Goal: Task Accomplishment & Management: Manage account settings

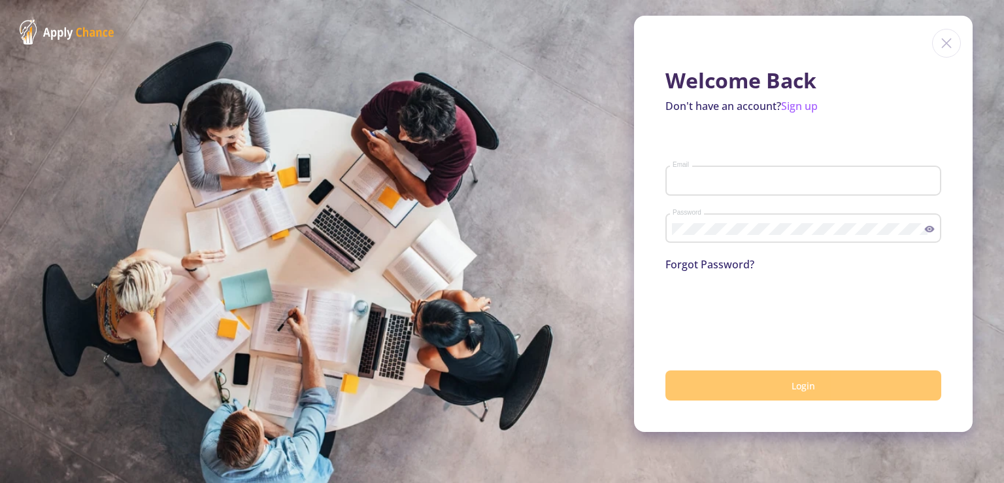
type input "[EMAIL_ADDRESS][DOMAIN_NAME]"
click at [774, 387] on button "Login" at bounding box center [804, 385] width 276 height 31
click at [769, 396] on button "Login" at bounding box center [804, 385] width 276 height 31
click at [803, 378] on button "Login" at bounding box center [804, 385] width 276 height 31
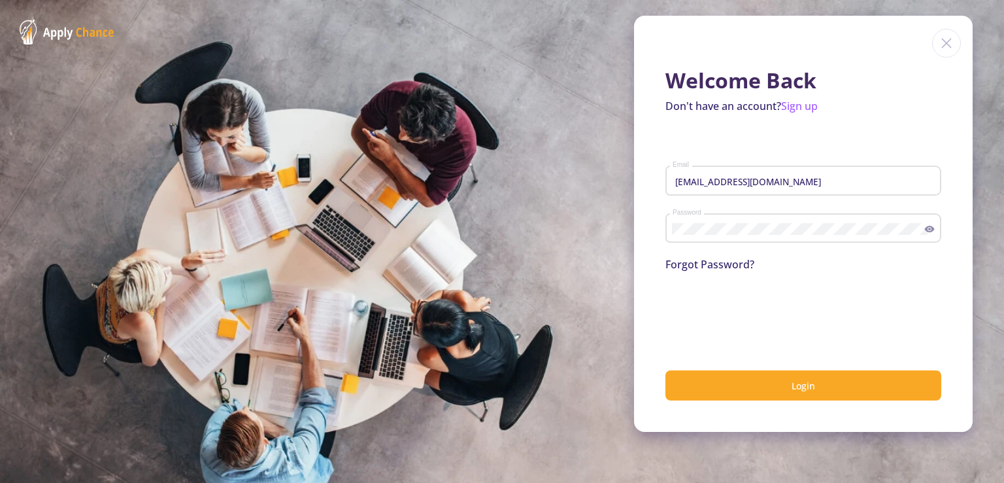
click at [933, 229] on icon at bounding box center [930, 229] width 10 height 7
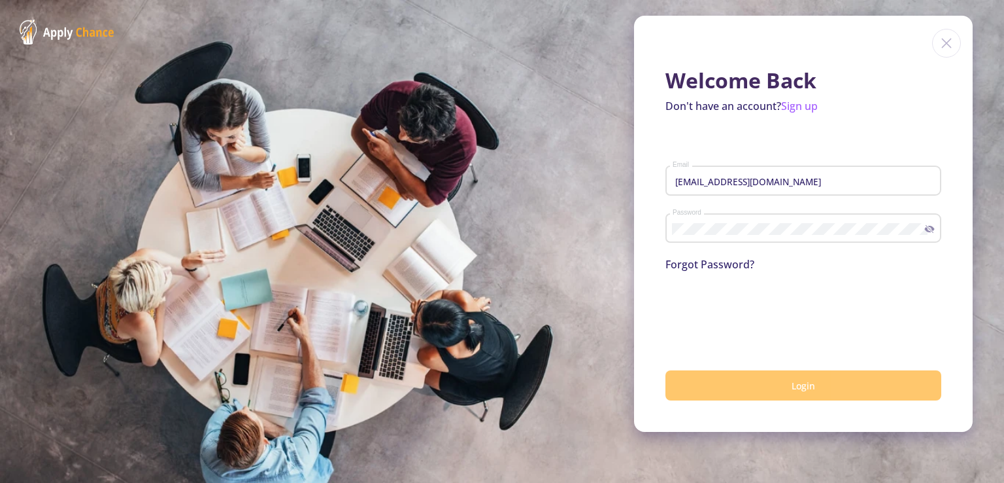
click at [802, 389] on span "Login" at bounding box center [804, 385] width 24 height 12
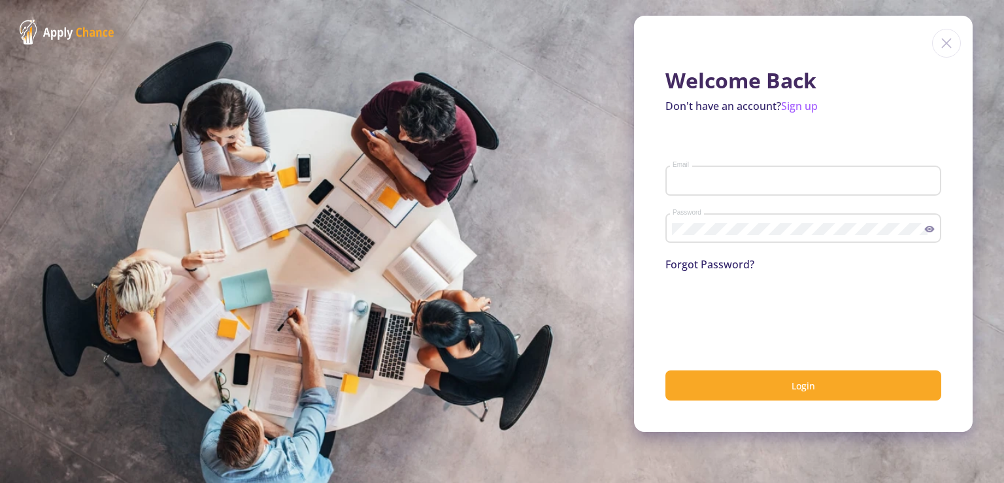
type input "[EMAIL_ADDRESS][DOMAIN_NAME]"
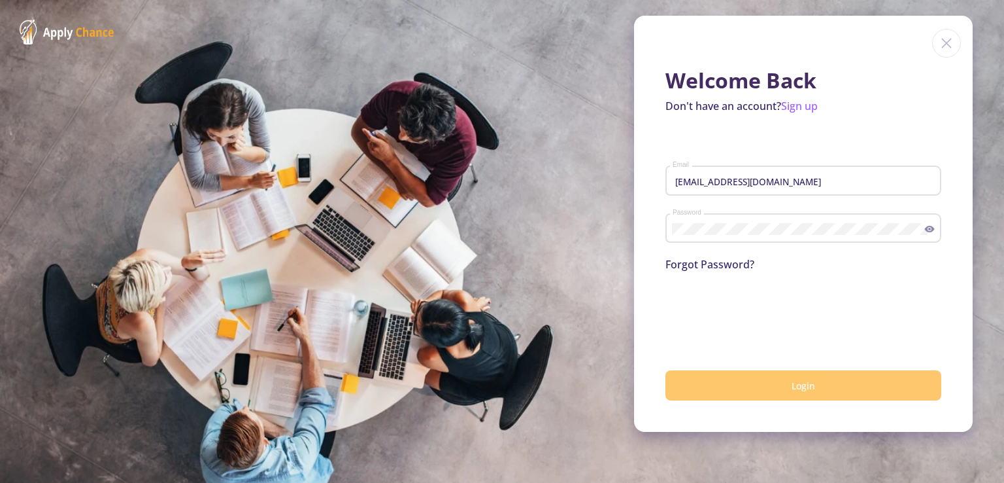
click at [812, 378] on button "Login" at bounding box center [804, 385] width 276 height 31
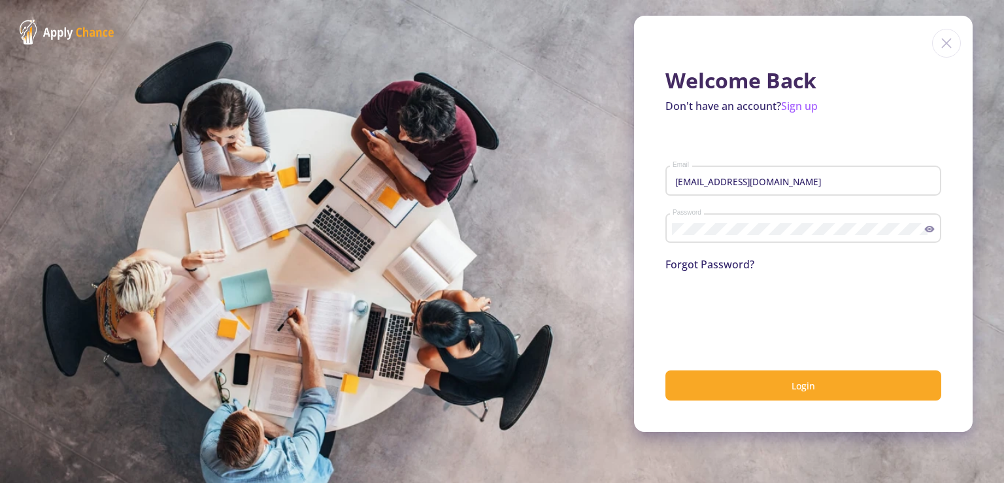
click at [721, 267] on link "Forgot Password?" at bounding box center [710, 264] width 89 height 14
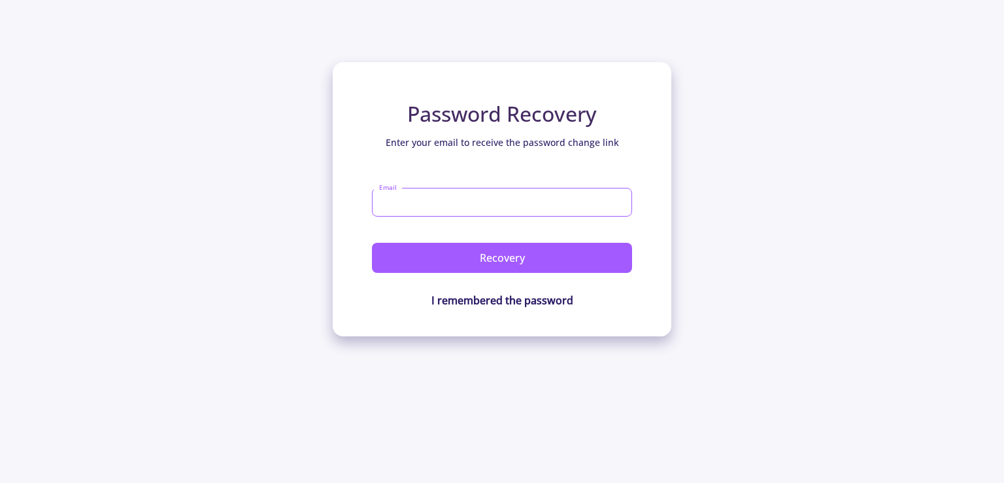
click at [481, 209] on input "Email" at bounding box center [502, 202] width 260 height 29
type input "[EMAIL_ADDRESS][DOMAIN_NAME]"
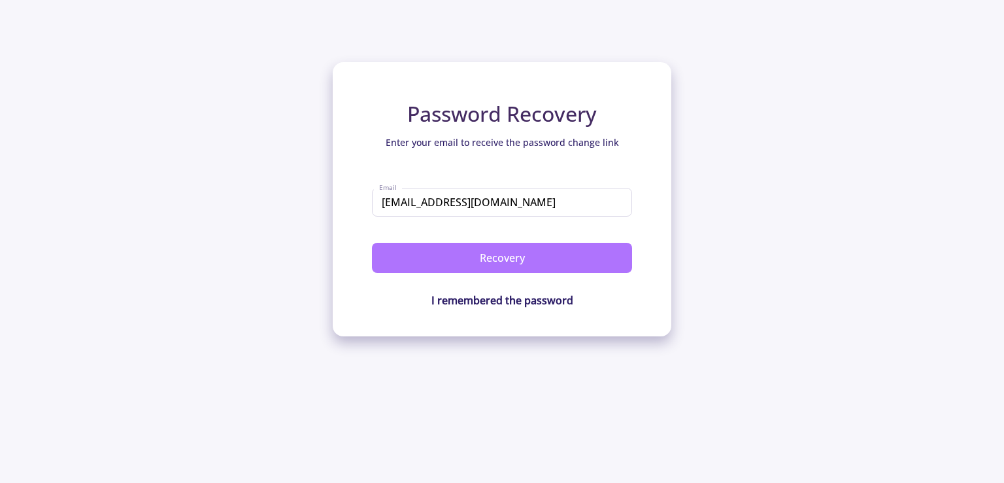
click at [484, 267] on button "Recovery" at bounding box center [502, 258] width 260 height 30
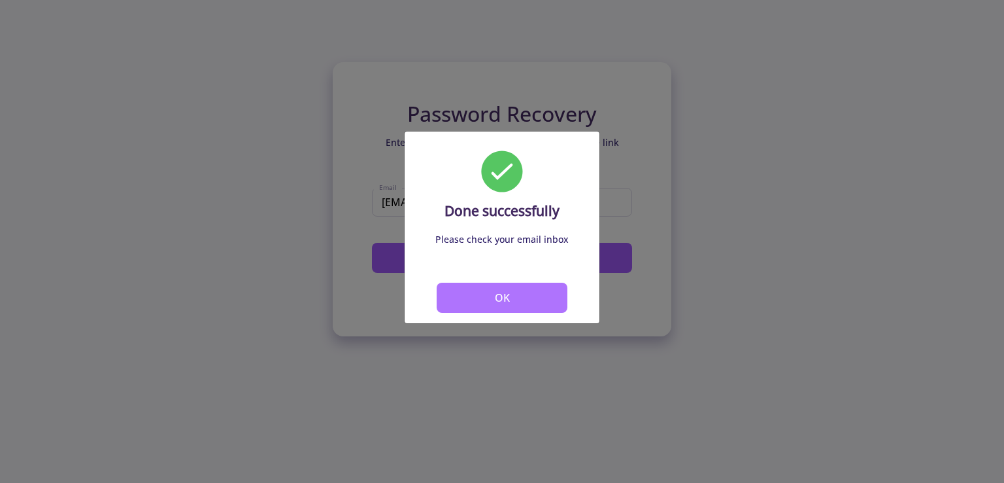
click at [494, 300] on button "OK" at bounding box center [502, 298] width 131 height 30
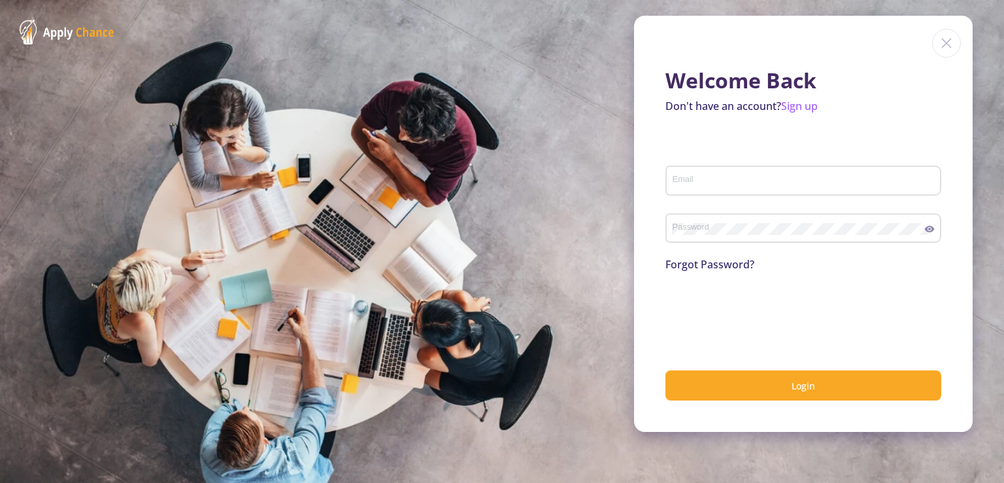
type input "[EMAIL_ADDRESS][DOMAIN_NAME]"
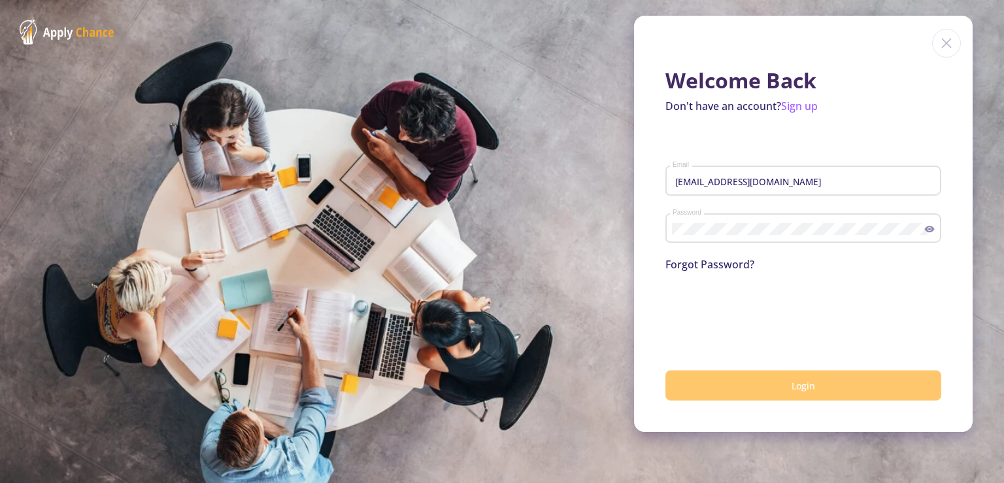
click at [781, 383] on button "Login" at bounding box center [804, 385] width 276 height 31
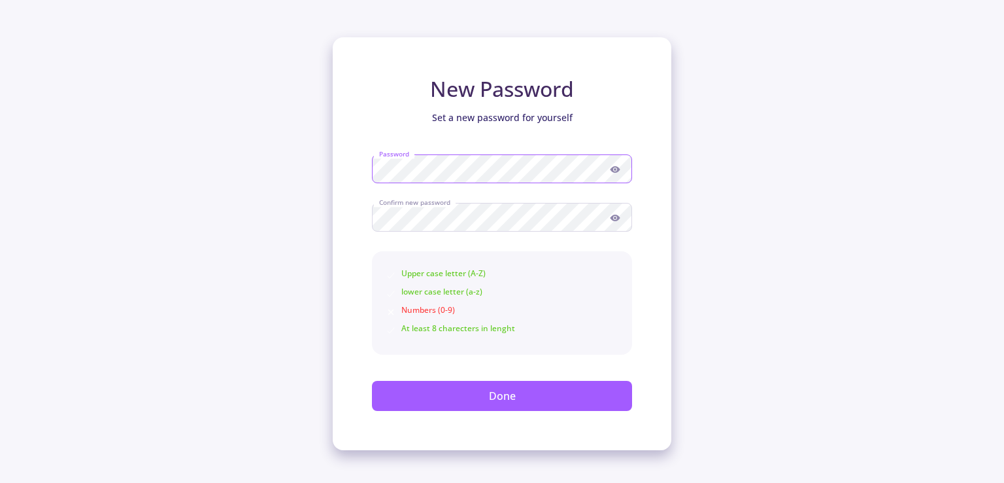
click at [365, 171] on div "New Password Set a new password for yourself Password Confirm new password Uppe…" at bounding box center [502, 243] width 339 height 413
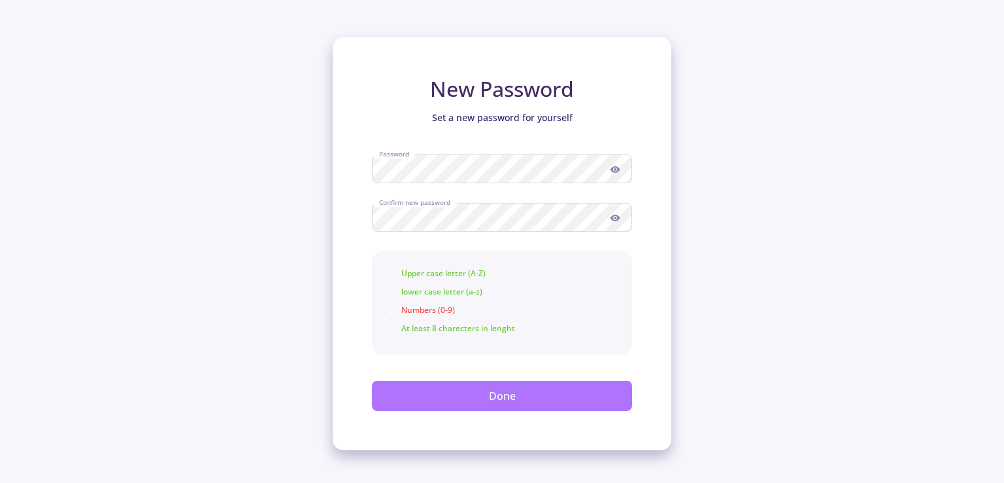
click at [534, 391] on button "Done" at bounding box center [502, 396] width 260 height 30
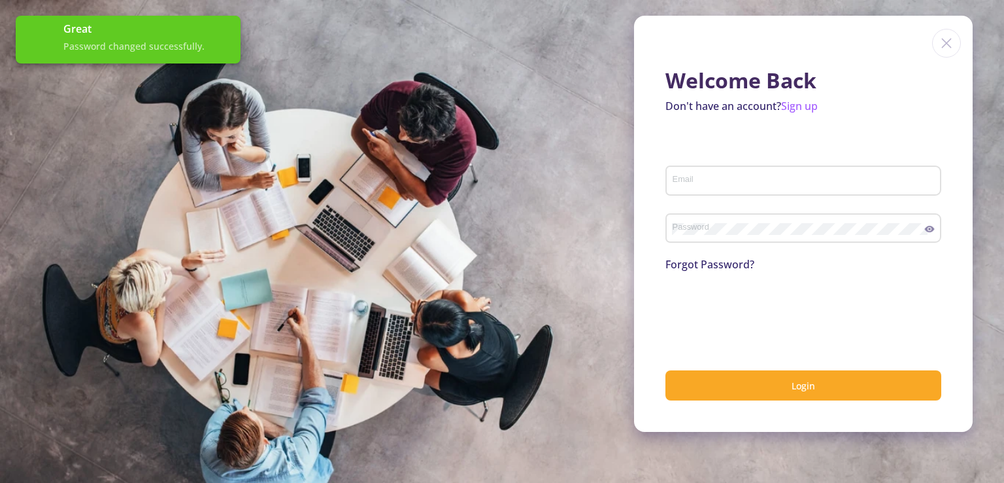
type input "[EMAIL_ADDRESS][DOMAIN_NAME]"
click at [766, 403] on div "Welcome Back Don't have an account? Sign up [EMAIL_ADDRESS][DOMAIN_NAME] Email …" at bounding box center [803, 224] width 339 height 416
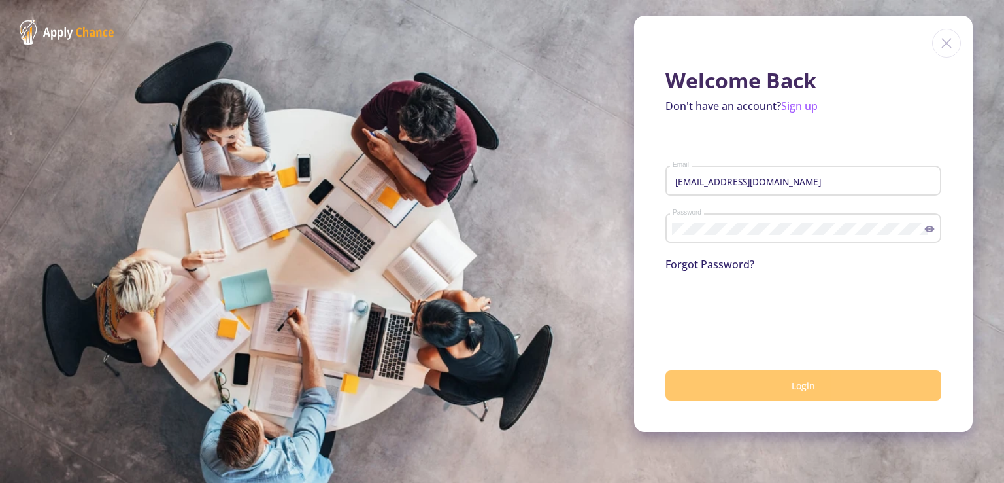
click at [768, 393] on button "Login" at bounding box center [804, 385] width 276 height 31
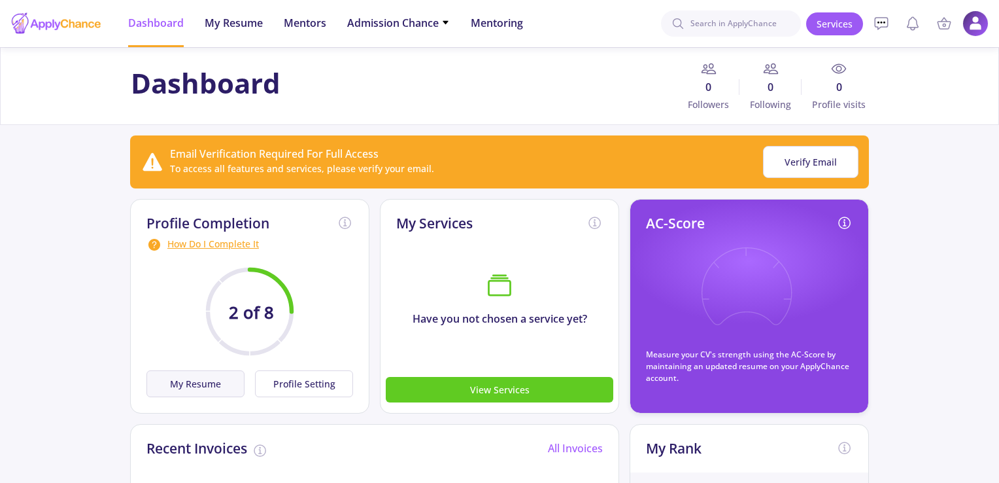
click at [216, 385] on button "My Resume" at bounding box center [195, 383] width 98 height 27
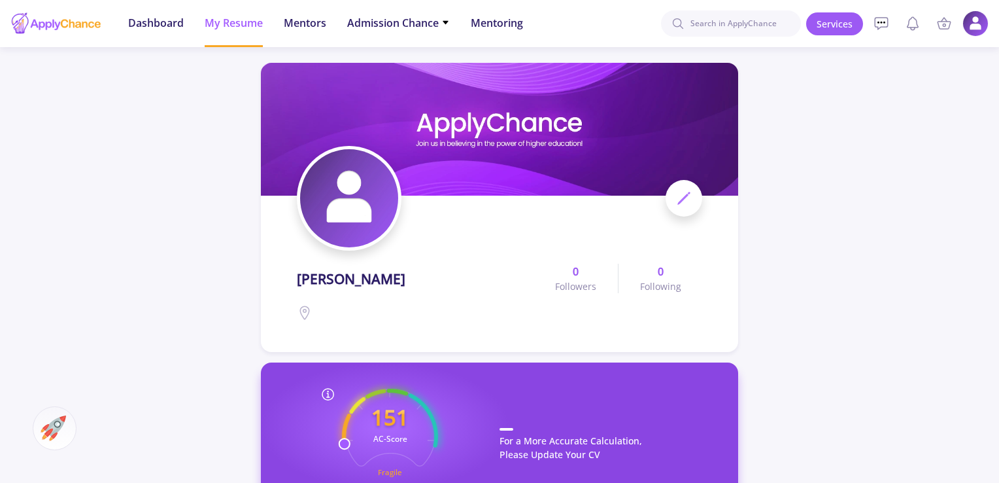
scroll to position [131, 0]
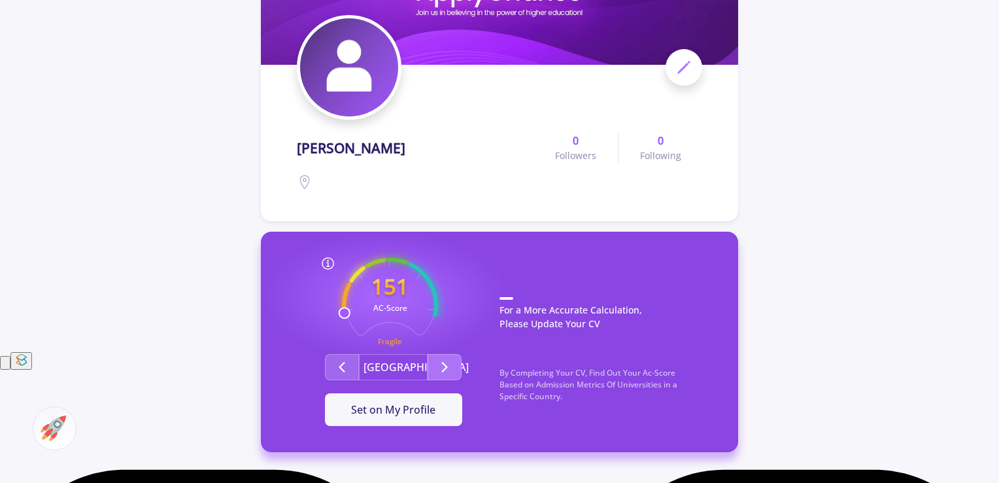
click at [443, 371] on polyline "Second group" at bounding box center [445, 366] width 5 height 9
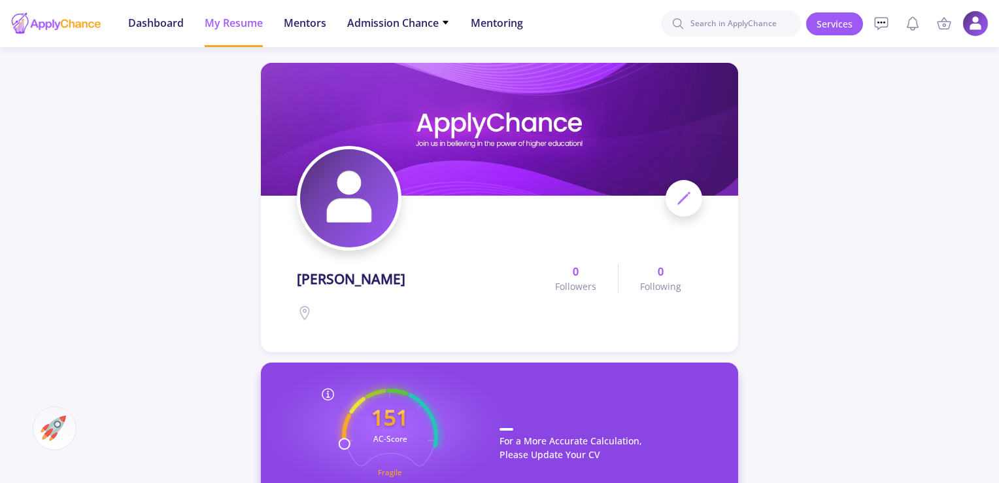
click at [683, 196] on icon at bounding box center [684, 198] width 16 height 16
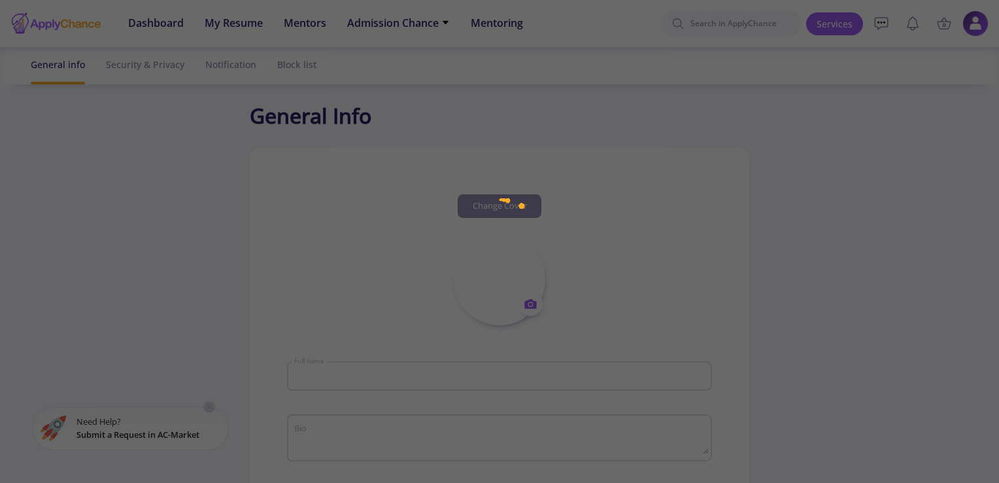
type input "[PERSON_NAME]"
type input "FarzadRotbeei"
type input "[EMAIL_ADDRESS][DOMAIN_NAME]"
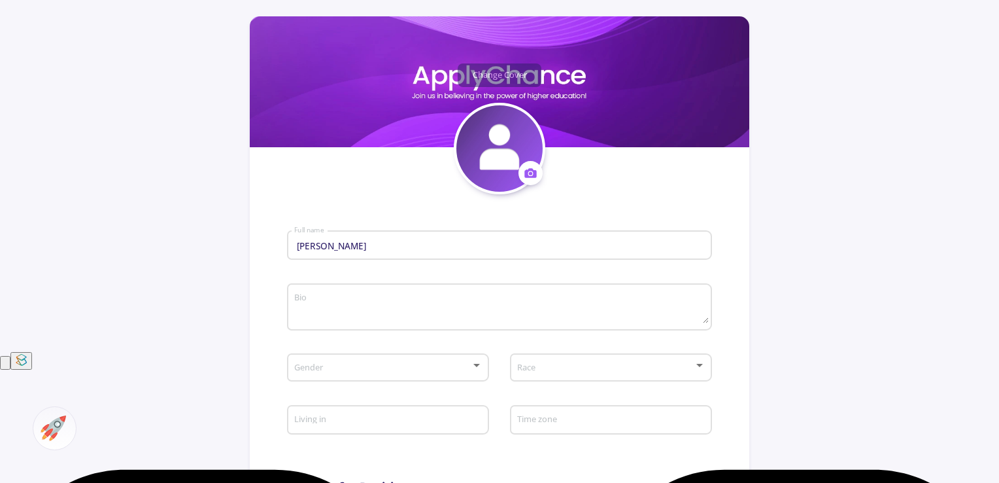
scroll to position [196, 0]
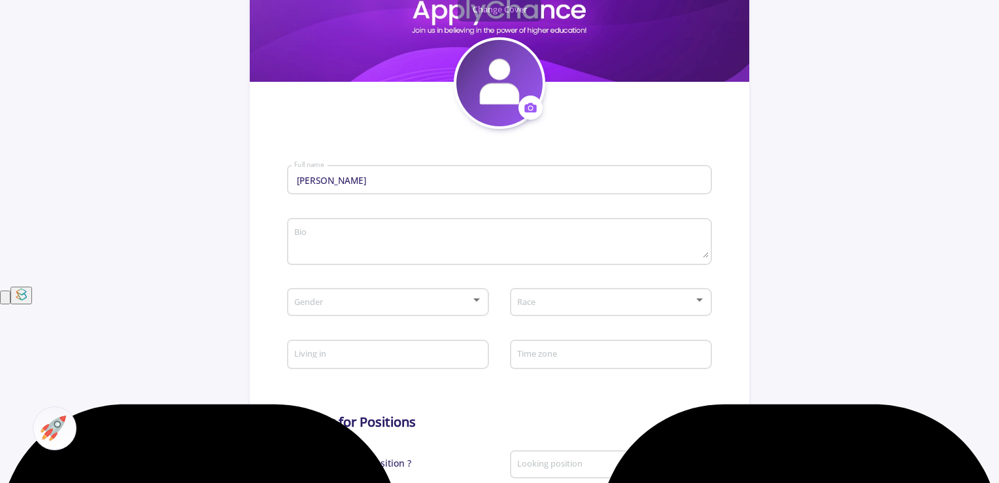
click at [628, 238] on textarea "Bio" at bounding box center [501, 242] width 415 height 31
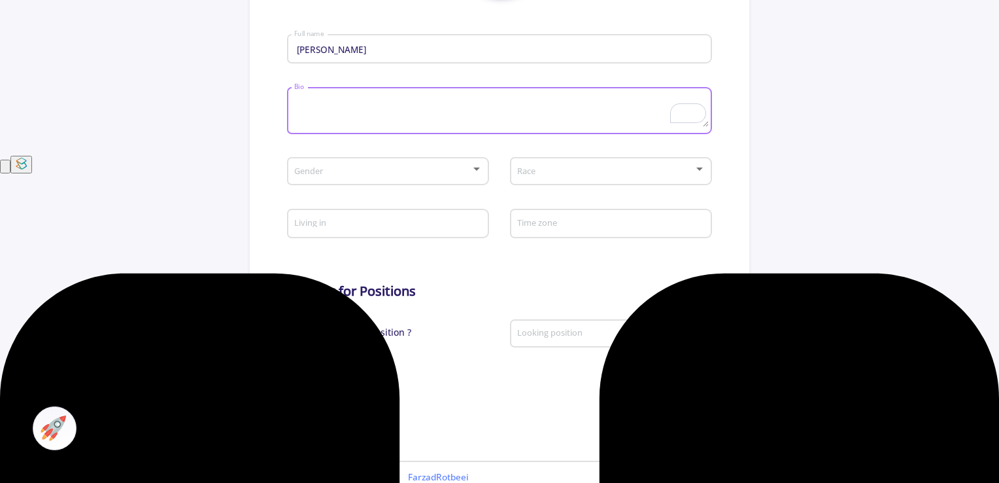
scroll to position [458, 0]
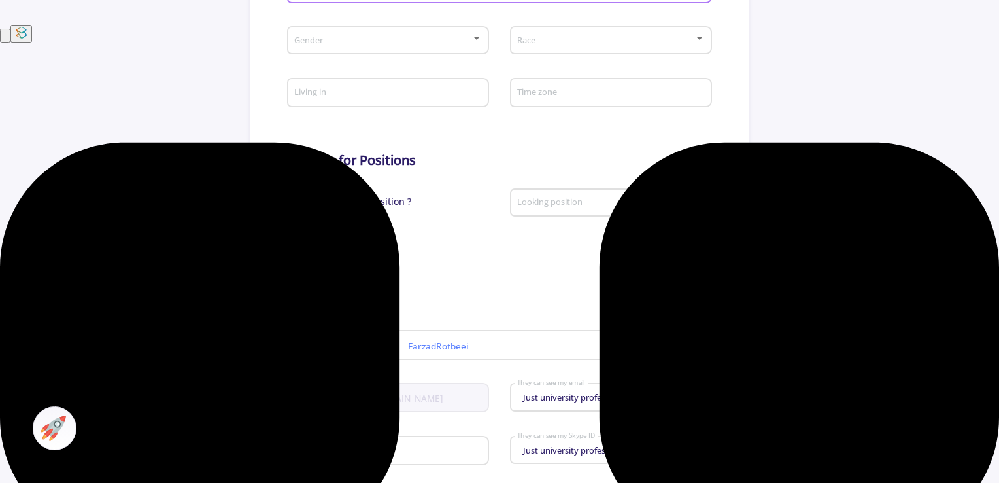
click at [690, 206] on span at bounding box center [607, 202] width 175 height 9
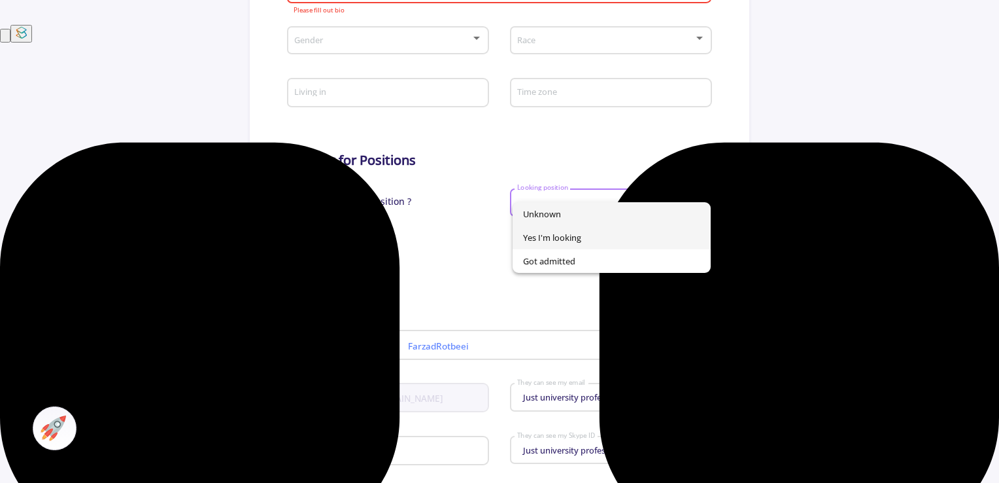
click at [649, 237] on span "Yes I'm looking" at bounding box center [612, 238] width 178 height 24
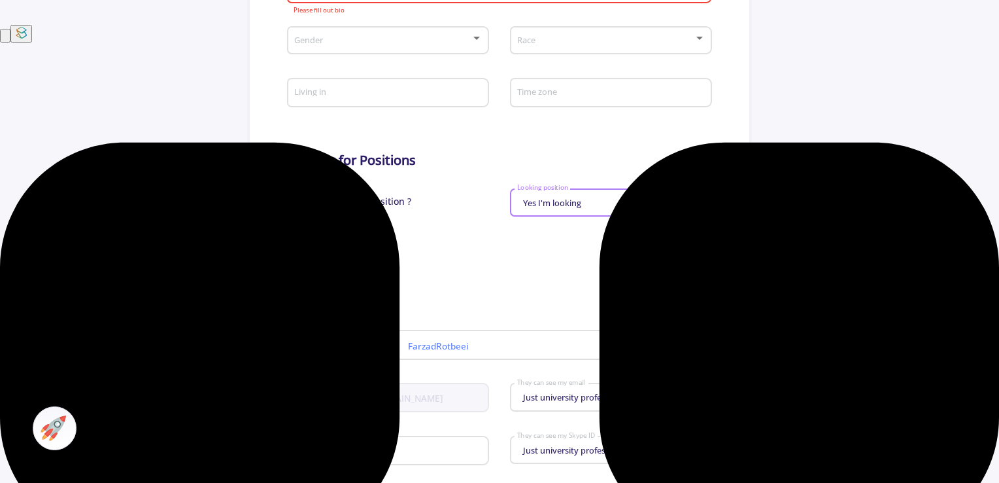
scroll to position [589, 0]
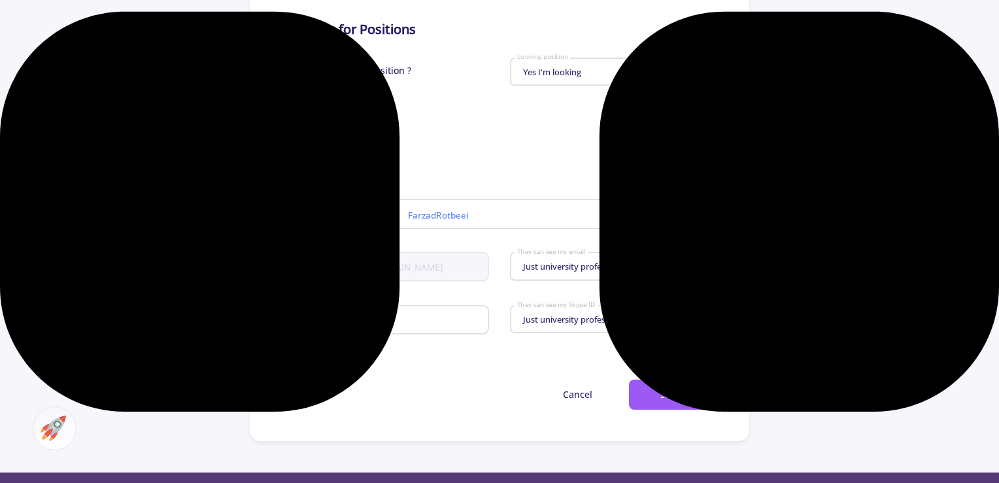
click at [700, 275] on div "Just university professors They can see my email" at bounding box center [612, 263] width 190 height 33
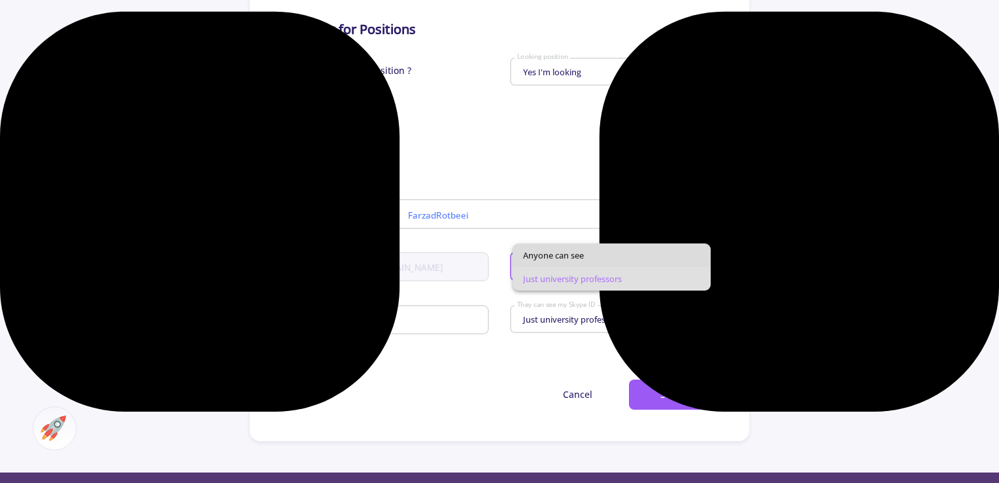
click at [651, 256] on span "Anyone can see" at bounding box center [612, 255] width 178 height 24
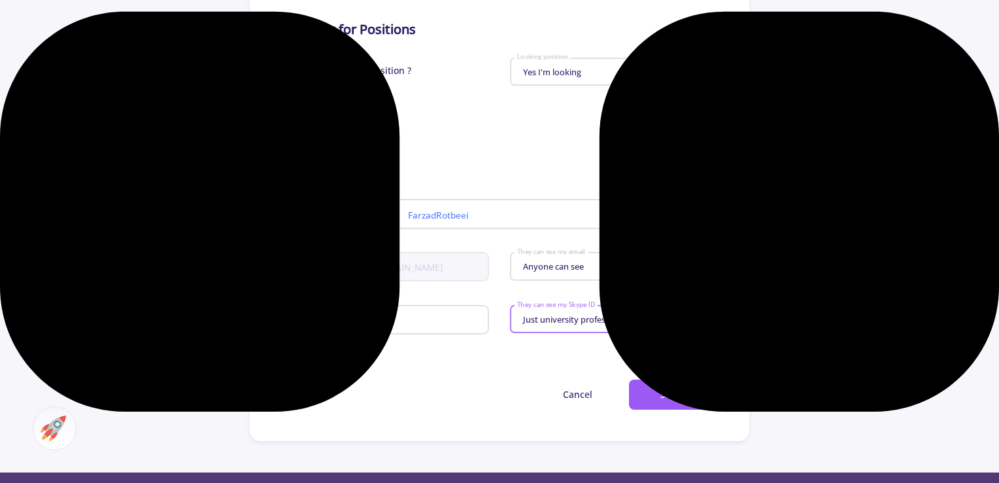
click at [654, 319] on div "Just university professors" at bounding box center [606, 320] width 178 height 10
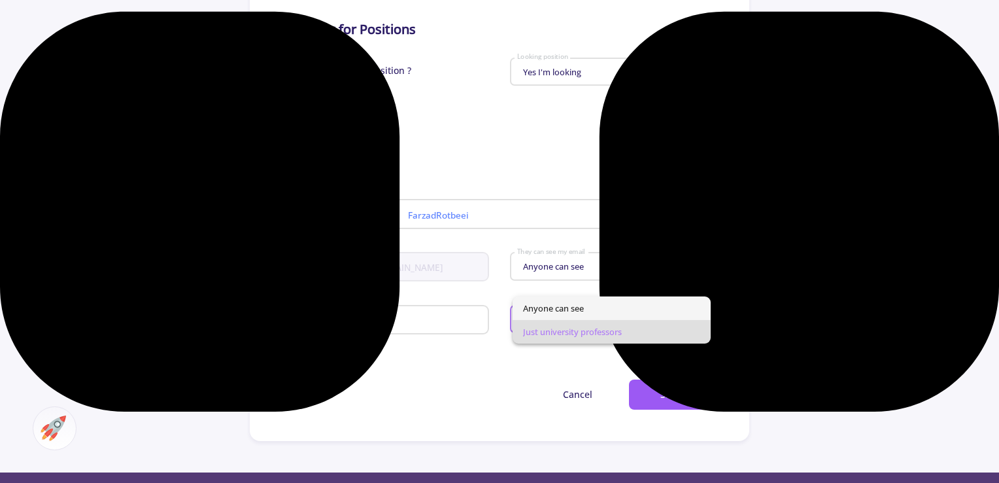
click at [617, 307] on span "Anyone can see" at bounding box center [612, 308] width 178 height 24
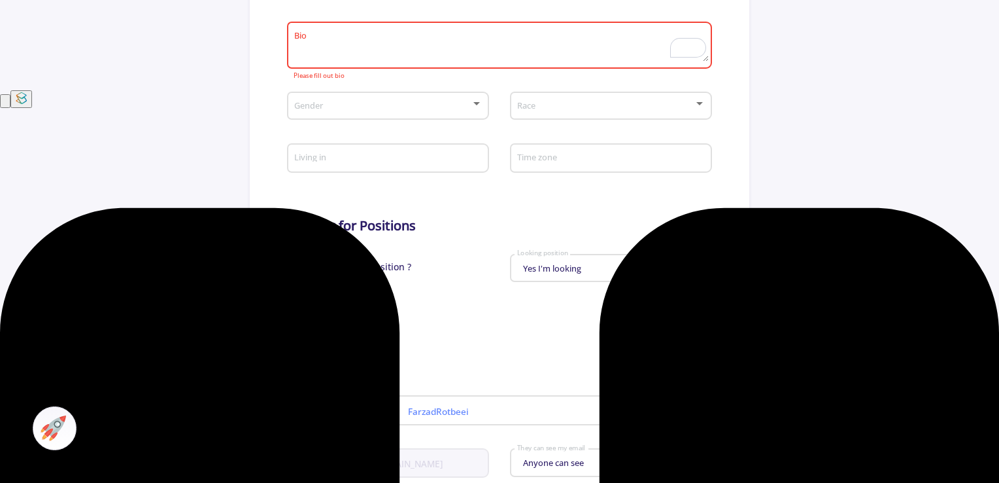
scroll to position [262, 0]
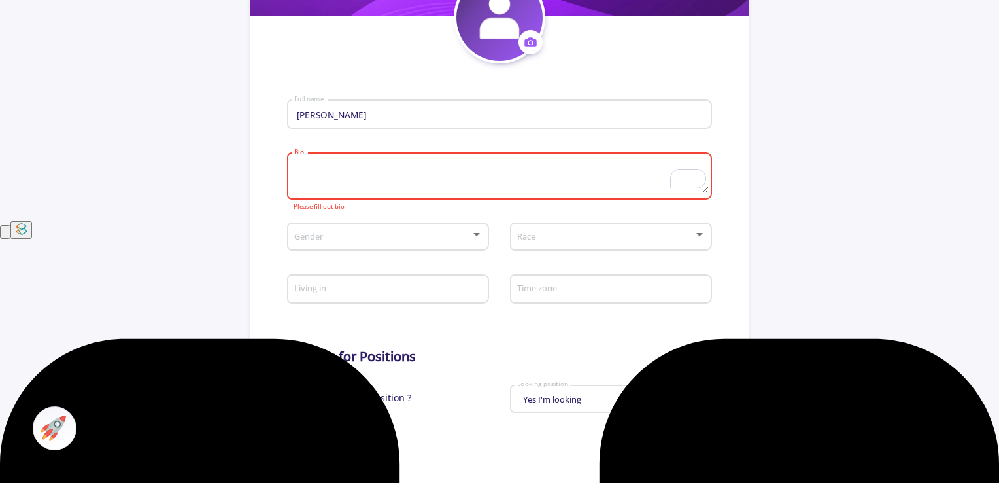
click at [447, 171] on textarea "Bio" at bounding box center [501, 177] width 415 height 31
paste textarea "MSc in Civil Engineer | Climate Change & Hydrology Researcher | Open to PhD & E…"
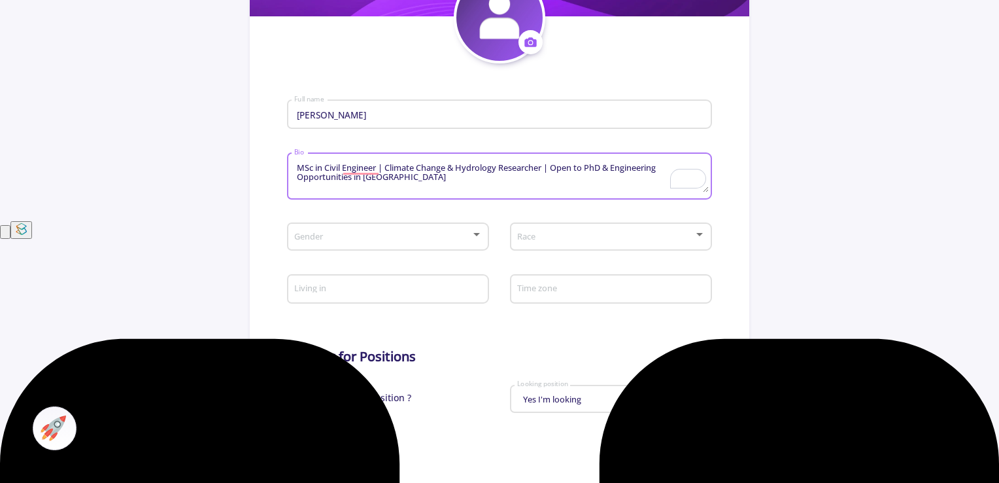
click at [702, 231] on div at bounding box center [700, 235] width 12 height 10
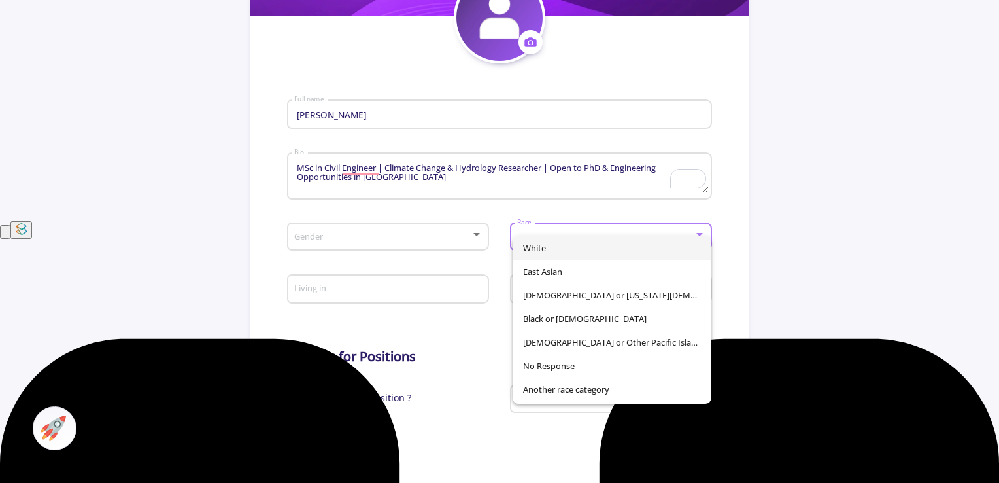
click at [361, 171] on div at bounding box center [499, 241] width 999 height 483
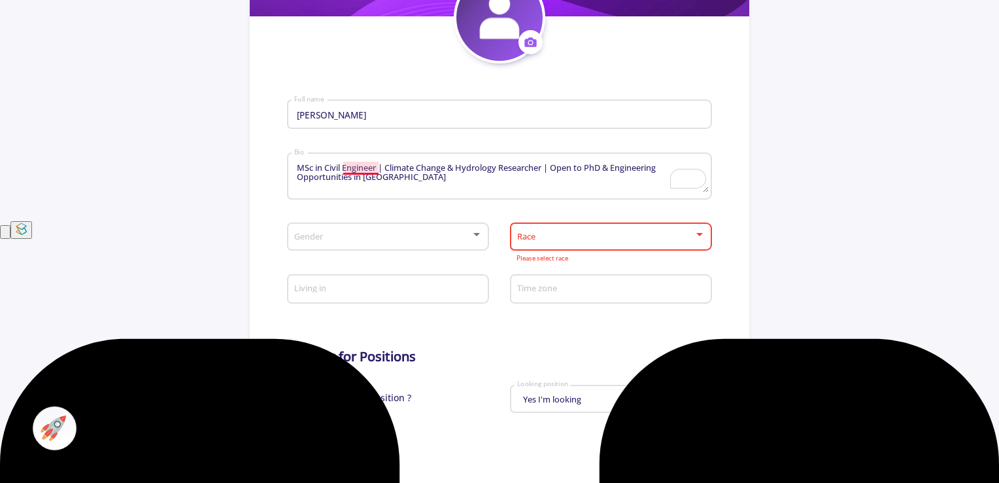
click at [366, 171] on textarea "MSc in Civil Engineer | Climate Change & Hydrology Researcher | Open to PhD & E…" at bounding box center [501, 177] width 415 height 31
type textarea "MSc in Civil Engineering | Climate Change & Hydrology Researcher | Open to PhD …"
click at [697, 240] on div at bounding box center [700, 235] width 12 height 10
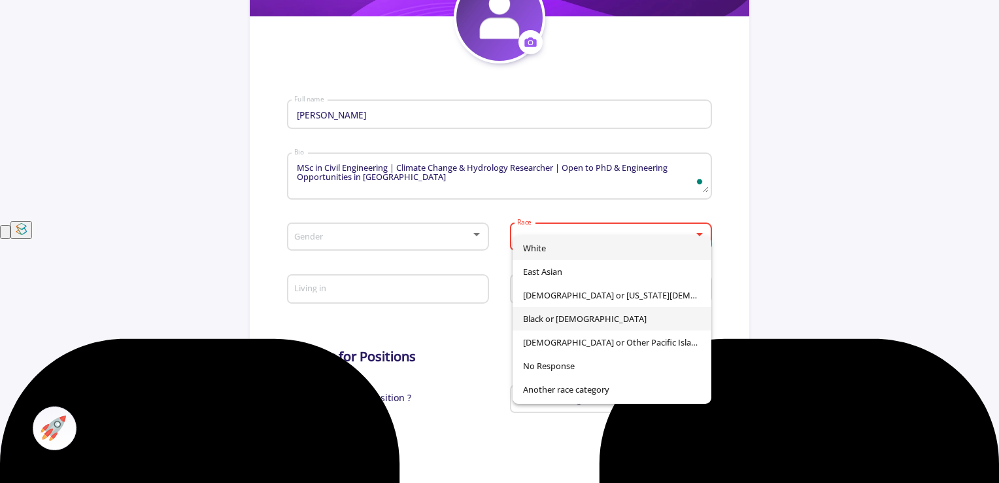
scroll to position [65, 0]
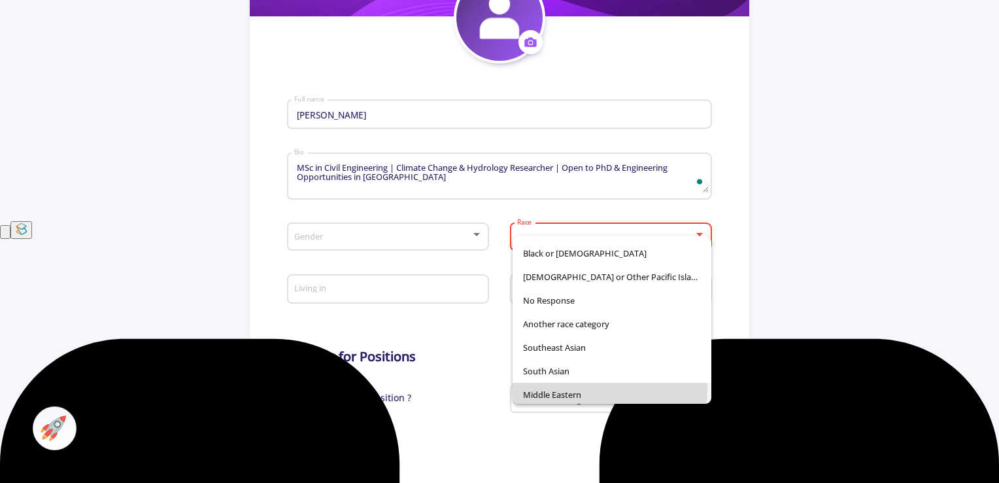
click at [592, 388] on span "Middle Eastern" at bounding box center [612, 395] width 178 height 24
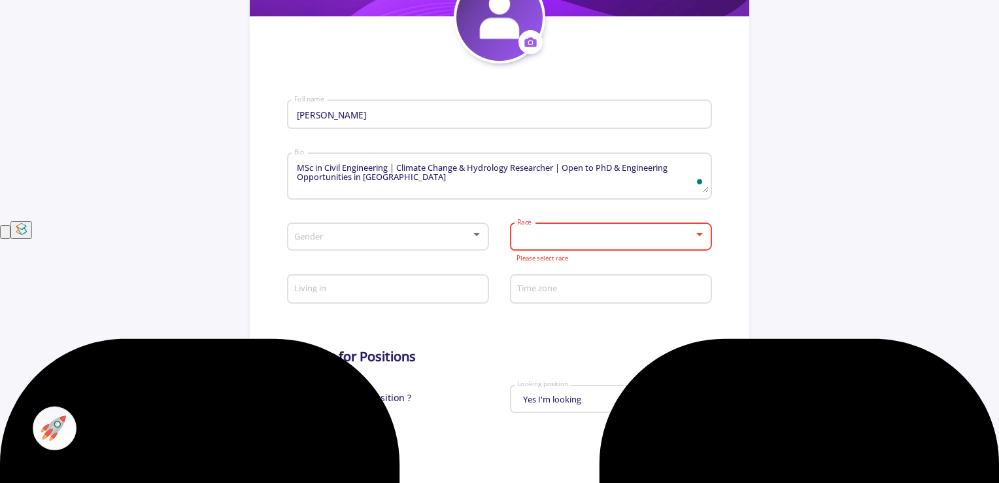
scroll to position [68, 0]
click at [534, 299] on div "Time zone" at bounding box center [612, 286] width 190 height 34
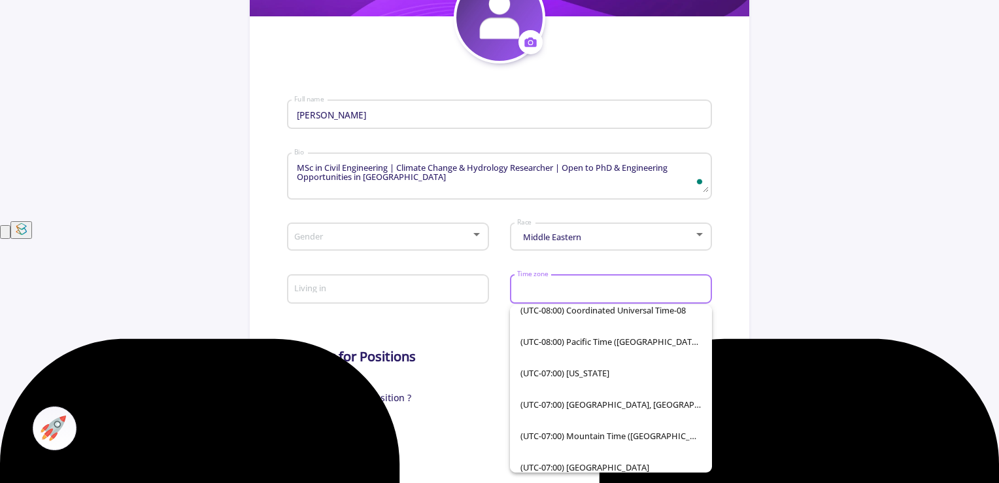
scroll to position [327, 0]
type input "t"
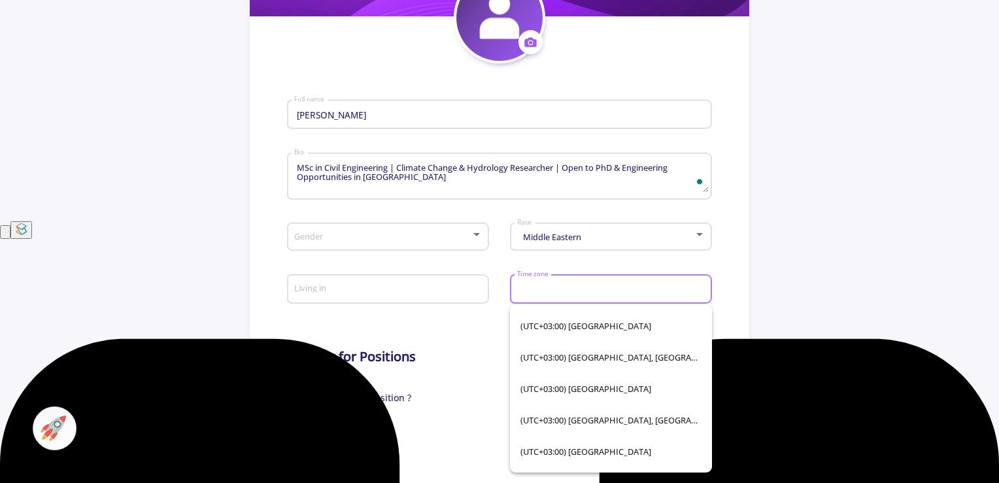
scroll to position [2289, 0]
click at [564, 454] on span "(UTC+03:30) [GEOGRAPHIC_DATA]" at bounding box center [611, 448] width 181 height 31
type input "(UTC+03:30) [GEOGRAPHIC_DATA]"
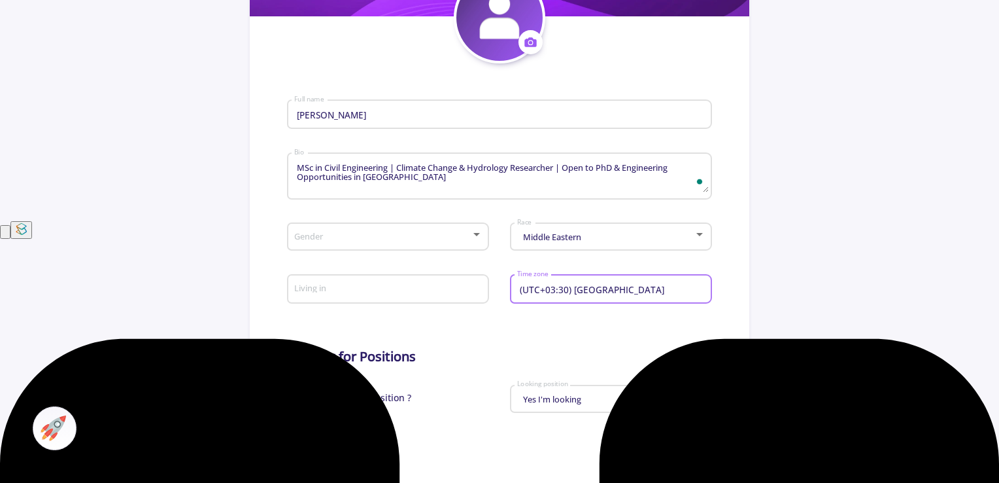
click at [473, 240] on div at bounding box center [477, 235] width 12 height 10
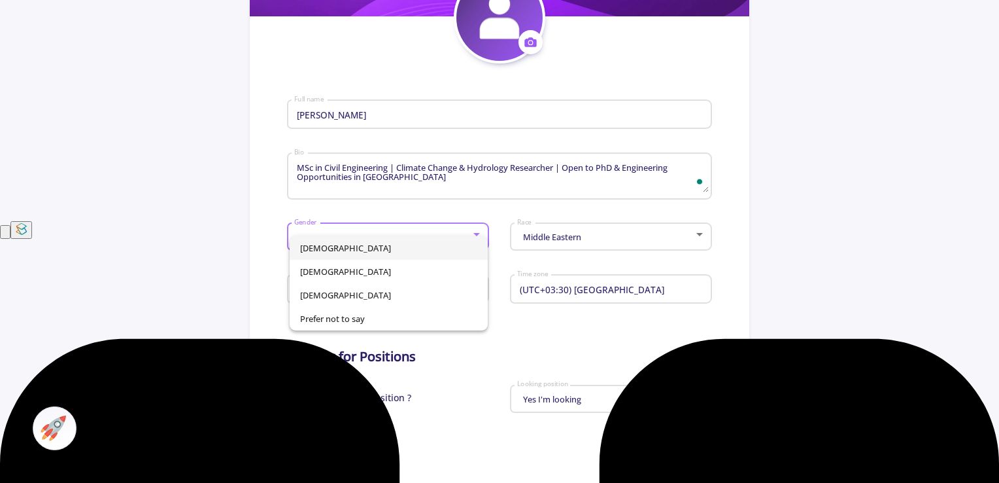
click at [385, 247] on span "[DEMOGRAPHIC_DATA]" at bounding box center [389, 248] width 178 height 24
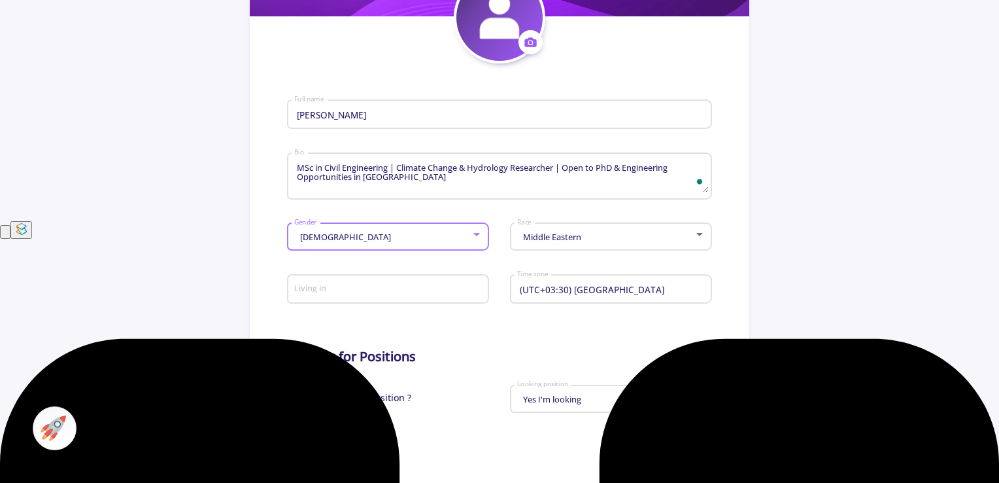
click at [425, 291] on input "Living in" at bounding box center [390, 290] width 193 height 12
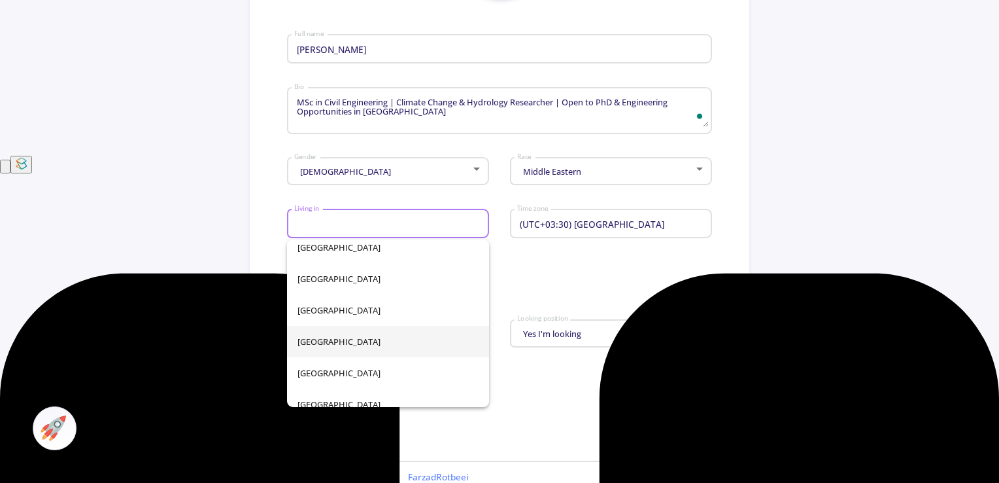
scroll to position [2616, 0]
click at [369, 362] on span "[GEOGRAPHIC_DATA]" at bounding box center [388, 369] width 181 height 31
type input "[GEOGRAPHIC_DATA]"
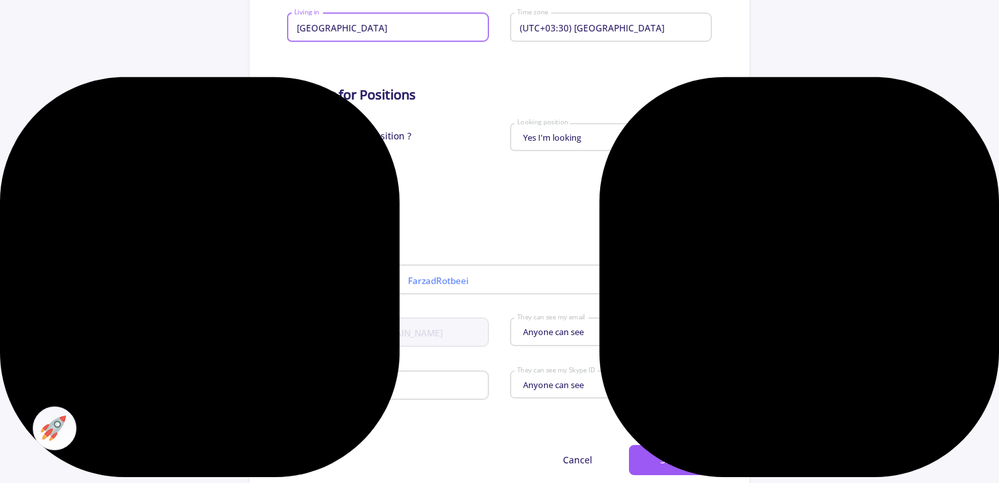
scroll to position [654, 0]
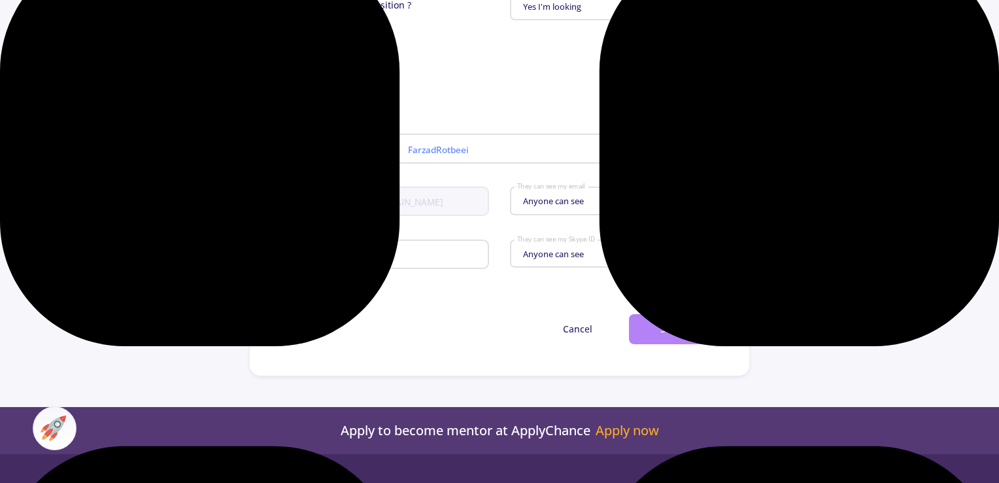
click at [670, 321] on button "Save" at bounding box center [670, 329] width 83 height 31
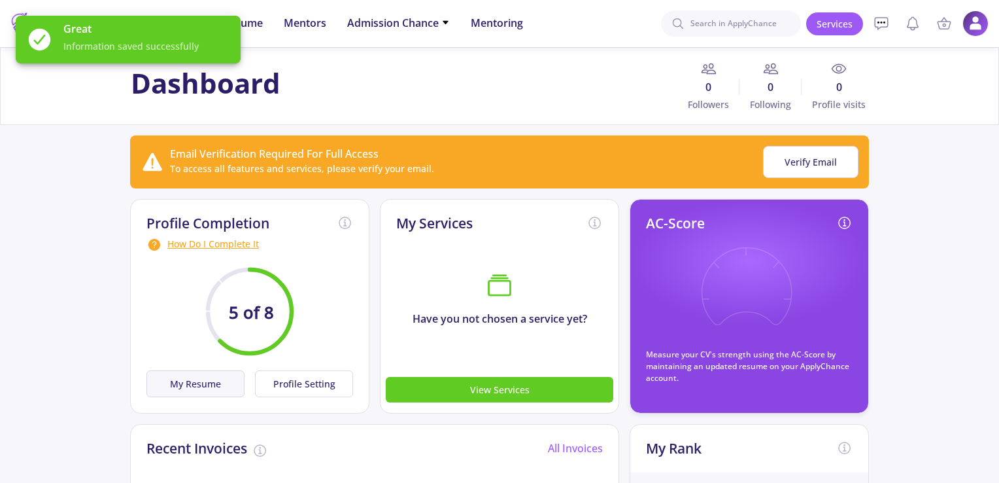
click at [187, 380] on button "My Resume" at bounding box center [195, 383] width 98 height 27
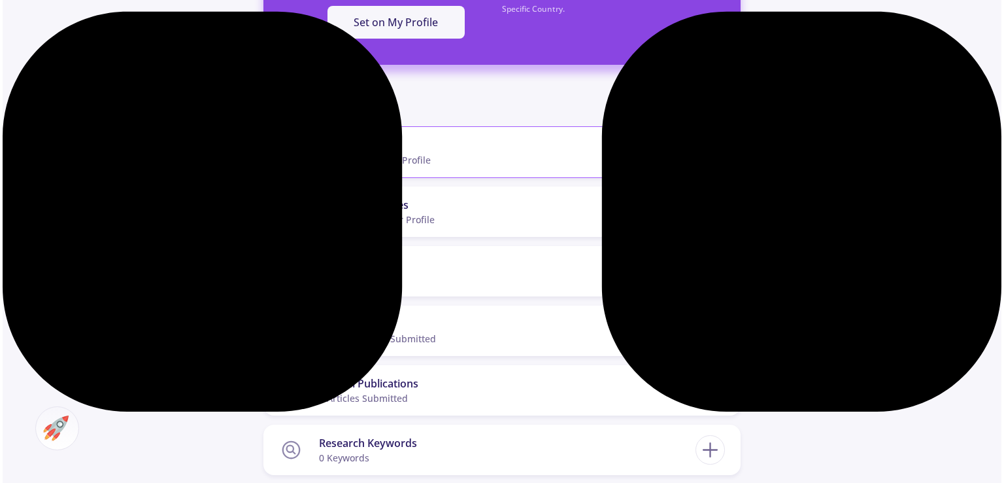
scroll to position [458, 0]
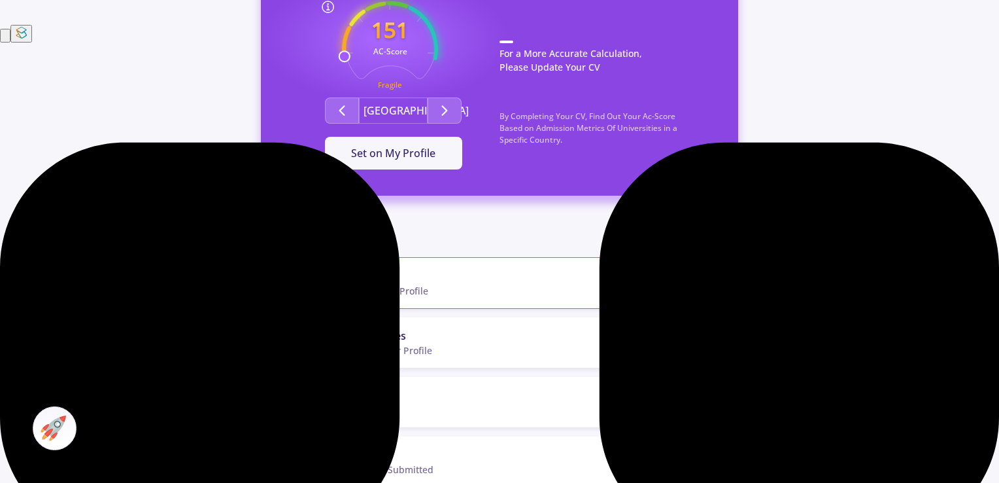
click at [713, 271] on icon at bounding box center [708, 283] width 24 height 24
checkbox input "false"
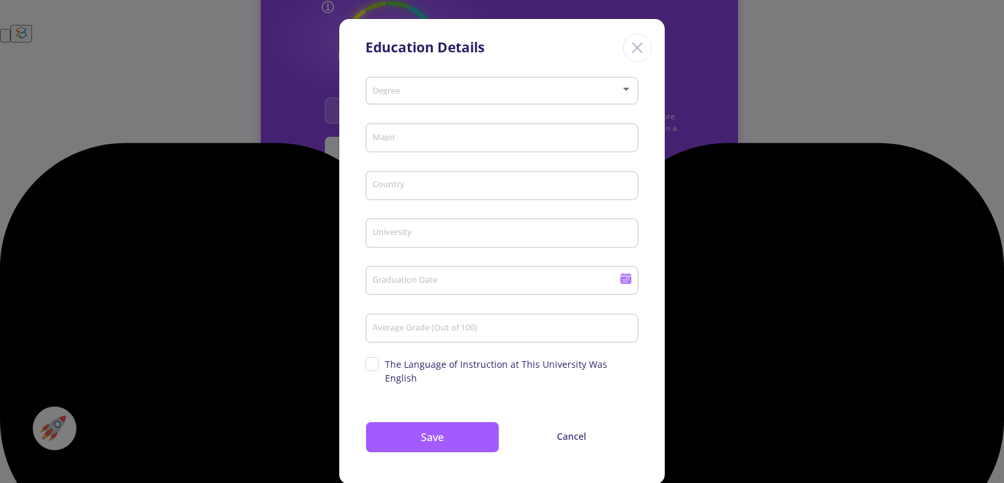
click at [591, 97] on div "Degree" at bounding box center [502, 88] width 261 height 33
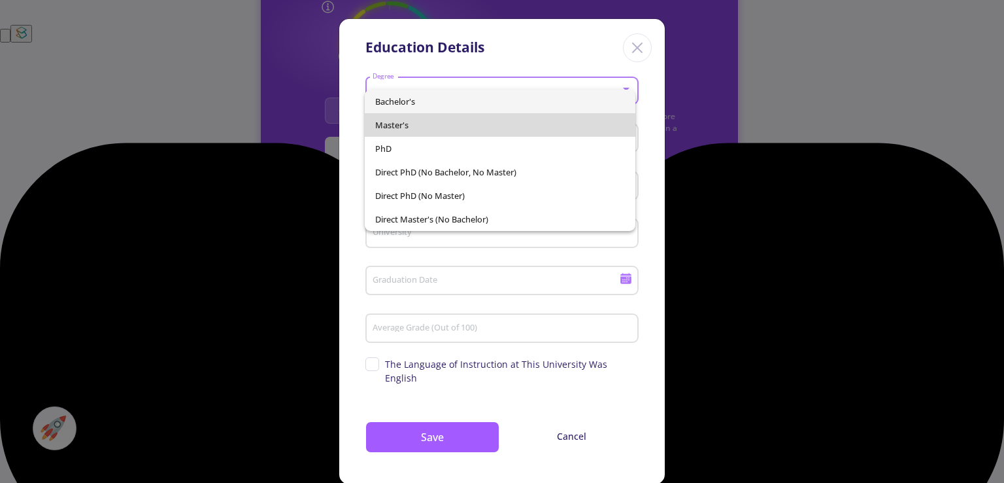
click at [566, 129] on span "Master's" at bounding box center [499, 125] width 249 height 24
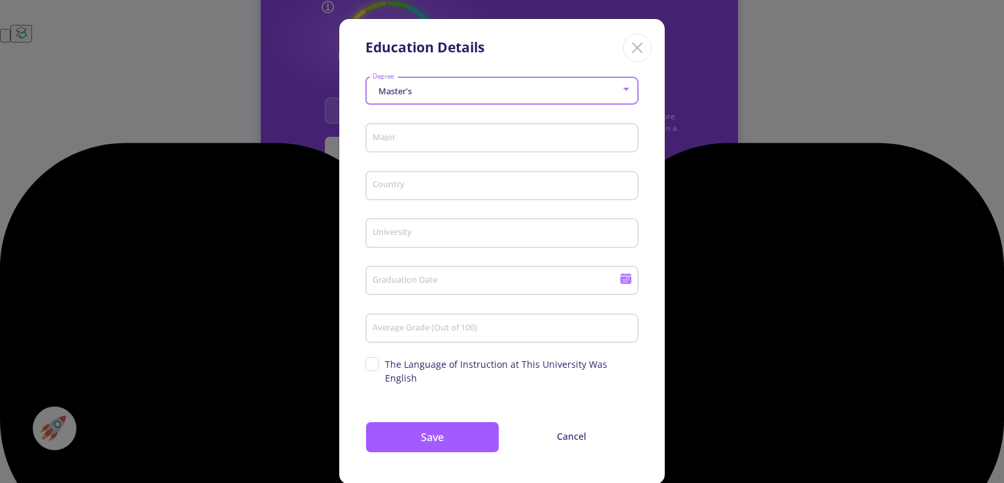
click at [566, 143] on input "Major" at bounding box center [504, 139] width 264 height 12
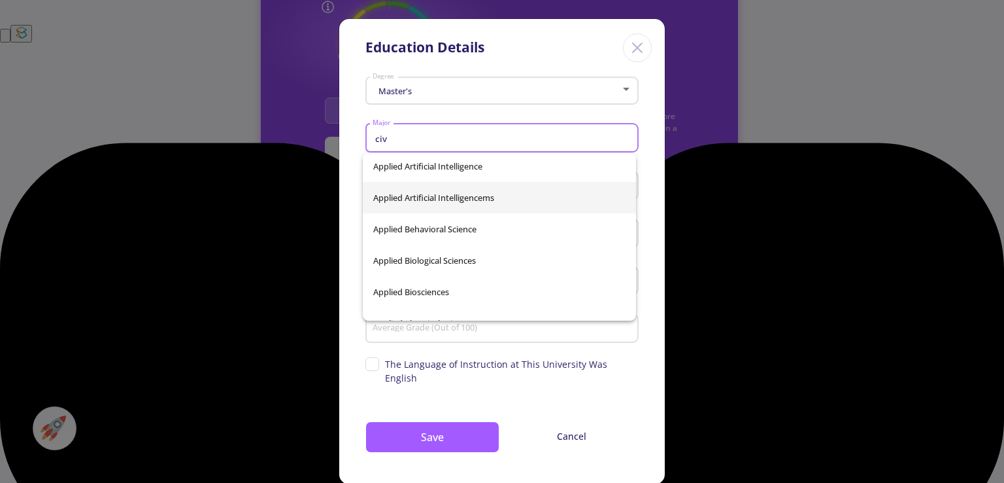
scroll to position [272, 0]
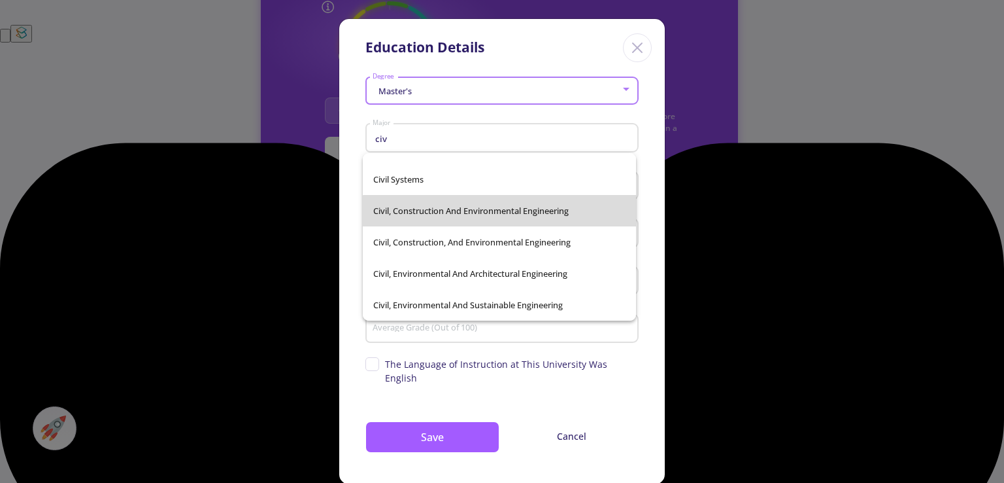
click at [539, 211] on span "Civil, Construction And Environmental Engineering" at bounding box center [499, 210] width 252 height 31
type input "Civil, Construction And Environmental Engineering"
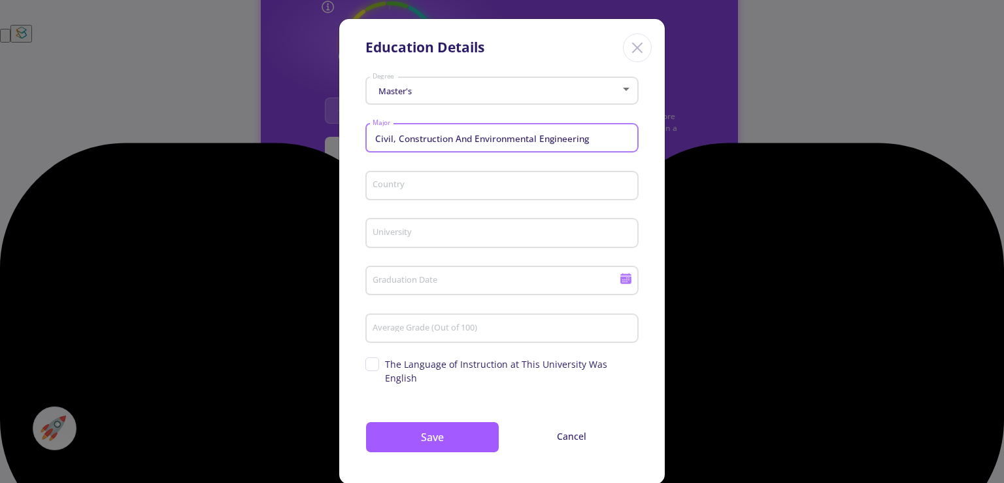
click at [534, 181] on input "Country" at bounding box center [504, 186] width 264 height 12
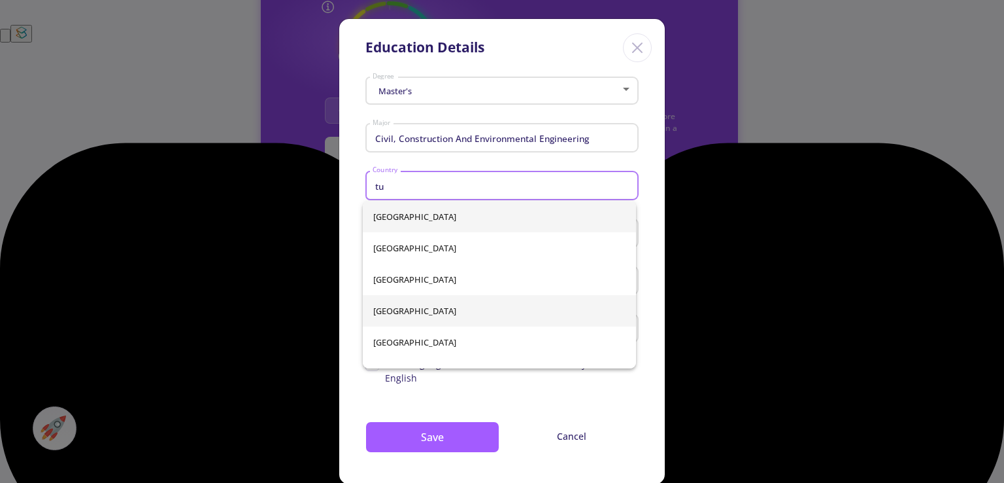
click at [434, 307] on span "[GEOGRAPHIC_DATA]" at bounding box center [499, 310] width 252 height 31
type input "[GEOGRAPHIC_DATA]"
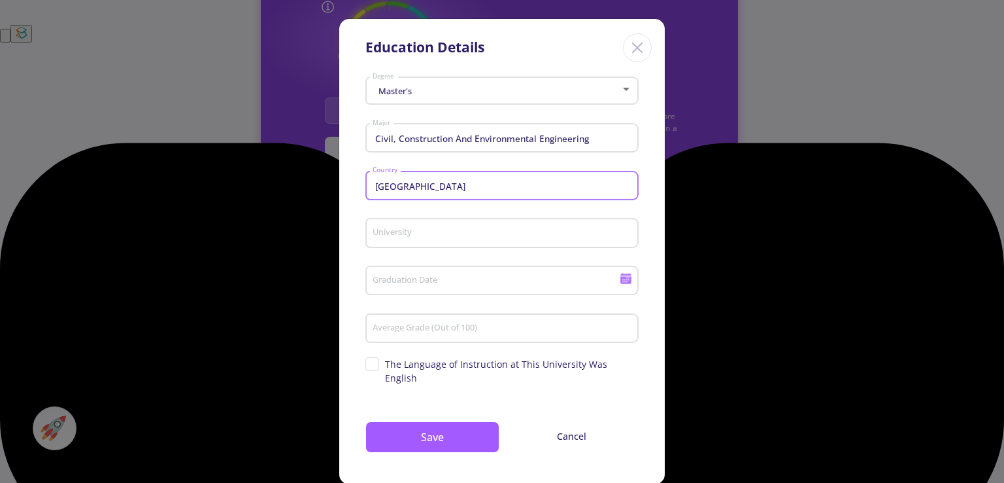
click at [451, 231] on input "University" at bounding box center [504, 234] width 264 height 12
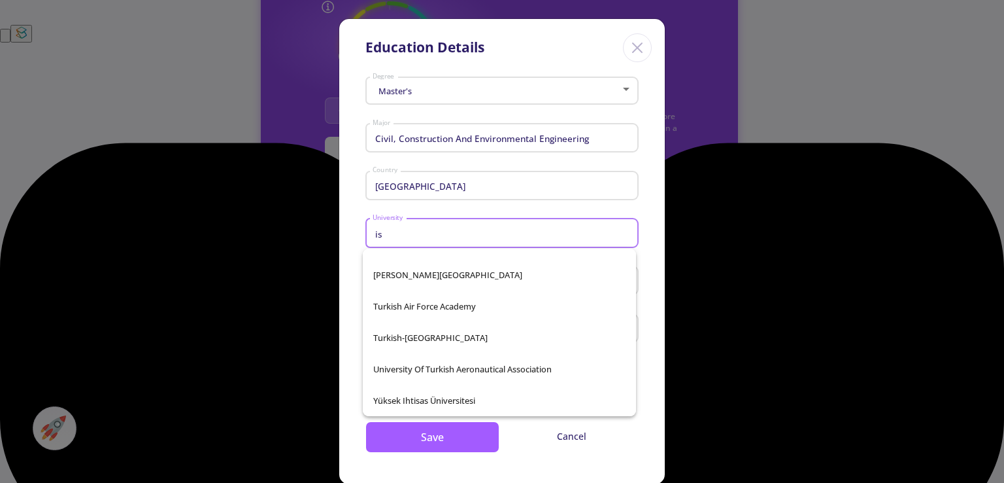
scroll to position [837, 0]
type input "i"
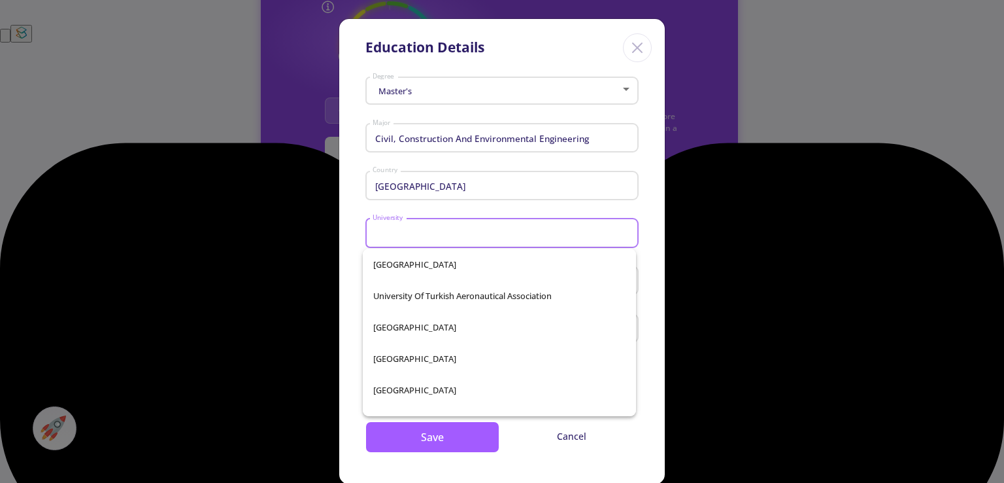
scroll to position [6550, 0]
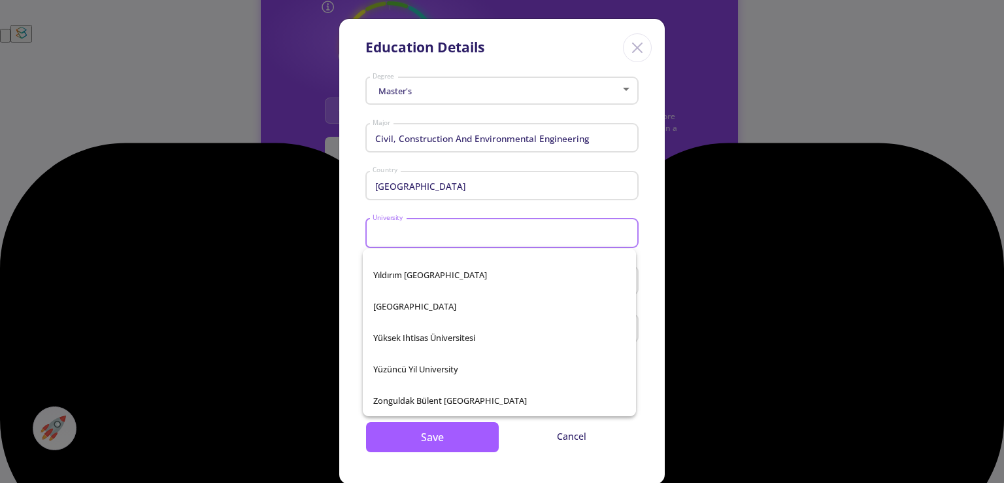
type input "i"
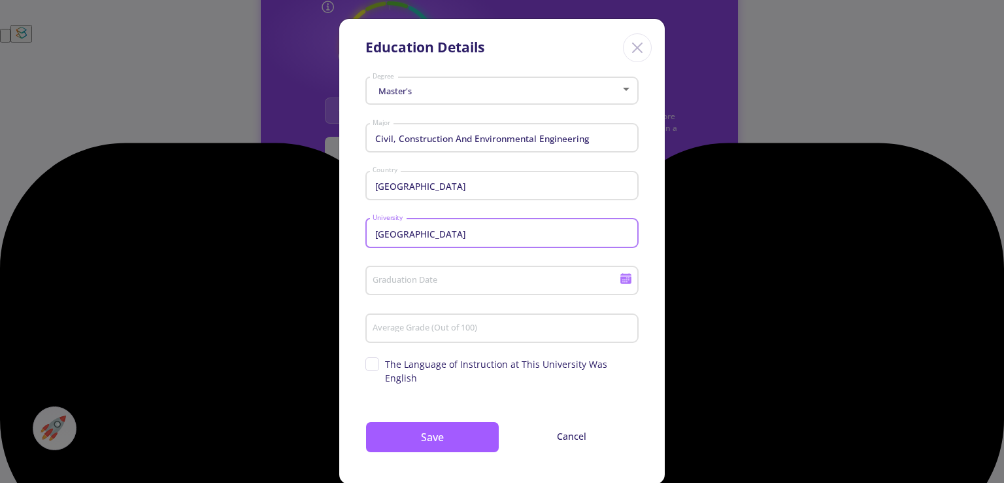
type input "[GEOGRAPHIC_DATA]"
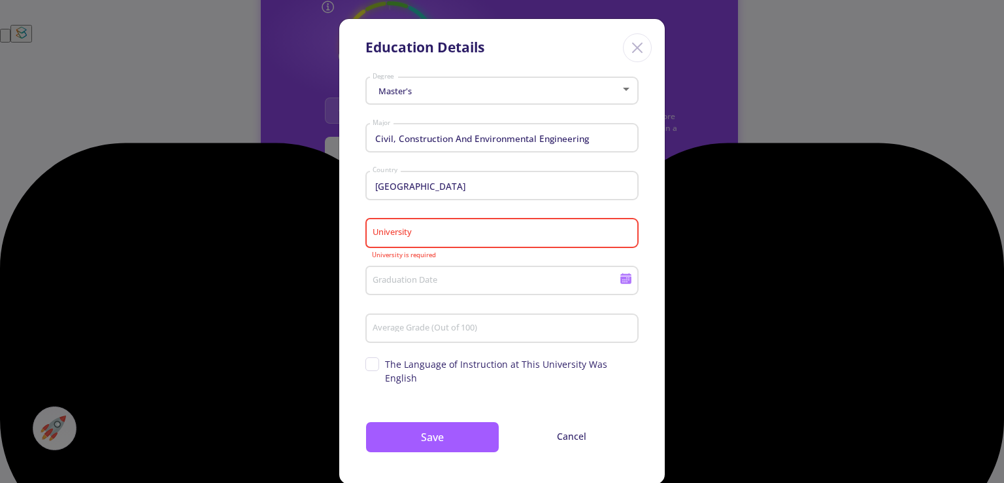
click at [444, 232] on input "University" at bounding box center [504, 234] width 264 height 12
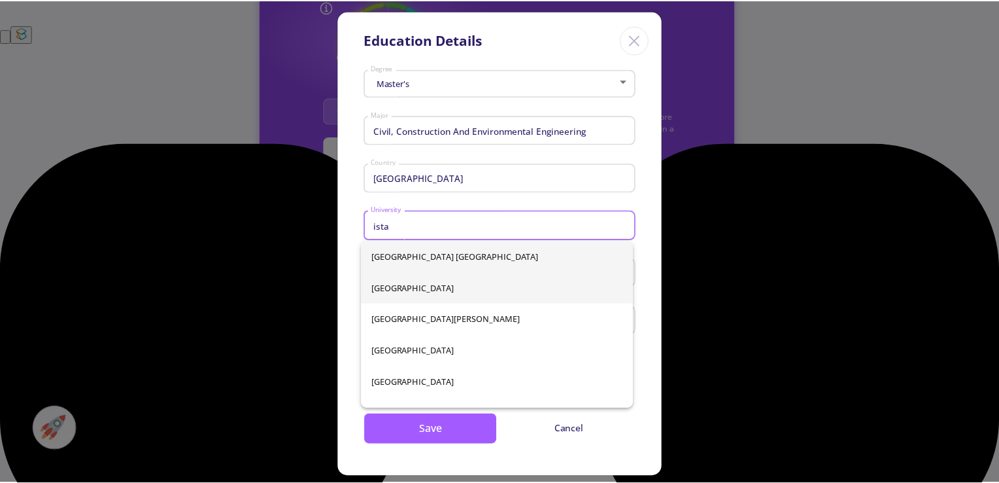
scroll to position [65, 0]
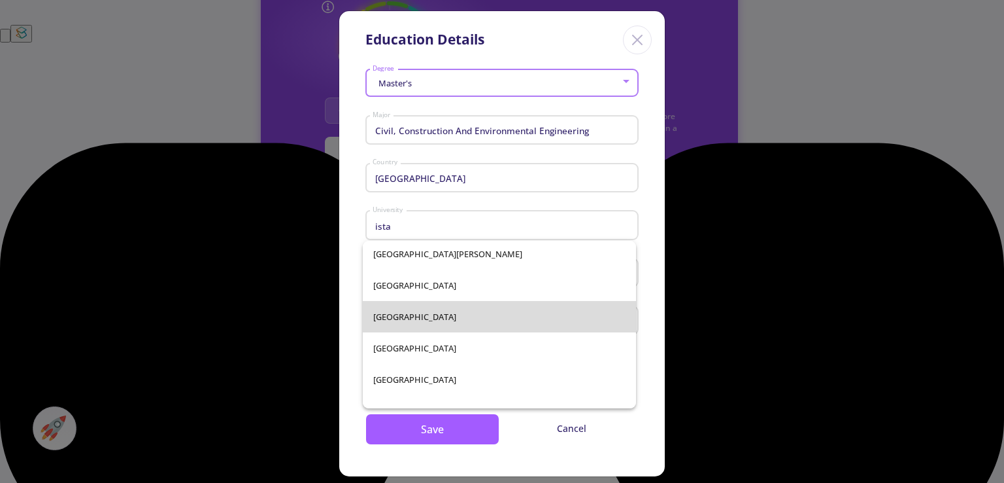
click at [521, 310] on span "[GEOGRAPHIC_DATA]" at bounding box center [499, 316] width 252 height 31
type input "[GEOGRAPHIC_DATA]"
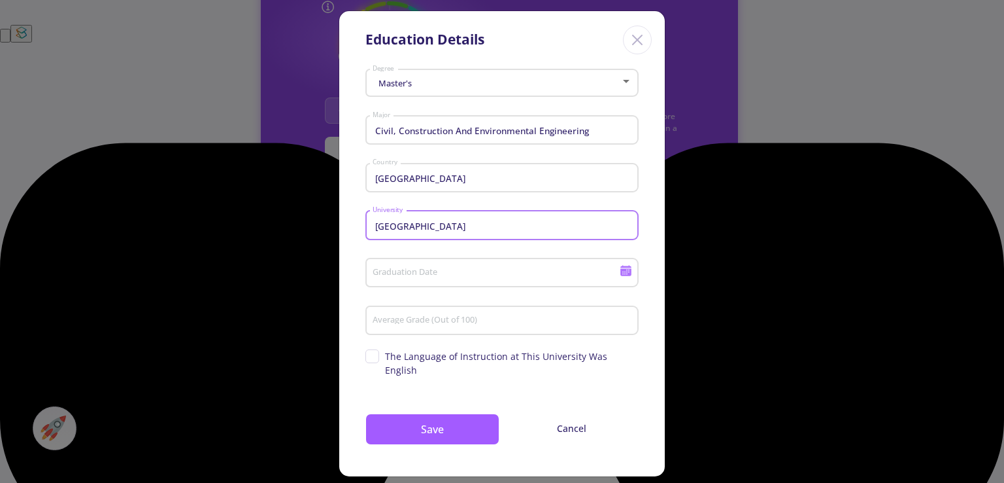
click at [466, 275] on input "Graduation Date" at bounding box center [498, 273] width 252 height 12
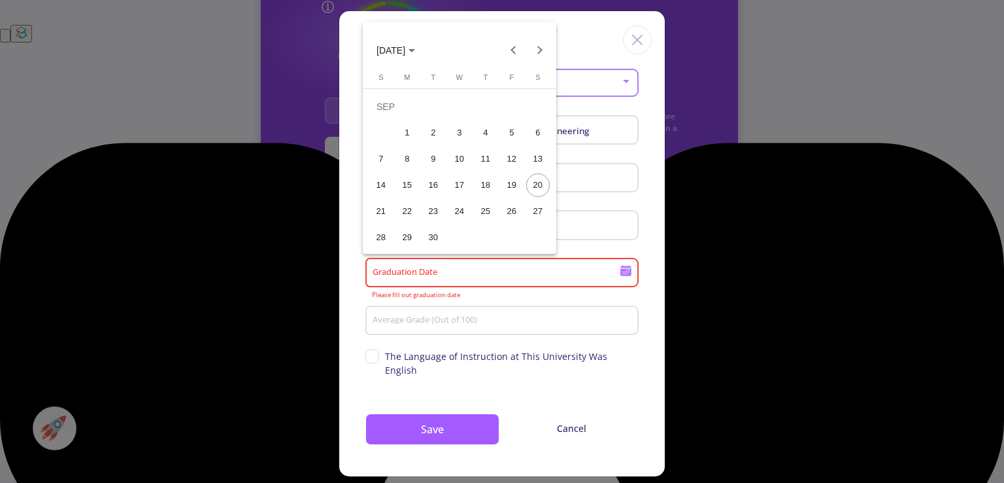
click at [415, 50] on icon "Choose month and year" at bounding box center [412, 50] width 7 height 3
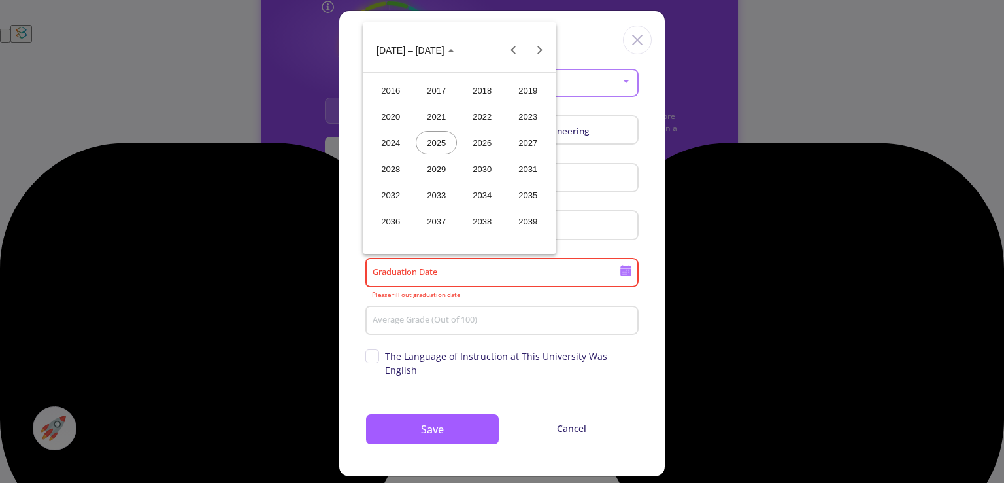
click at [398, 139] on div "2024" at bounding box center [390, 143] width 41 height 24
click at [393, 119] on div "JAN" at bounding box center [390, 117] width 41 height 24
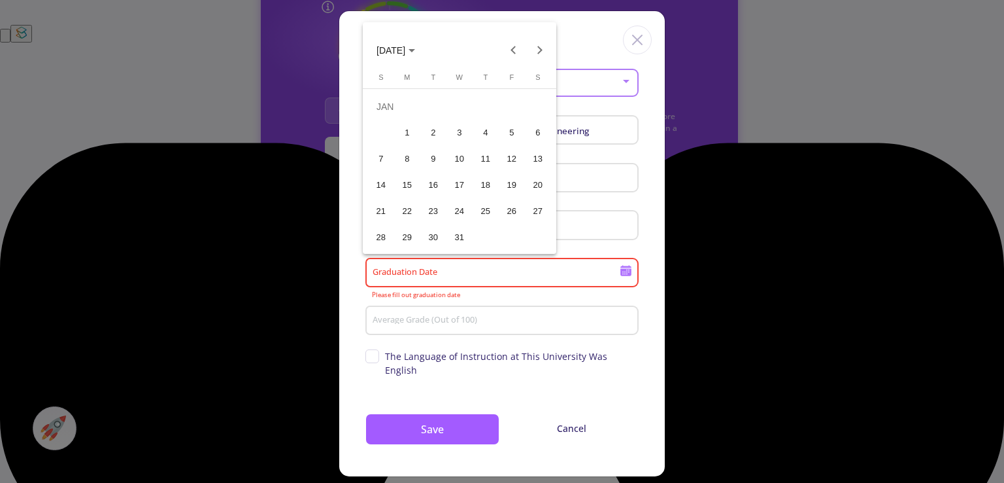
click at [414, 137] on div "1" at bounding box center [408, 133] width 24 height 24
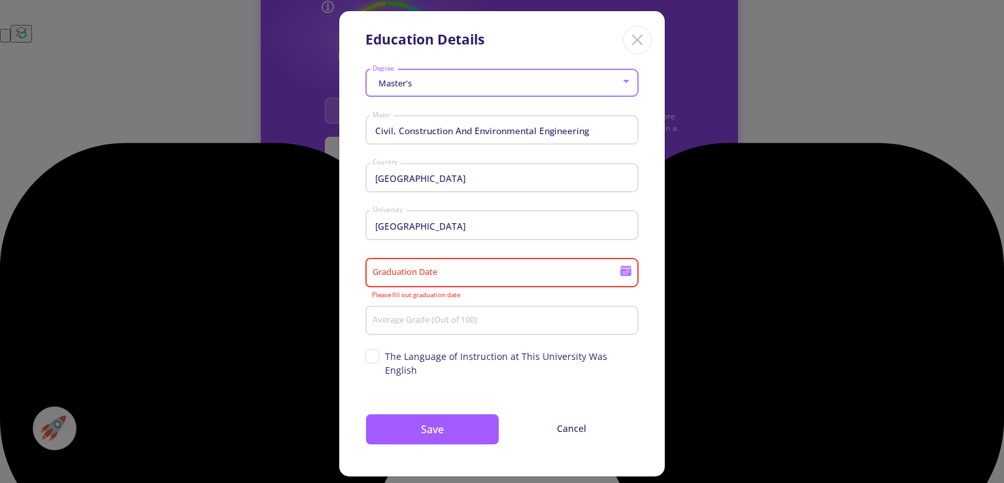
type input "[DATE]"
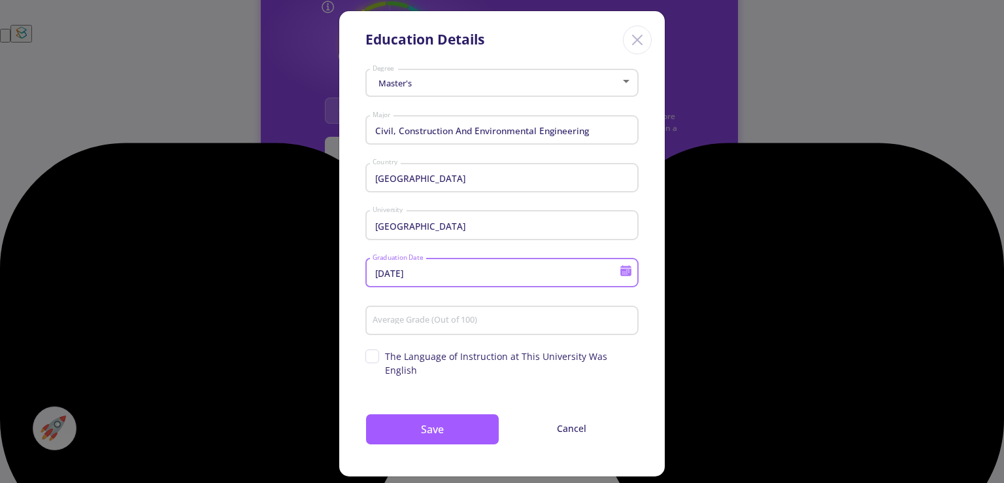
click at [553, 322] on input "Average Grade (Out of 100)" at bounding box center [504, 321] width 264 height 12
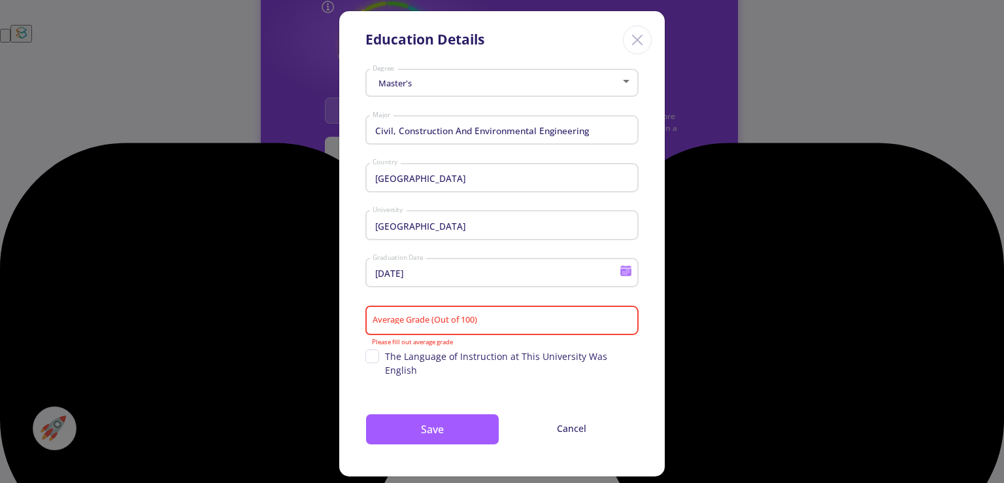
click at [366, 358] on span "The Language of Instruction at This University Was English" at bounding box center [502, 362] width 273 height 27
click at [366, 358] on input "The Language of Instruction at This University Was English" at bounding box center [370, 353] width 9 height 9
checkbox input "true"
click at [403, 318] on input "Average Grade (Out of 100)" at bounding box center [504, 321] width 264 height 12
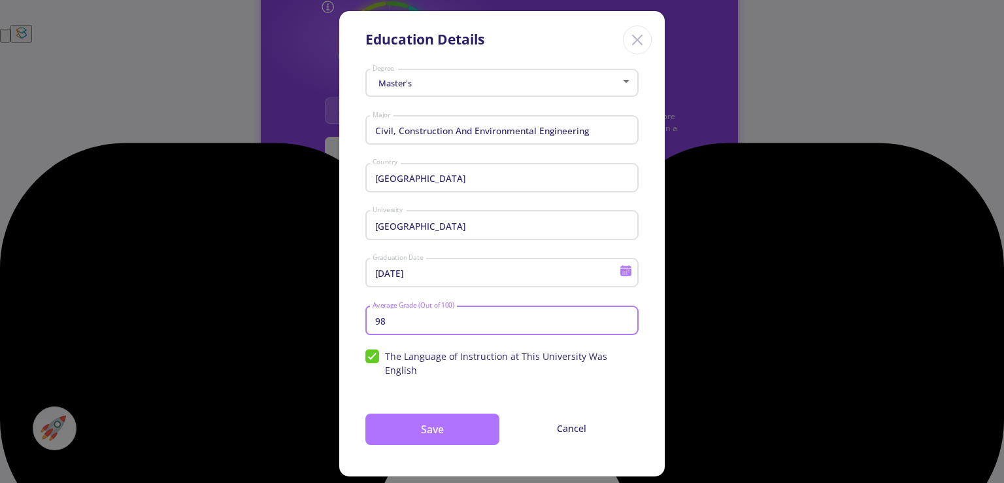
type input "98"
click at [447, 417] on button "Save" at bounding box center [433, 428] width 134 height 31
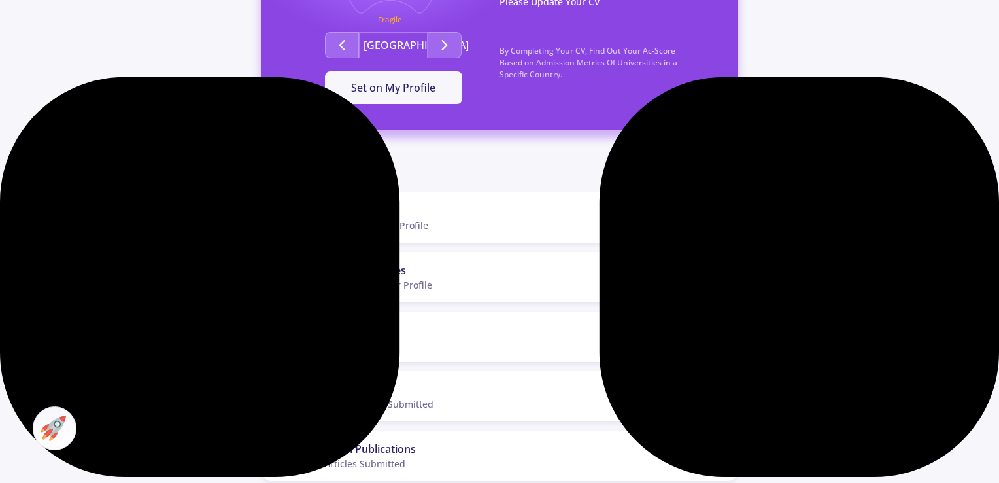
scroll to position [392, 0]
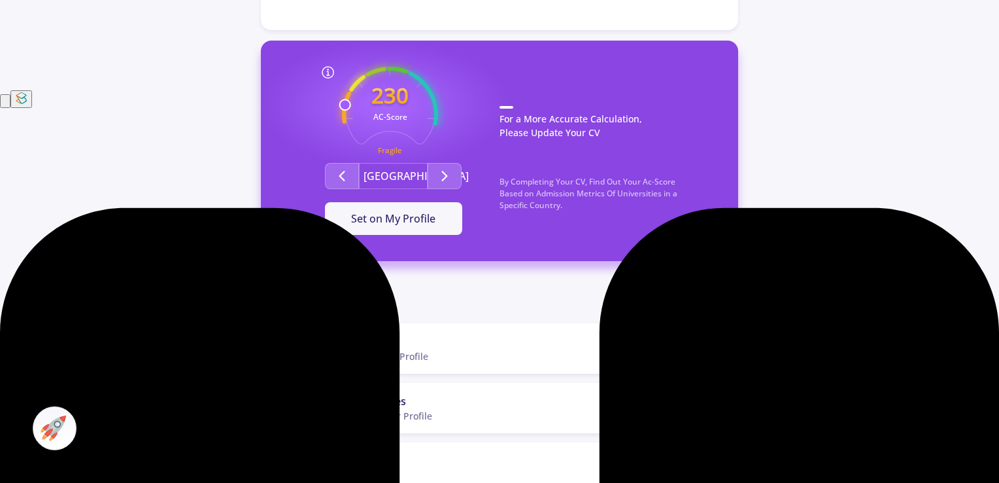
click at [413, 164] on button "[GEOGRAPHIC_DATA]" at bounding box center [393, 176] width 69 height 26
click at [450, 168] on icon "Second group" at bounding box center [445, 176] width 16 height 16
click at [449, 168] on icon "Second group" at bounding box center [445, 176] width 16 height 16
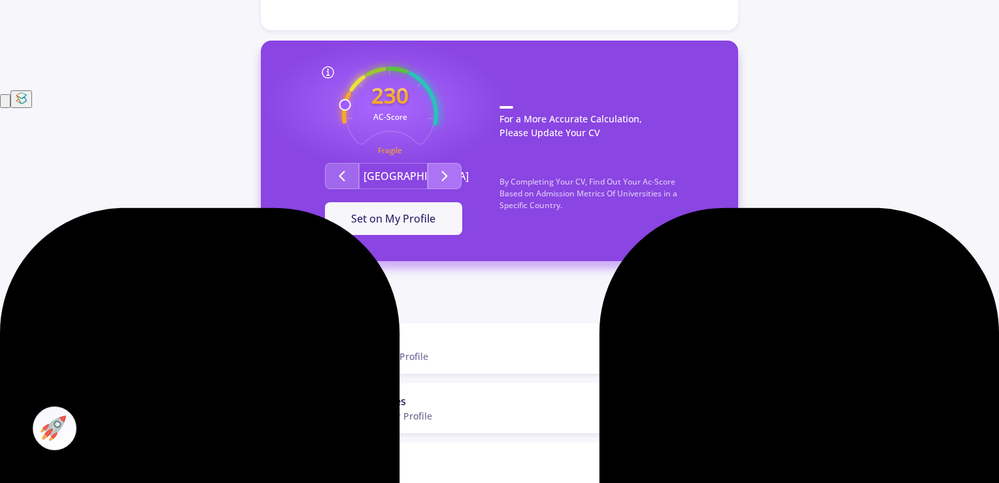
scroll to position [458, 0]
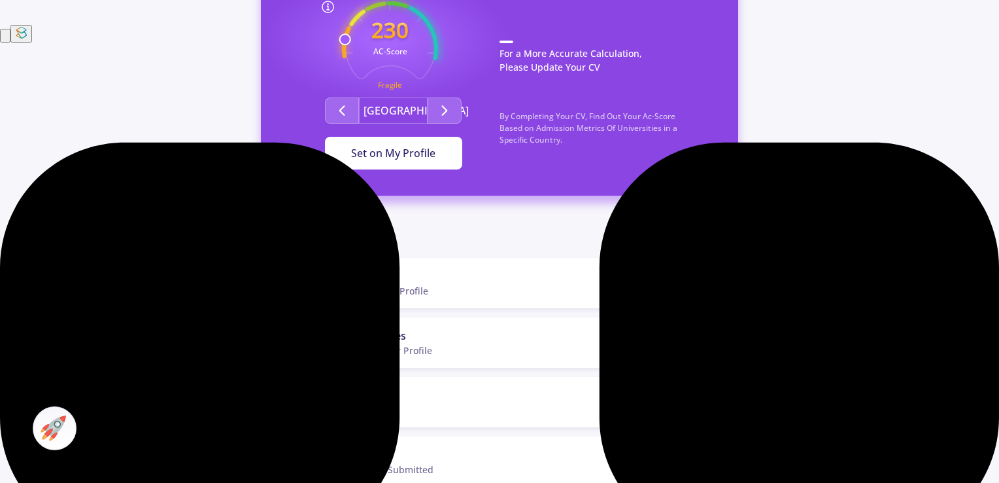
click at [419, 146] on span "Set on My Profile" at bounding box center [393, 153] width 84 height 14
click at [417, 146] on div "It Is Now Set" at bounding box center [393, 153] width 95 height 16
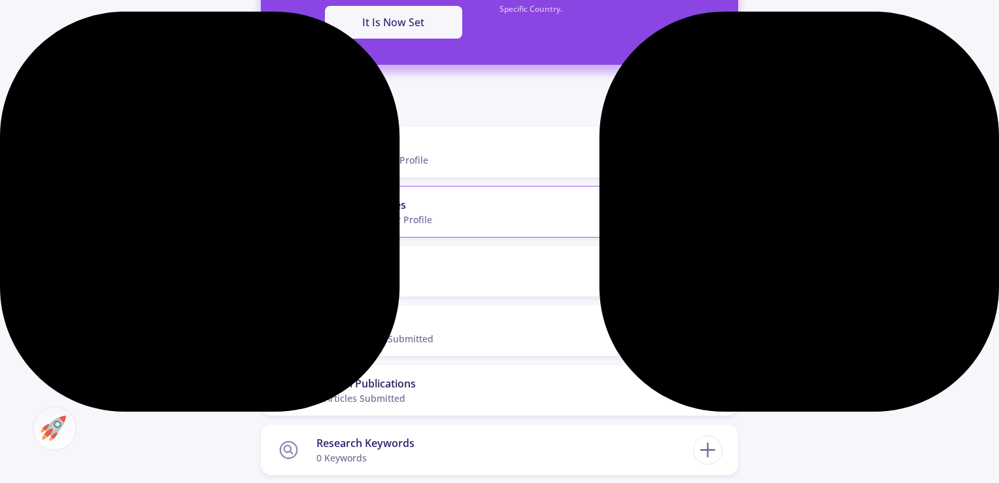
scroll to position [654, 0]
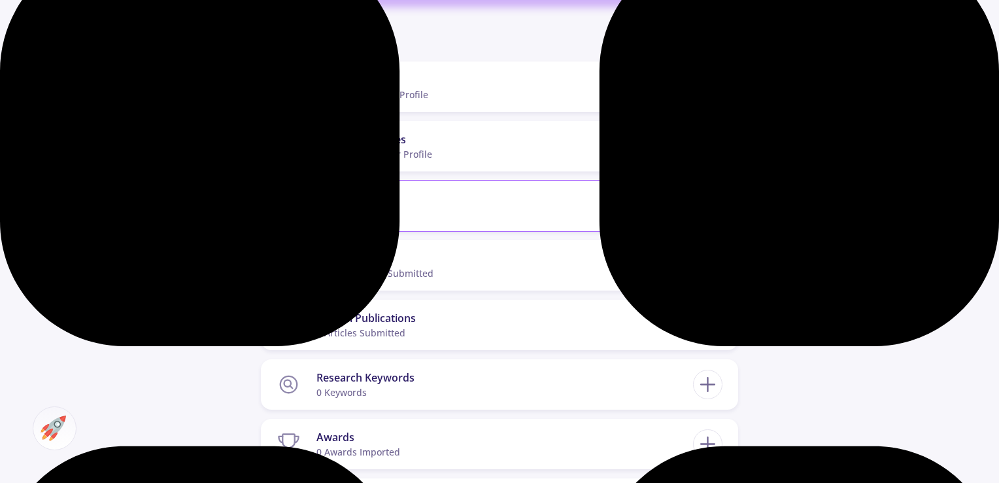
click at [701, 194] on icon at bounding box center [708, 206] width 24 height 24
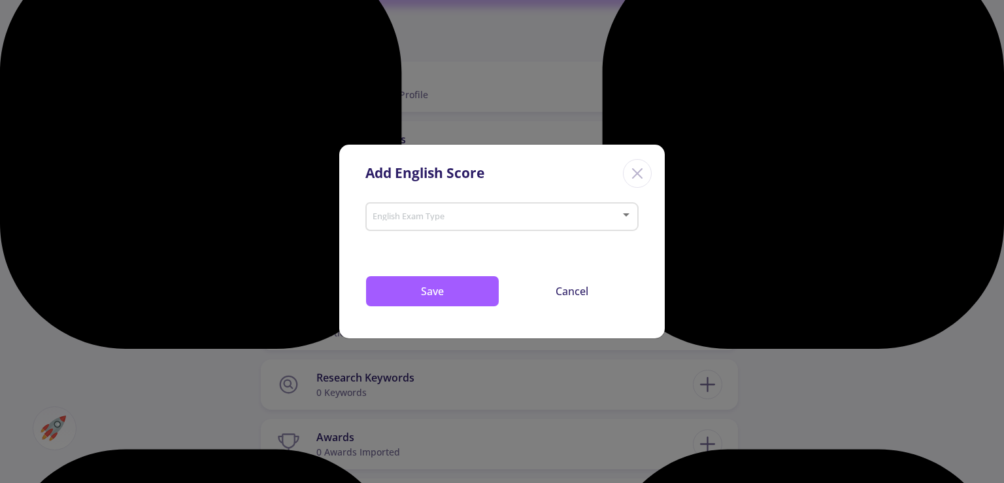
click at [625, 214] on div at bounding box center [626, 214] width 7 height 3
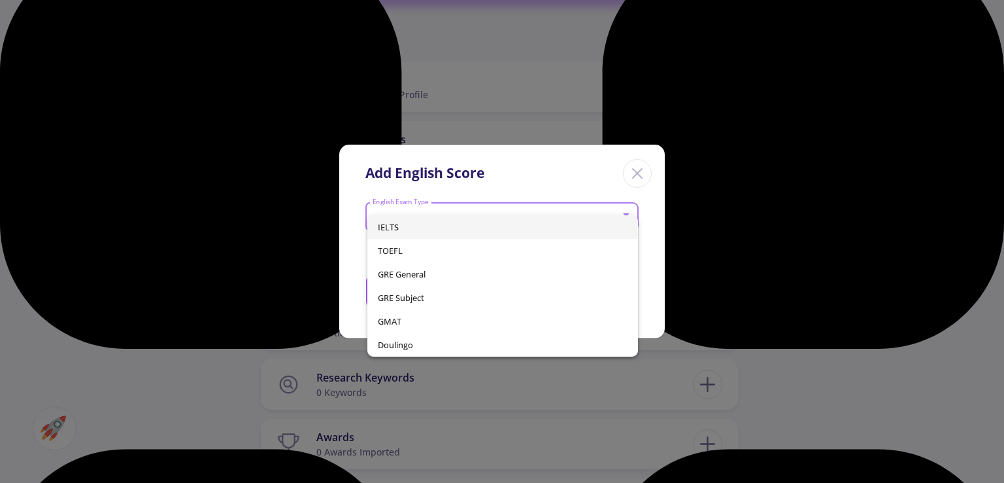
click at [451, 225] on span "IELTS" at bounding box center [502, 227] width 249 height 24
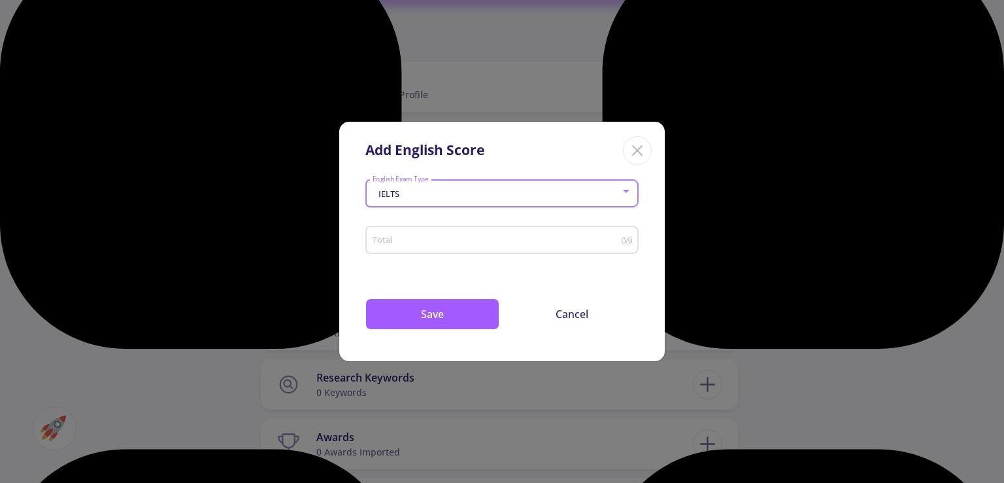
click at [456, 239] on input "Total" at bounding box center [497, 240] width 250 height 10
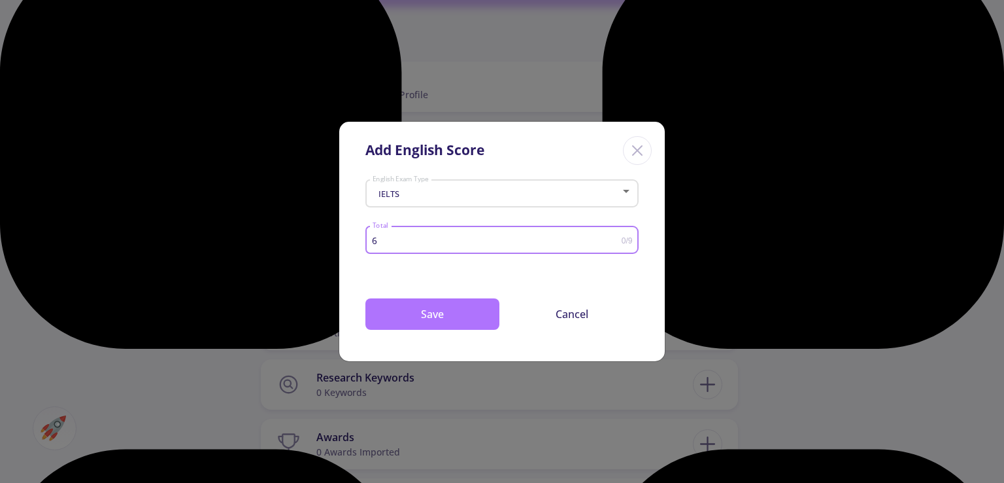
type input "6"
click at [460, 320] on button "Save" at bounding box center [433, 313] width 134 height 31
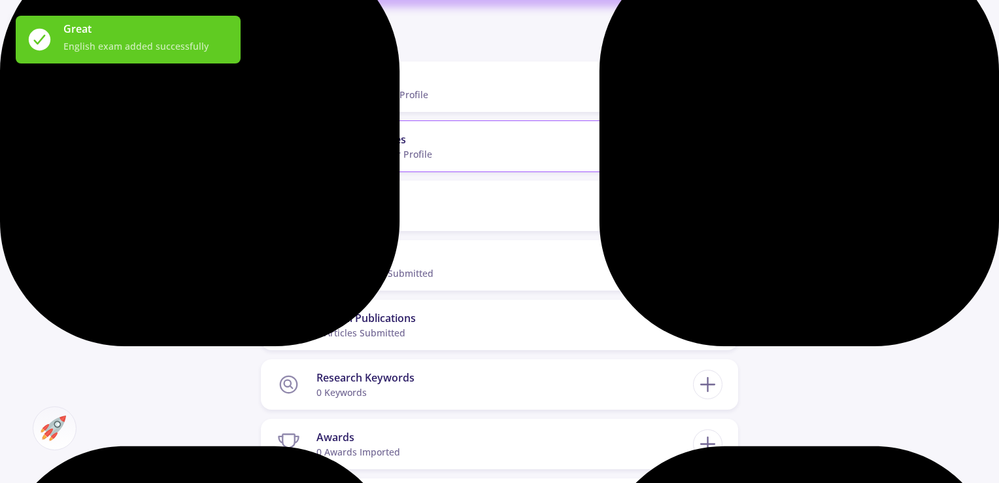
click at [714, 134] on icon at bounding box center [708, 146] width 24 height 24
checkbox input "false"
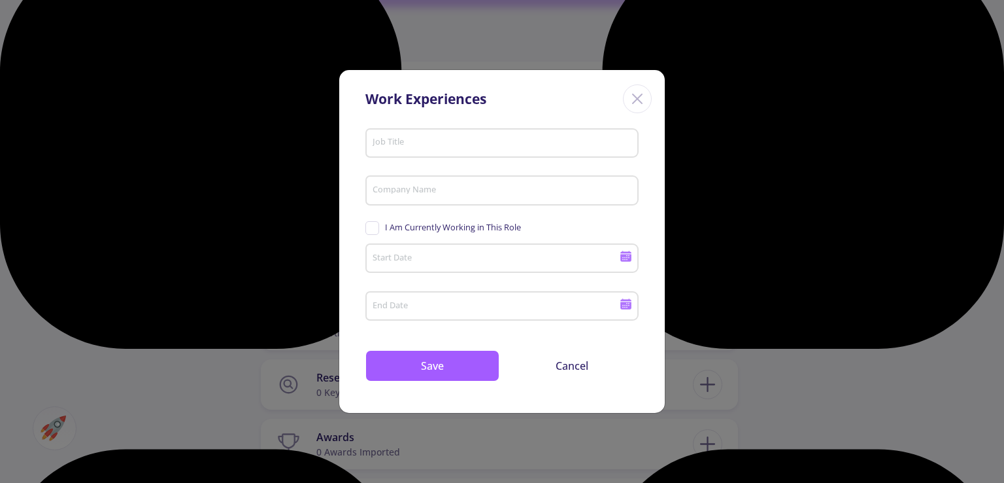
click at [633, 101] on icon "Close" at bounding box center [637, 98] width 21 height 21
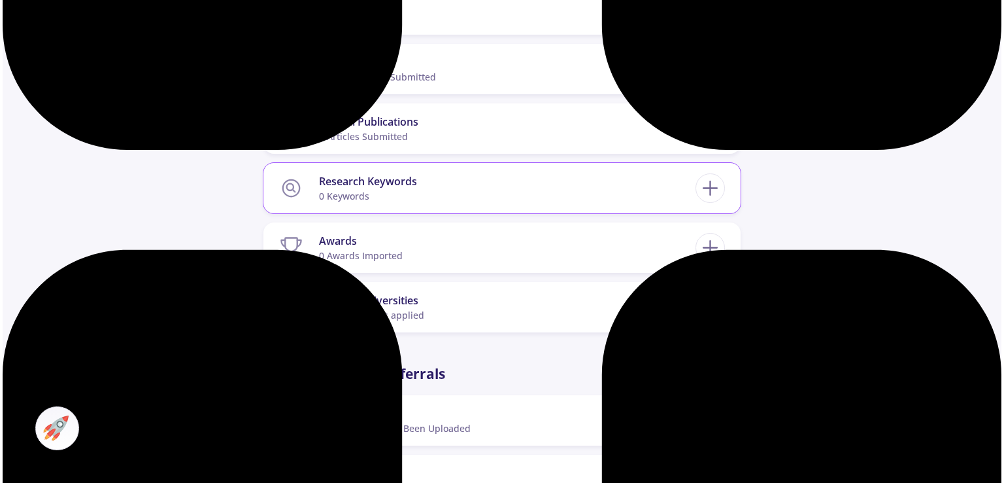
scroll to position [916, 0]
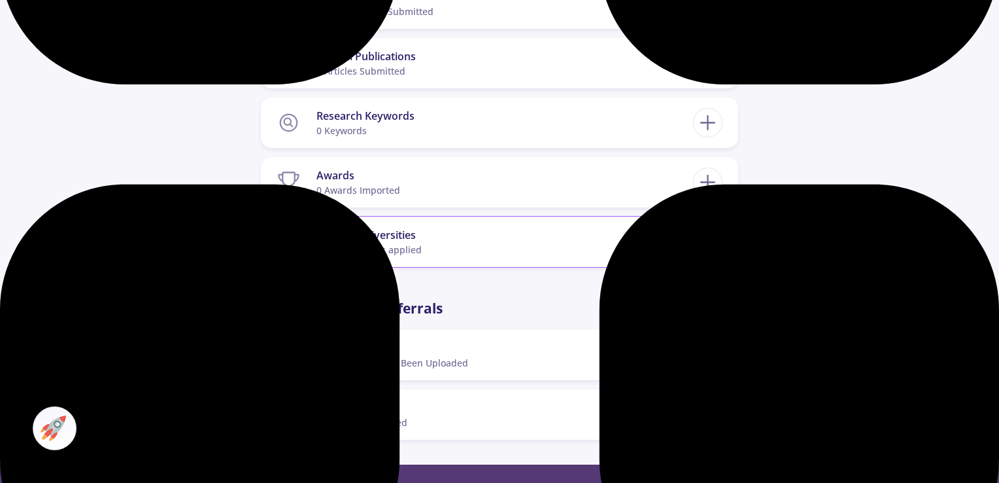
click at [706, 235] on icon at bounding box center [708, 242] width 24 height 24
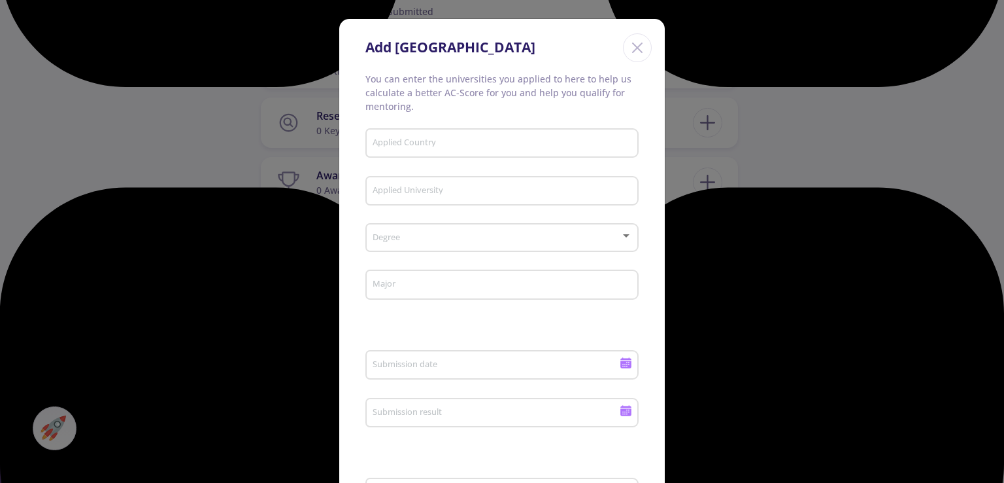
click at [503, 145] on input "Applied Country" at bounding box center [504, 144] width 264 height 12
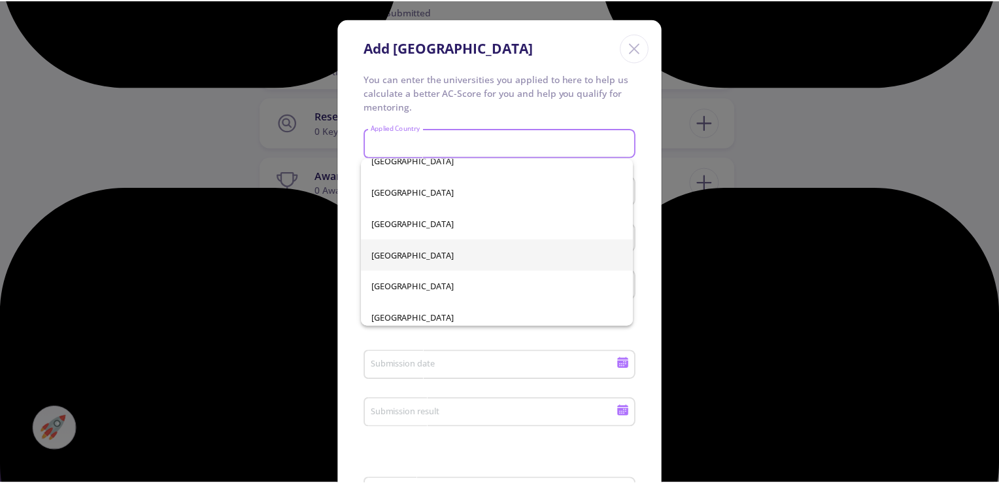
scroll to position [392, 0]
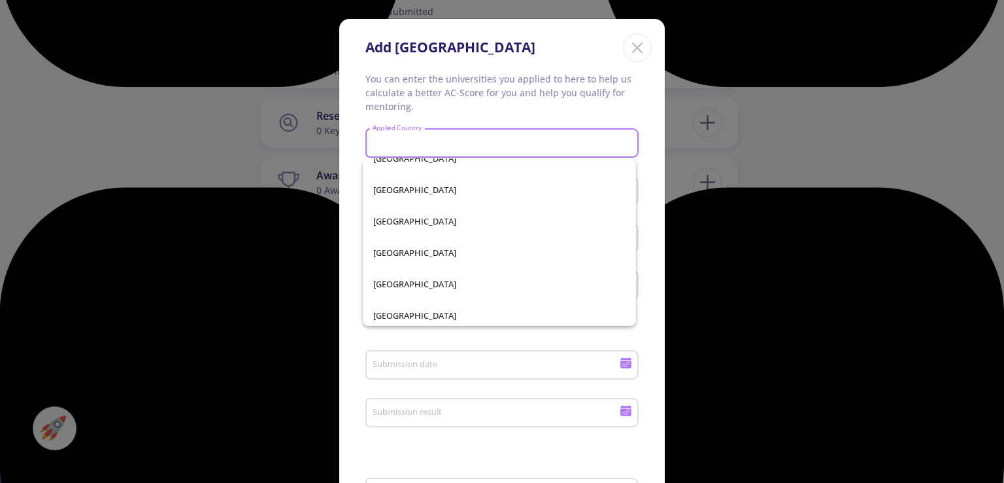
click at [829, 191] on div "Add [GEOGRAPHIC_DATA] You can enter the universities you applied to here to hel…" at bounding box center [502, 241] width 1004 height 483
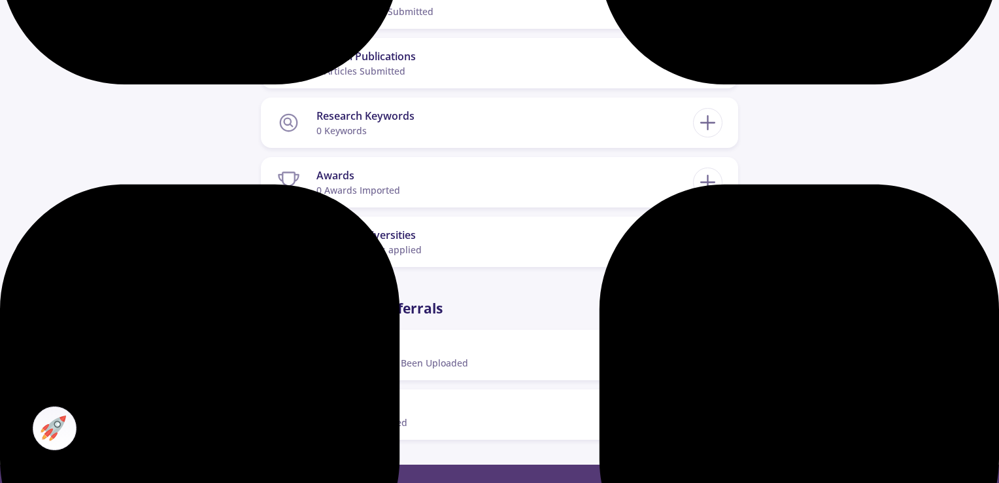
scroll to position [981, 0]
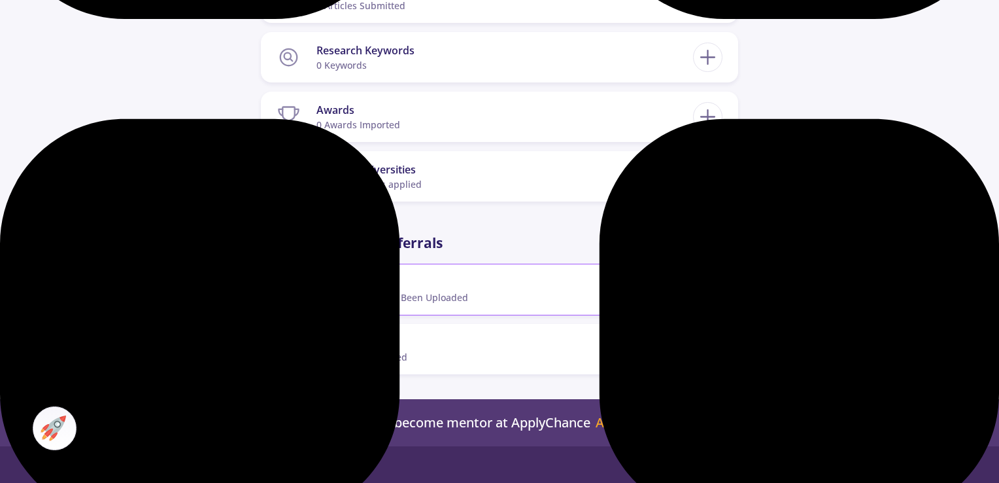
click at [624, 279] on section "Documents 0 documents have been uploaded" at bounding box center [485, 289] width 417 height 40
click at [711, 289] on line at bounding box center [708, 289] width 14 height 0
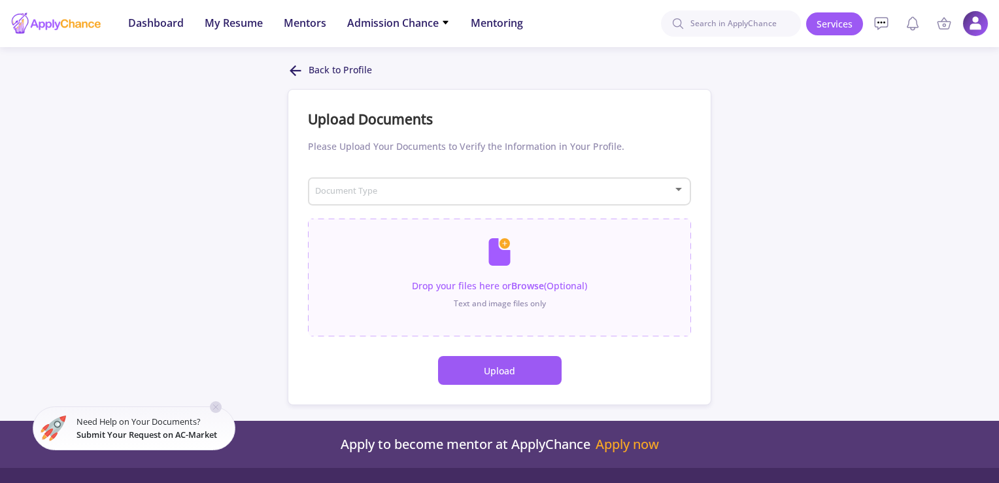
click at [506, 372] on button "Upload" at bounding box center [500, 370] width 124 height 29
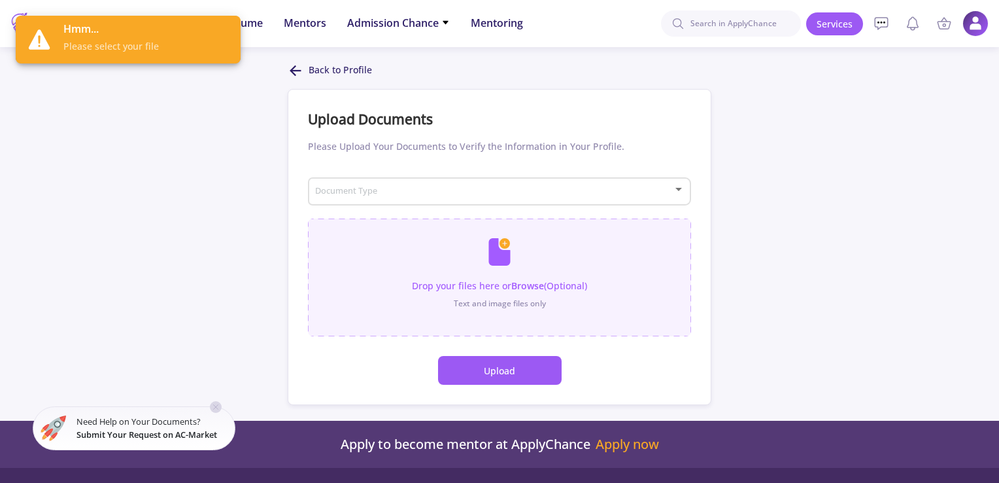
click at [493, 286] on input "file" at bounding box center [499, 270] width 383 height 105
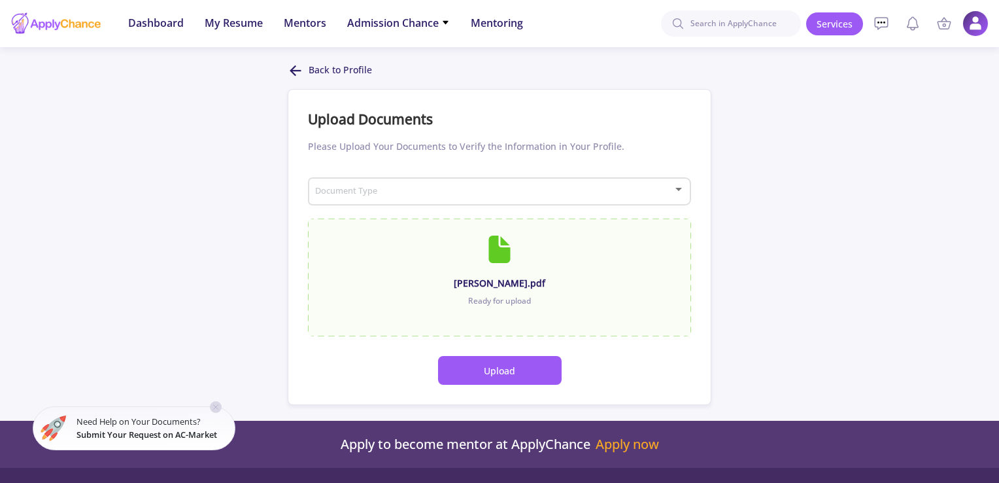
click at [500, 373] on button "Upload" at bounding box center [500, 370] width 124 height 29
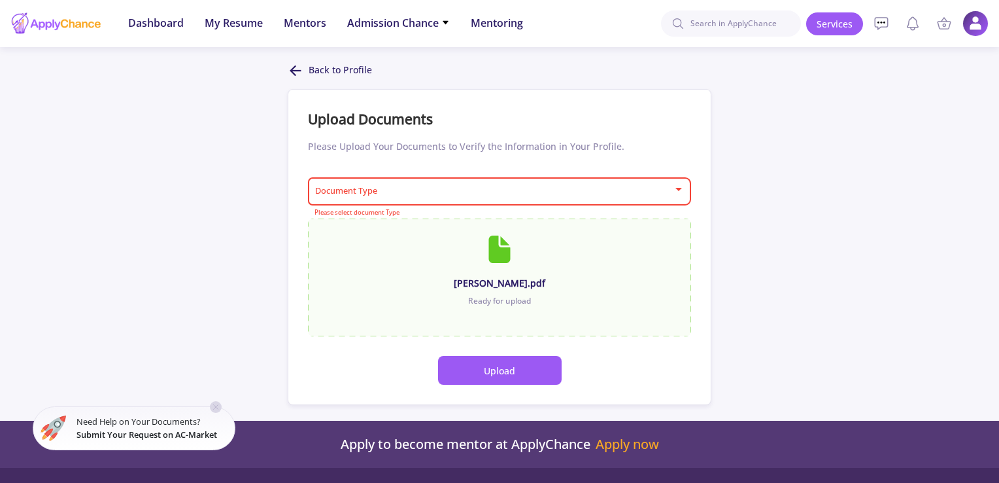
click at [385, 187] on span at bounding box center [496, 191] width 356 height 9
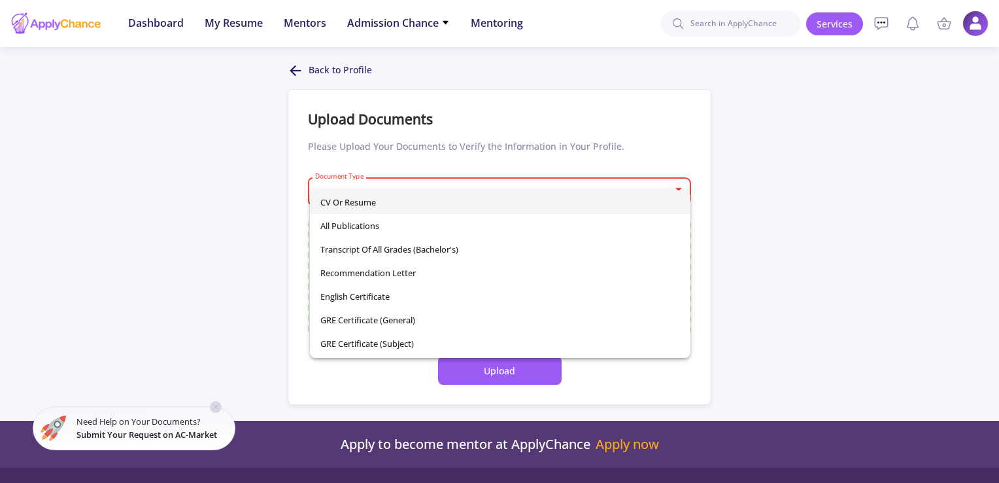
click at [364, 202] on span "CV or Resume" at bounding box center [499, 202] width 359 height 24
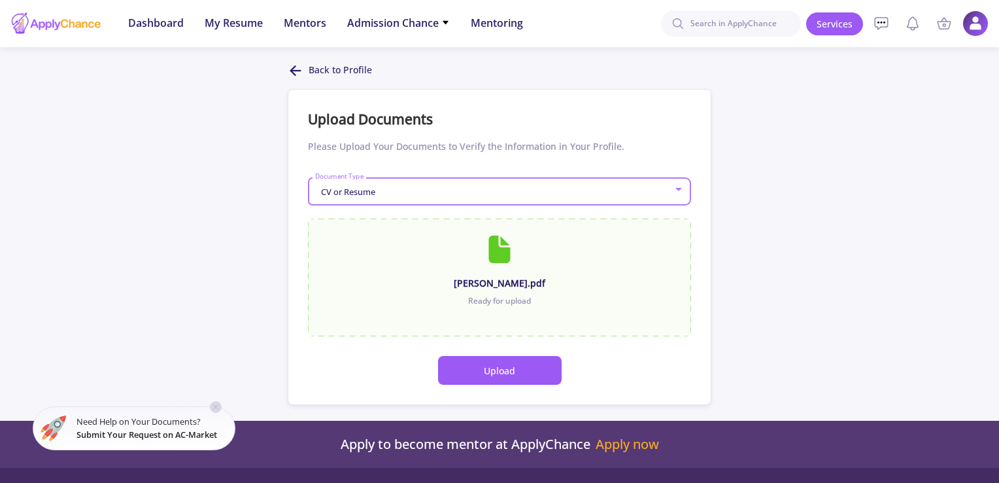
click at [482, 369] on button "Upload" at bounding box center [500, 370] width 124 height 29
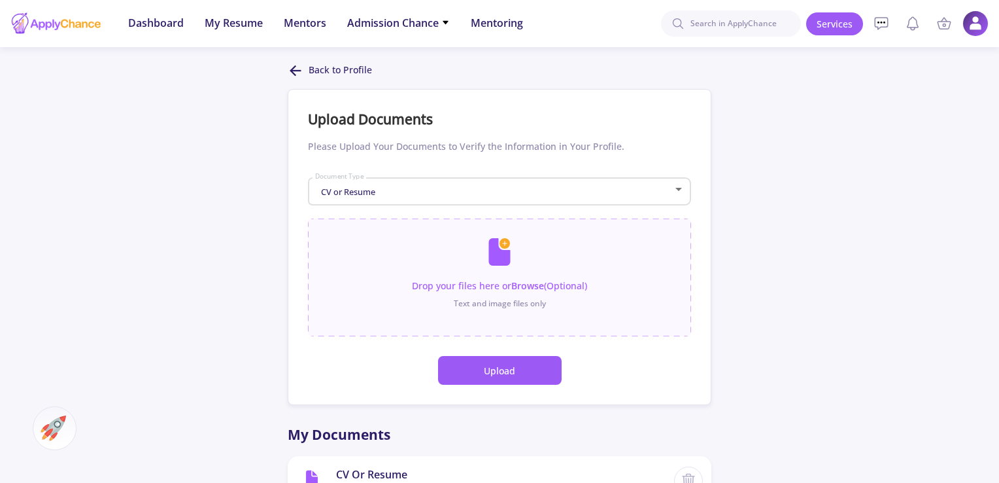
click at [325, 69] on p "Back to Profile" at bounding box center [340, 71] width 63 height 16
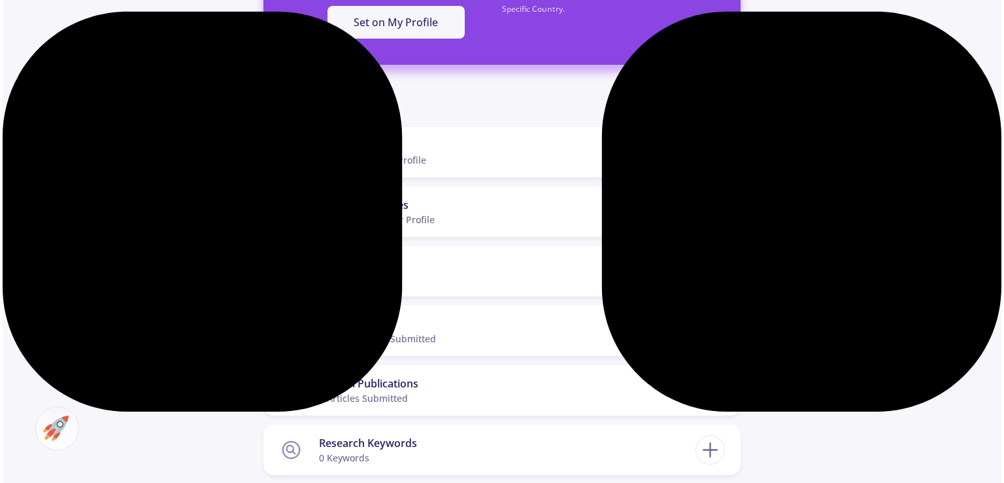
scroll to position [719, 0]
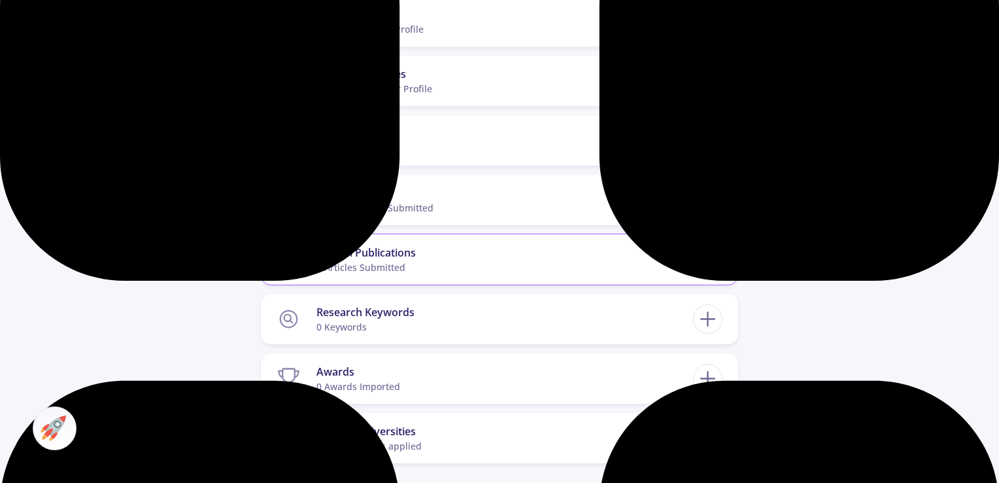
click at [708, 252] on line at bounding box center [708, 259] width 0 height 14
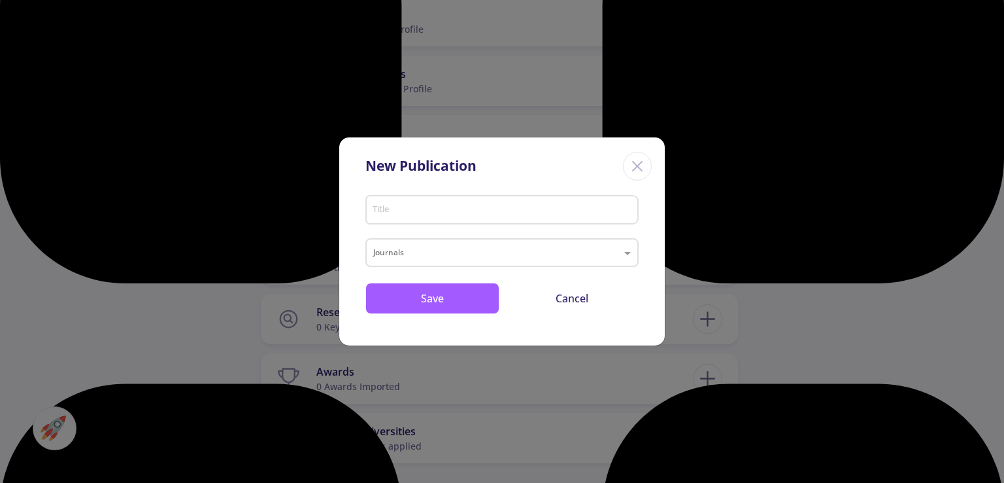
click at [617, 218] on div "Title" at bounding box center [502, 207] width 261 height 34
click at [602, 257] on input "text" at bounding box center [488, 254] width 231 height 16
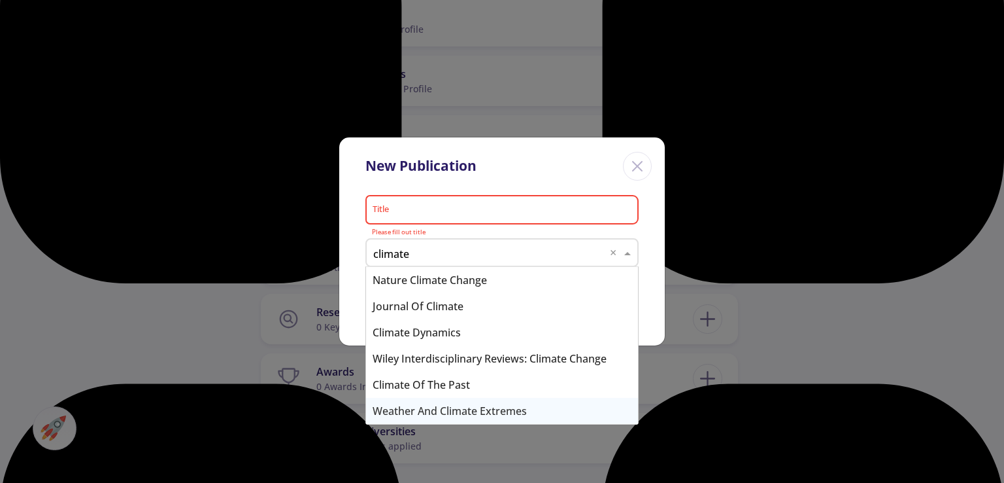
type input "climate"
click at [449, 213] on input "Title" at bounding box center [504, 211] width 264 height 12
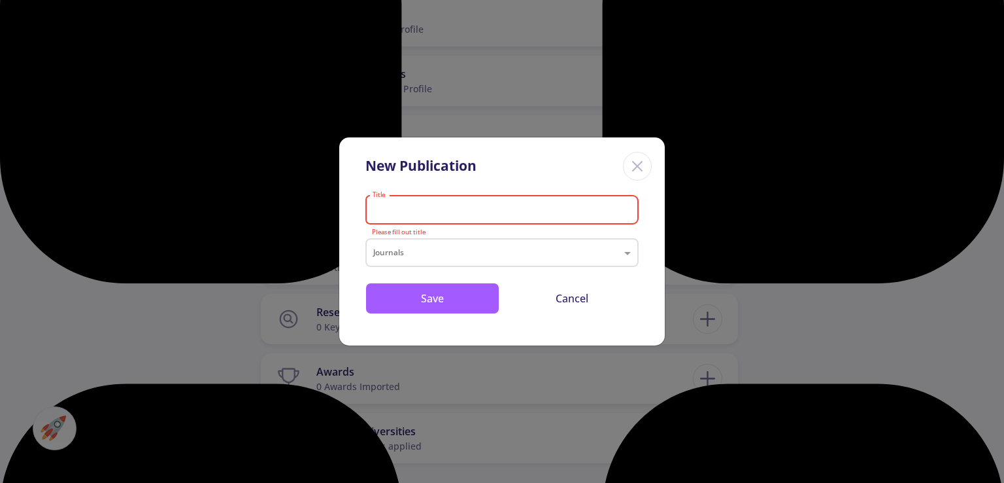
paste input "Projected Drought Intensification in the Büyük Menderes Basin Under CMIP6 Clima…"
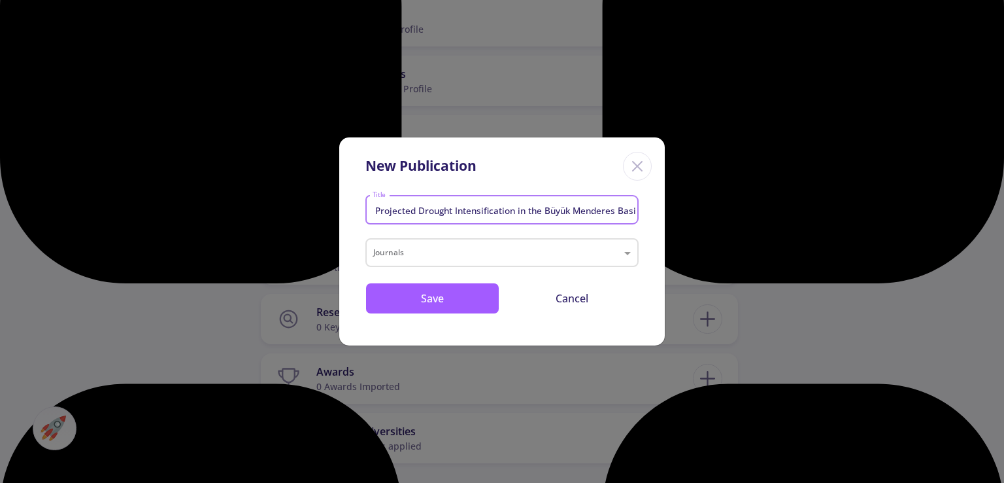
scroll to position [0, 139]
type input "Projected Drought Intensification in the Büyük Menderes Basin Under CMIP6 Clima…"
click at [477, 243] on div "Journals" at bounding box center [502, 252] width 273 height 29
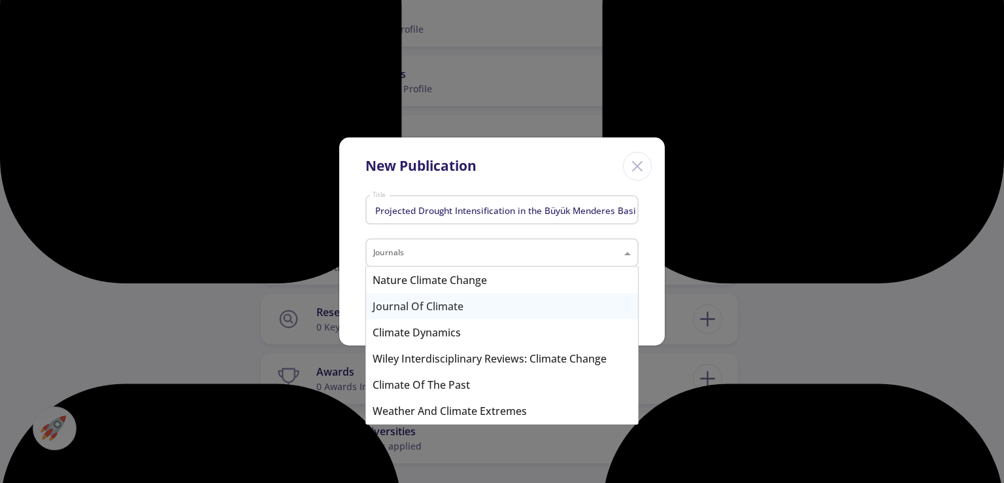
click at [454, 304] on div "Journal of Climate" at bounding box center [502, 306] width 272 height 26
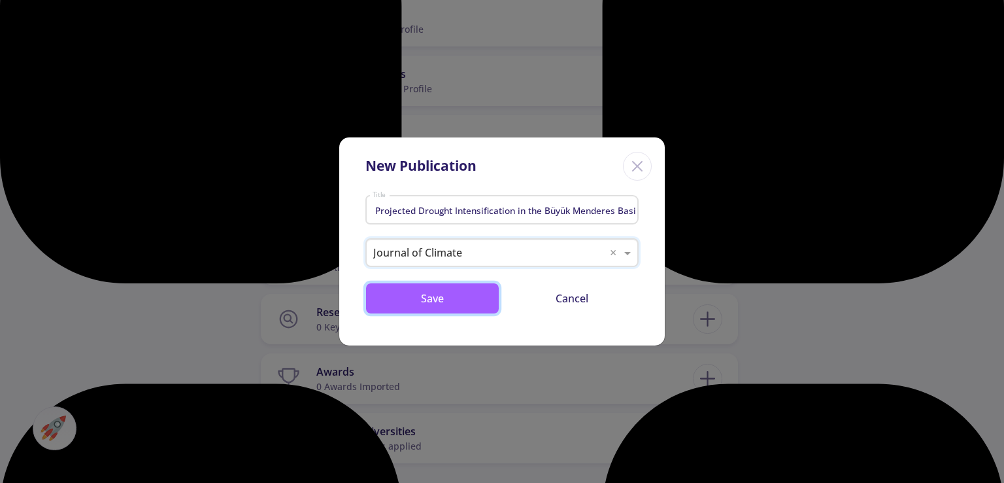
click at [454, 304] on button "Save" at bounding box center [433, 298] width 134 height 31
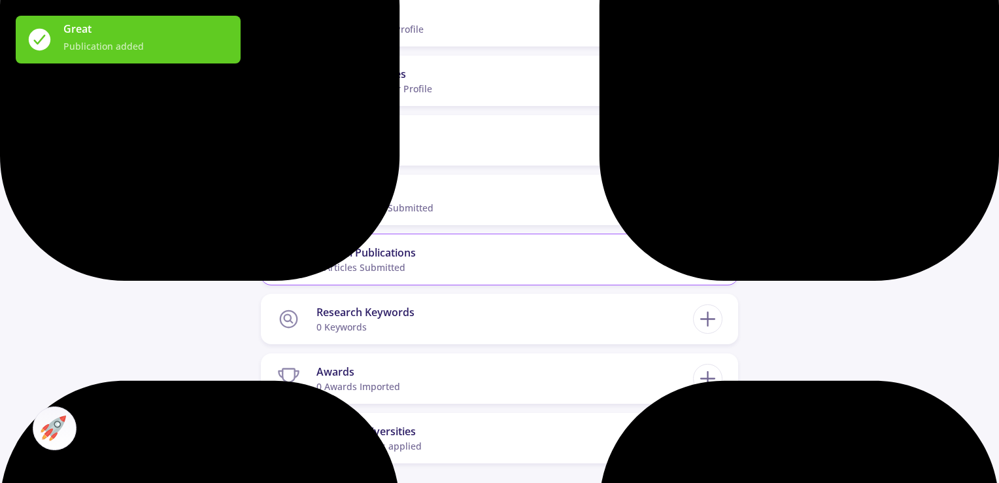
click at [698, 247] on icon at bounding box center [708, 259] width 24 height 24
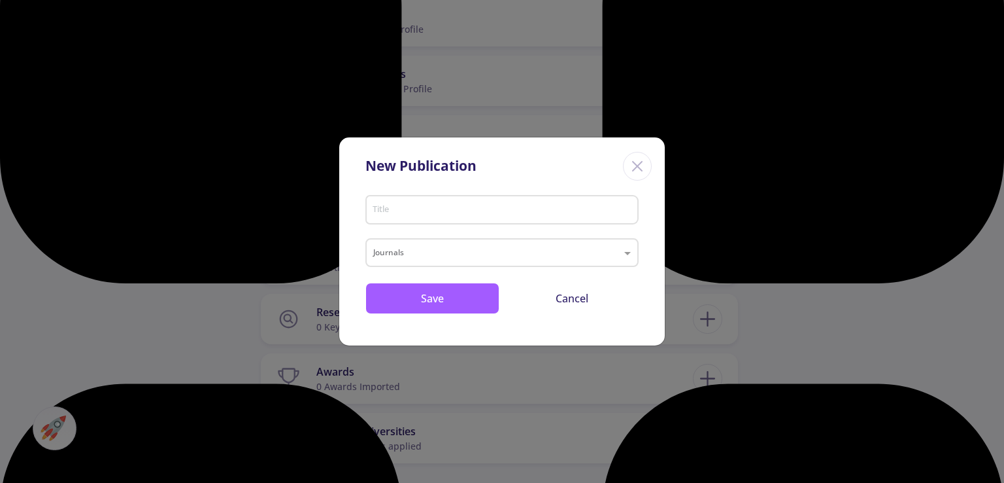
click at [407, 211] on input "Title" at bounding box center [504, 211] width 264 height 12
paste input "A CMIP6-based drought assessment over [GEOGRAPHIC_DATA],[GEOGRAPHIC_DATA]"
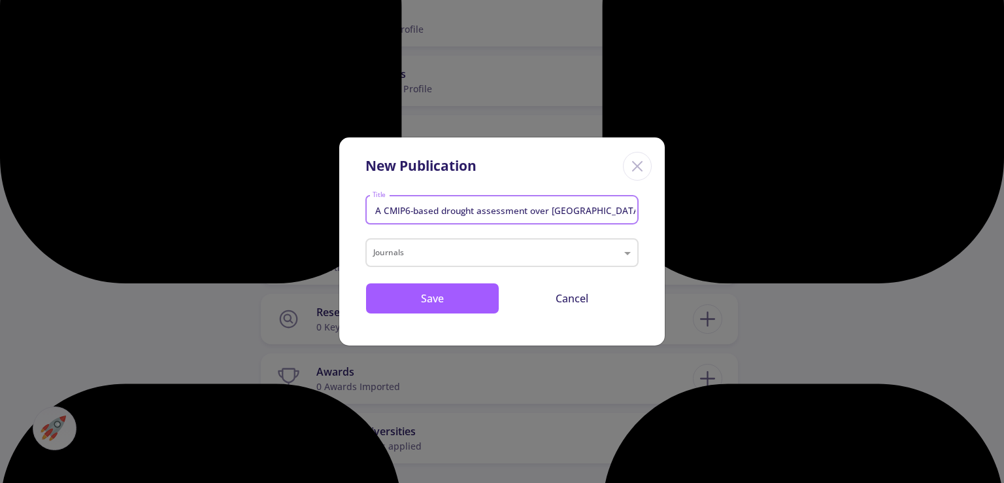
scroll to position [0, 43]
type input "A CMIP6-based drought assessment over [GEOGRAPHIC_DATA],[GEOGRAPHIC_DATA]"
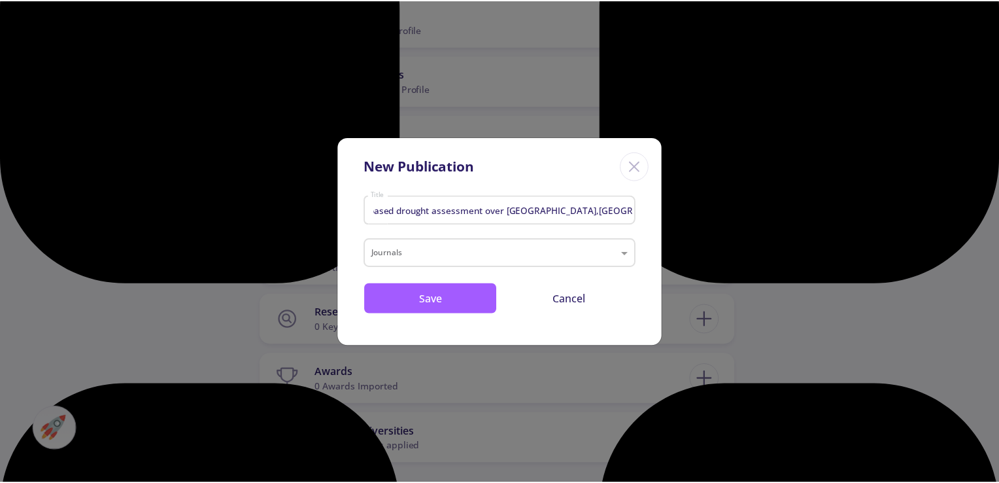
scroll to position [0, 0]
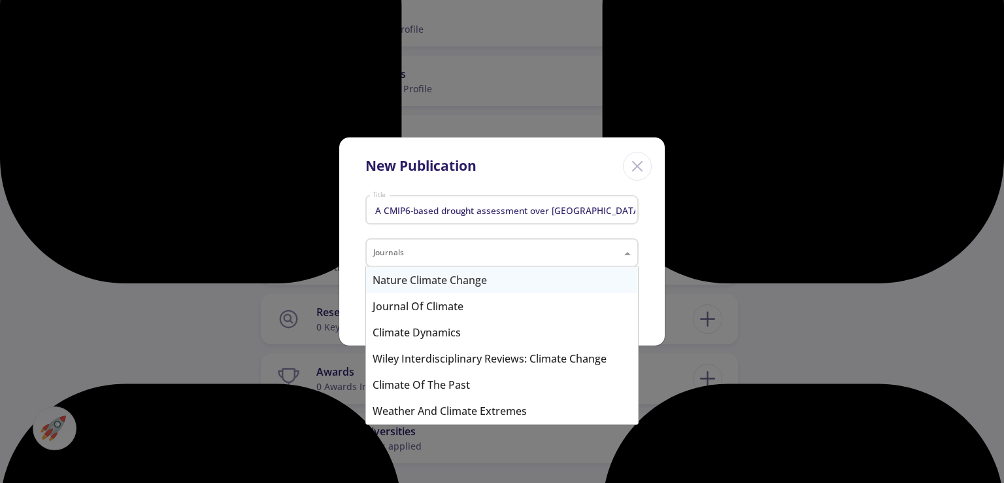
click at [426, 250] on input "text" at bounding box center [488, 254] width 231 height 16
paste input "Theoretical and Applied Climatology"
type input "Theoretical and Applied Climatology"
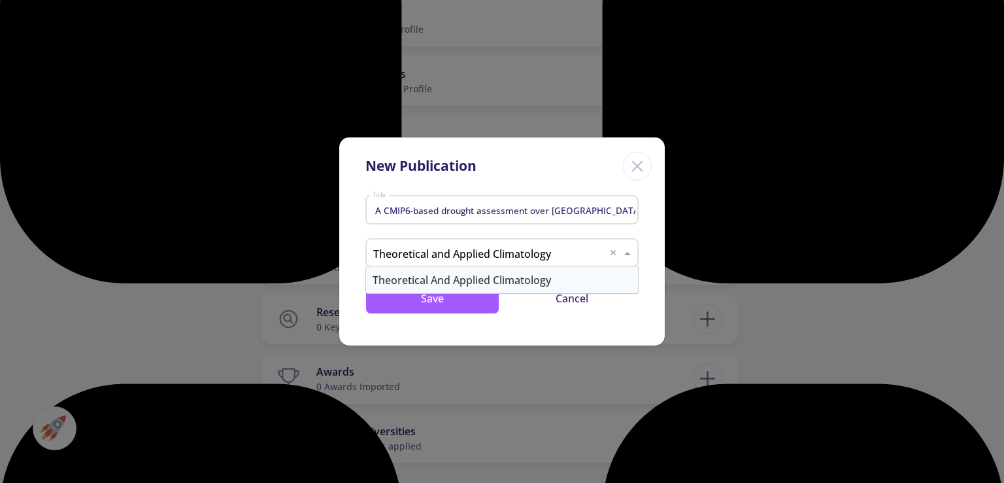
click at [468, 282] on div "Theoretical and Applied Climatology" at bounding box center [502, 280] width 272 height 26
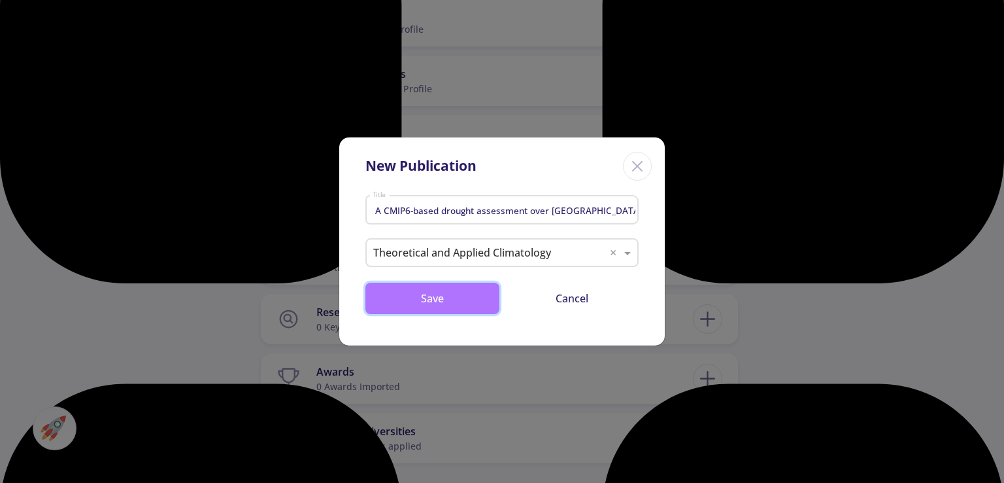
click at [440, 302] on button "Save" at bounding box center [433, 298] width 134 height 31
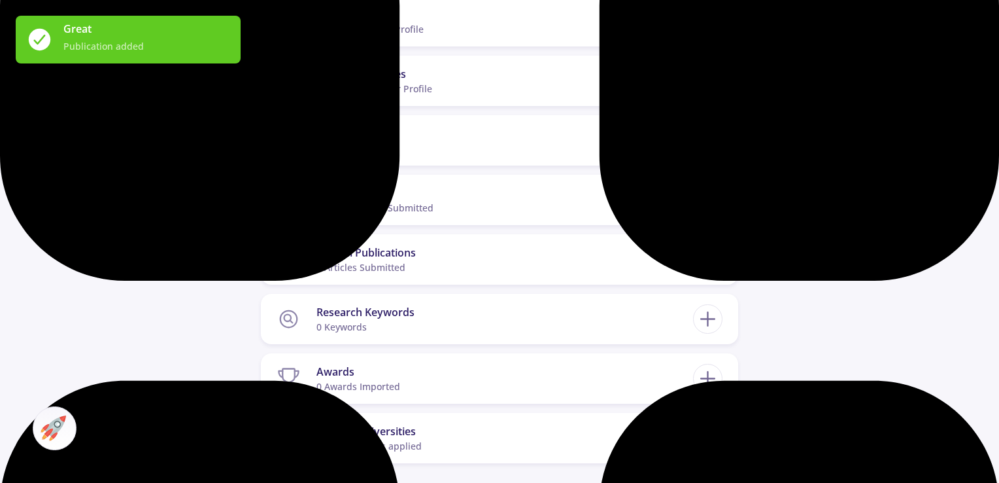
click at [440, 302] on section "Research Keywords 0 keywords" at bounding box center [485, 319] width 417 height 40
click at [701, 307] on icon at bounding box center [708, 319] width 24 height 24
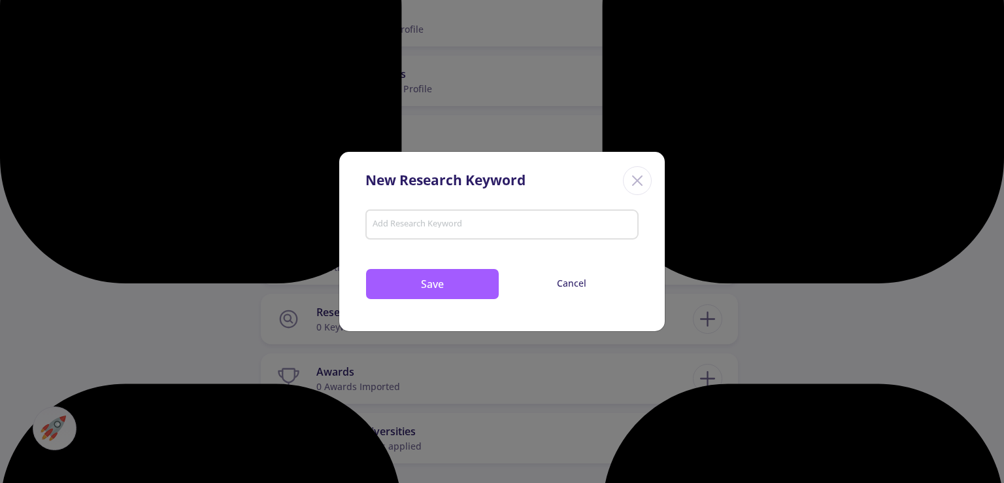
click at [468, 226] on input "Add Research Keyword" at bounding box center [502, 226] width 261 height 12
type input "Civil engineering"
type input "Climotology"
type input "h"
type input "Hidrology"
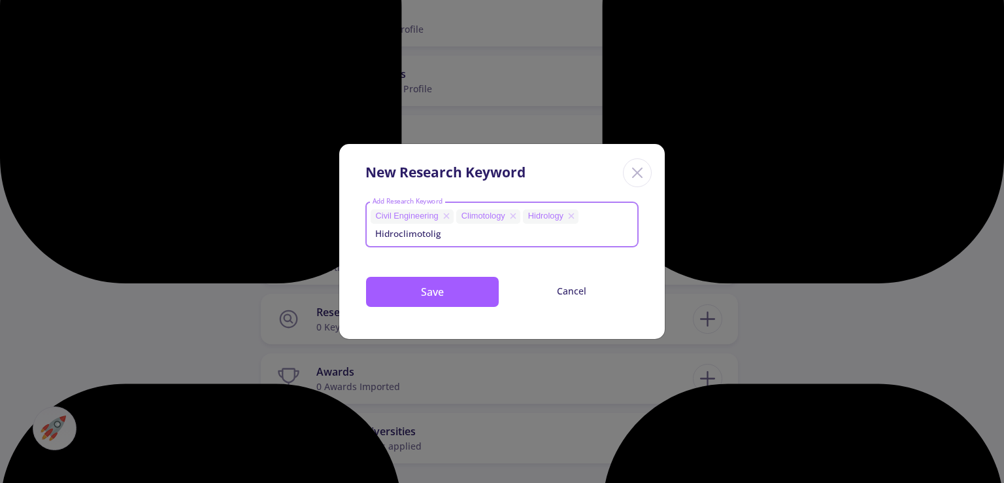
type input "Hidroclimotoligy"
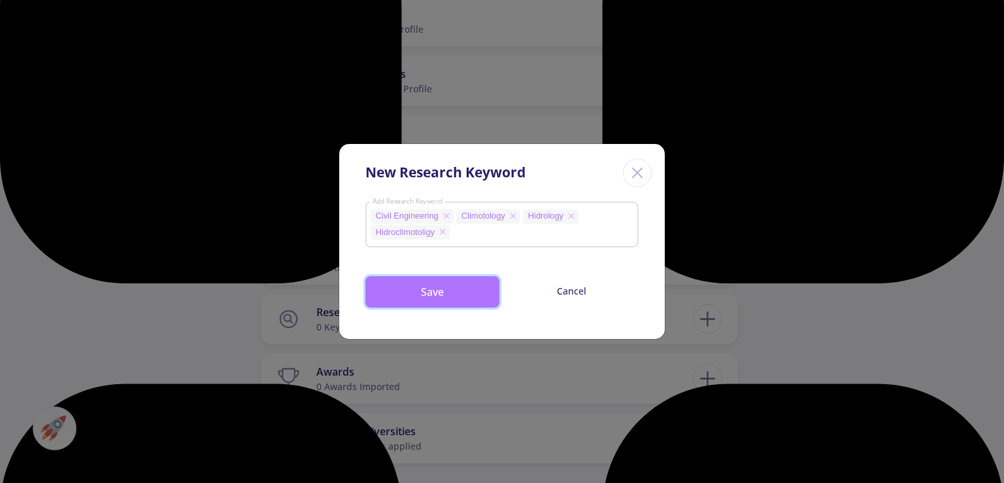
click at [451, 283] on button "Save" at bounding box center [433, 291] width 134 height 31
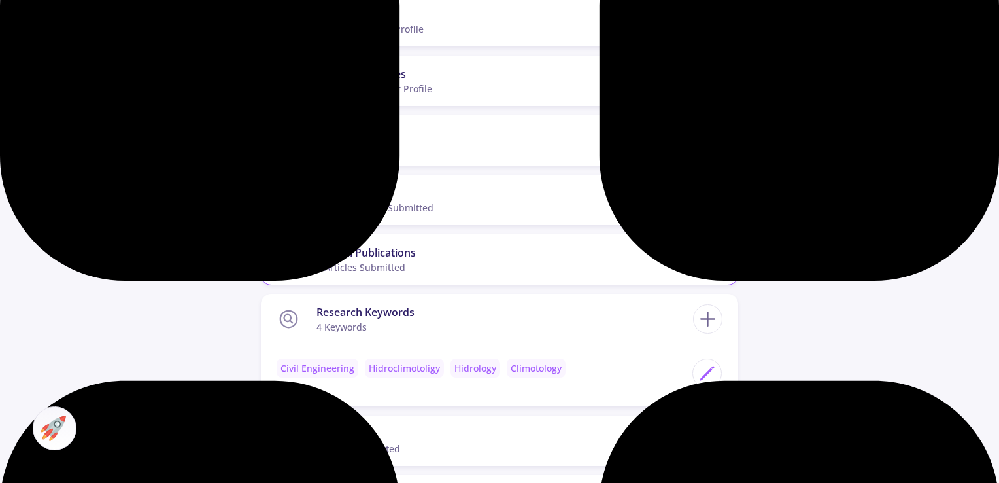
scroll to position [654, 0]
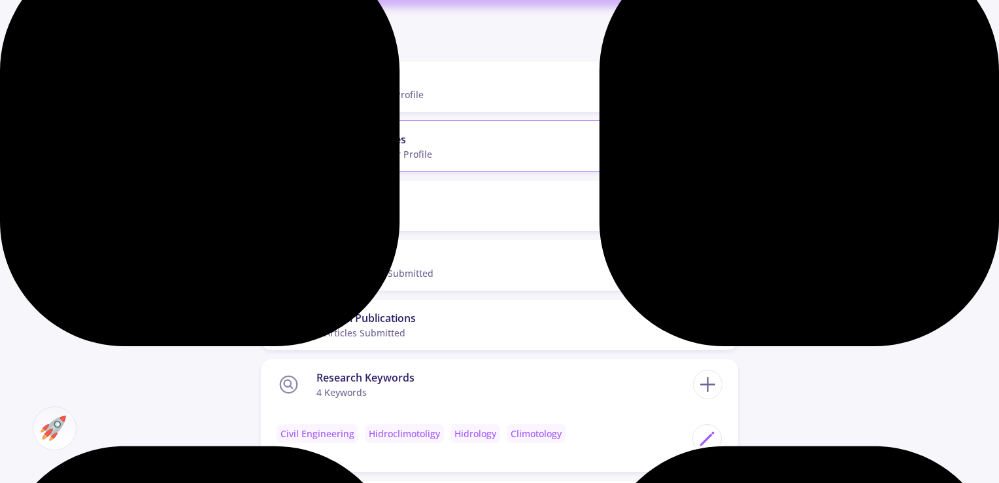
click at [713, 134] on icon at bounding box center [708, 146] width 24 height 24
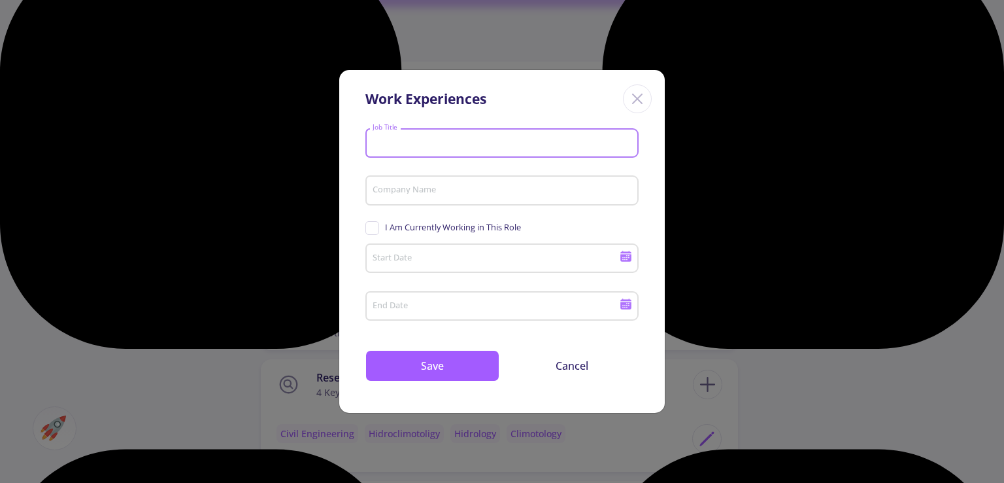
click at [528, 145] on input "Job Title" at bounding box center [504, 143] width 264 height 12
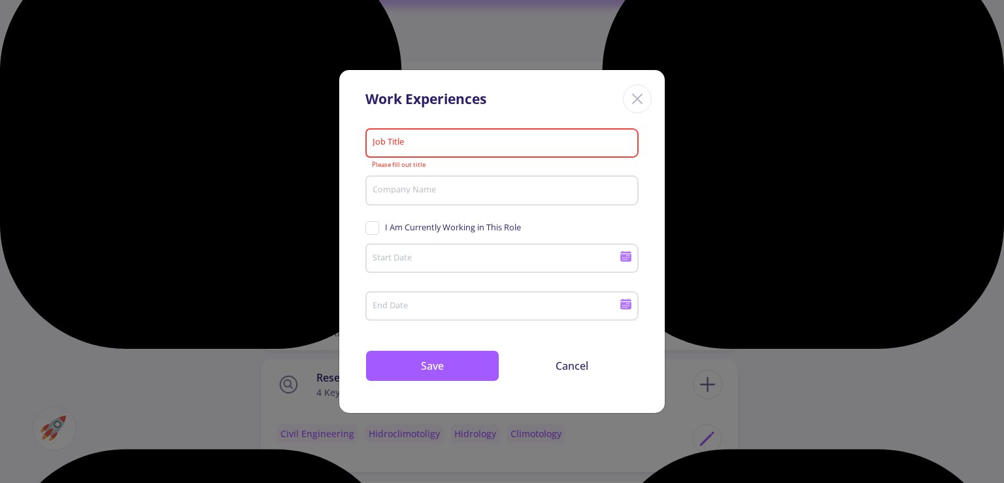
click at [372, 223] on span "I Am Currently Working in This Role" at bounding box center [444, 227] width 156 height 12
click at [372, 223] on input "I Am Currently Working in This Role" at bounding box center [370, 225] width 9 height 9
checkbox input "true"
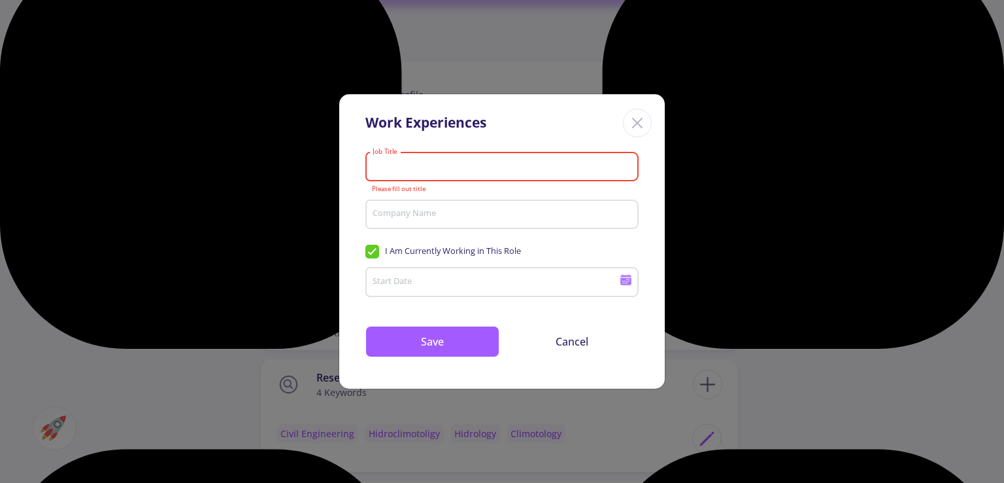
paste input "Board Member | [PERSON_NAME]"
type input "Board Member | [PERSON_NAME]"
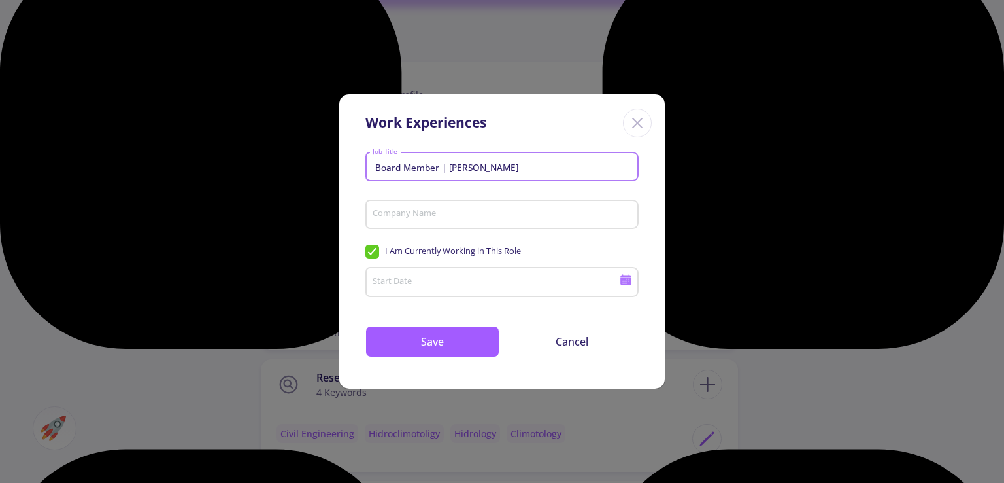
drag, startPoint x: 498, startPoint y: 167, endPoint x: 448, endPoint y: 167, distance: 49.7
click at [448, 167] on input "Board Member | [PERSON_NAME]" at bounding box center [504, 168] width 264 height 12
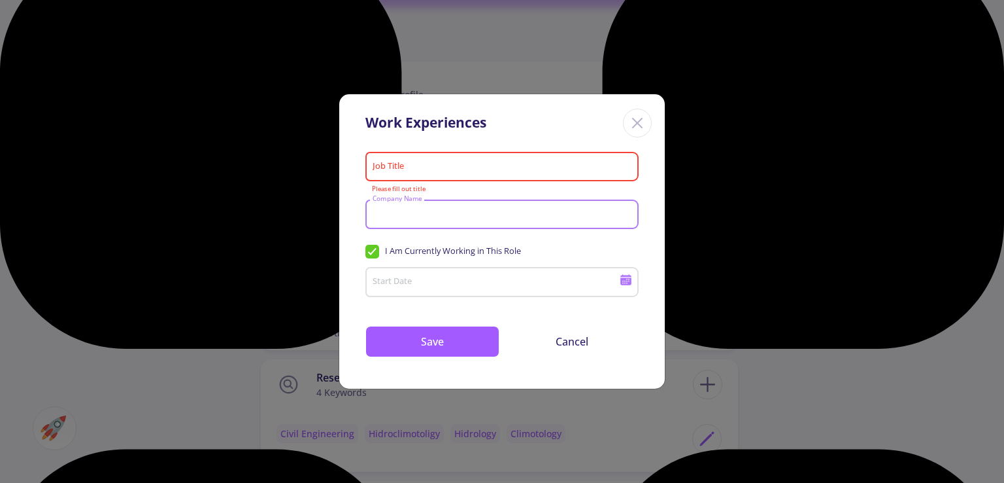
click at [447, 212] on input "Company Name" at bounding box center [504, 215] width 264 height 12
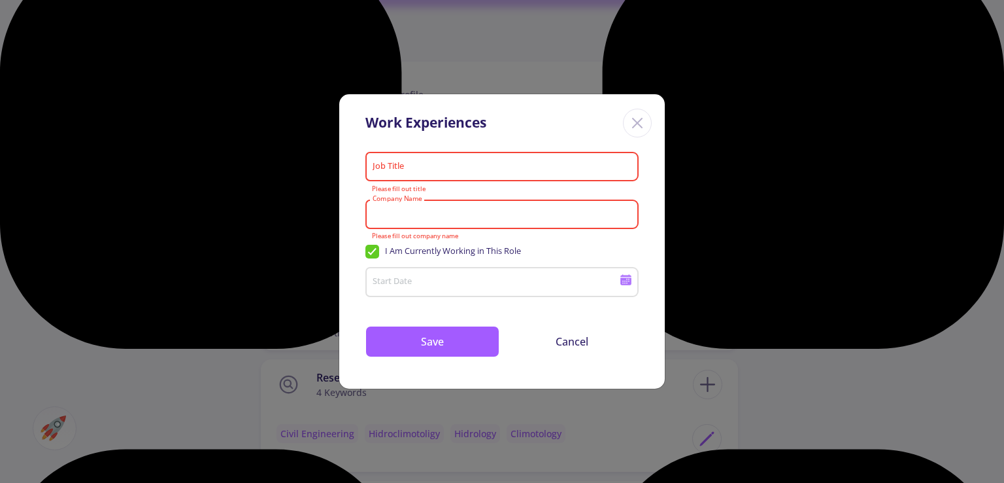
paste input "Board Member"
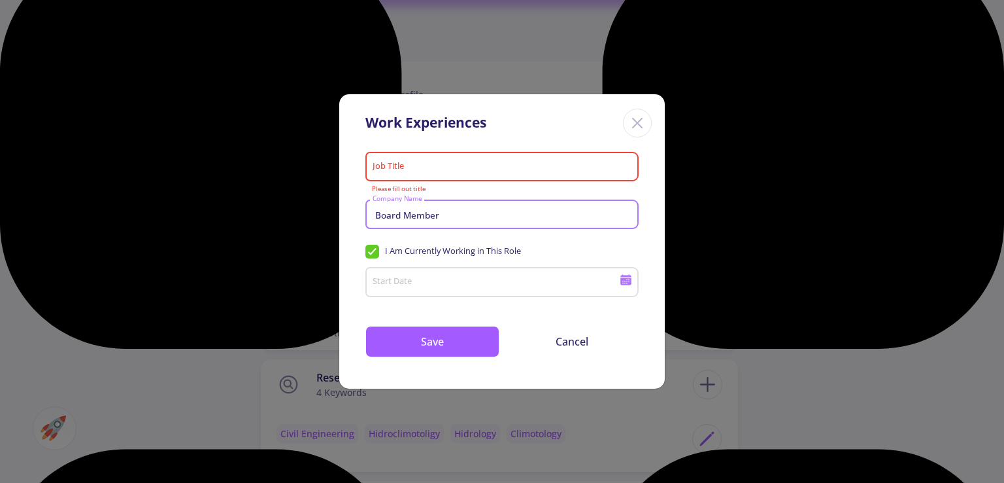
type input "Board Member"
click at [405, 168] on input "Job Title" at bounding box center [504, 168] width 264 height 12
paste input "Board Member"
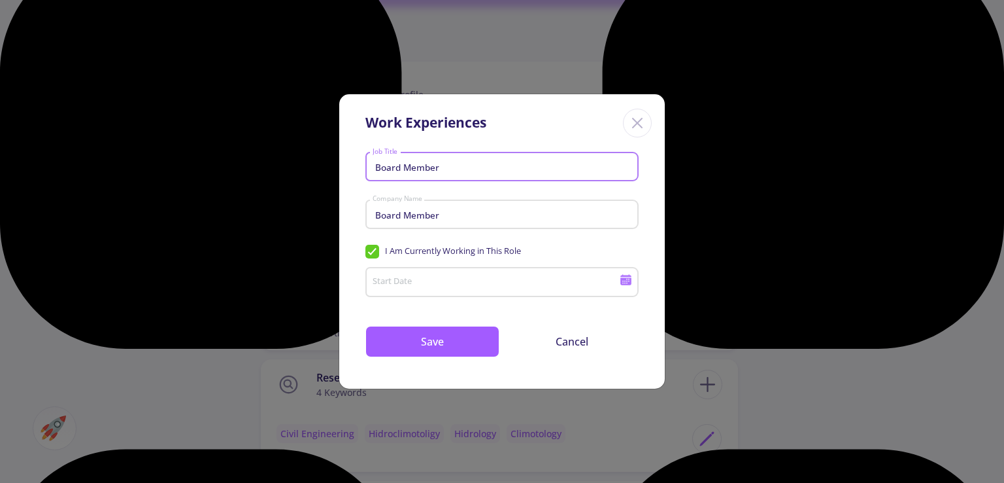
type input "Board Member"
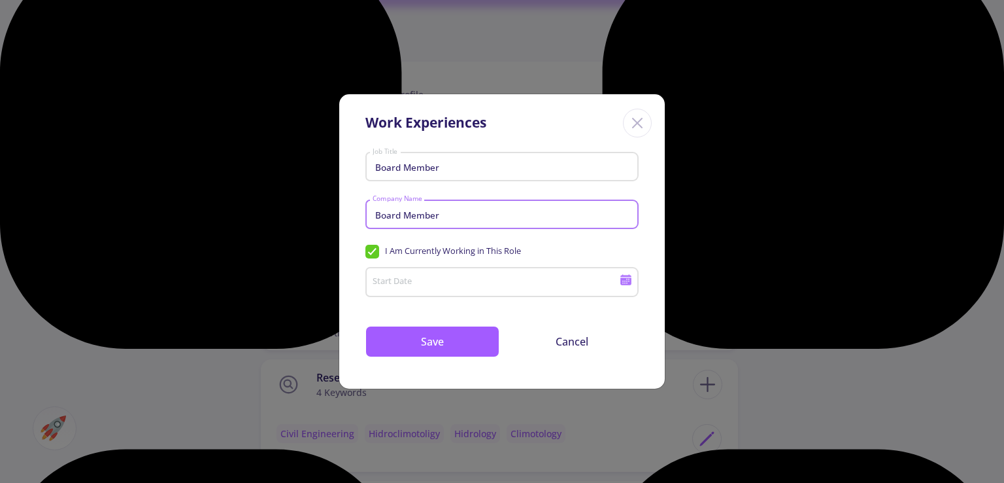
drag, startPoint x: 451, startPoint y: 211, endPoint x: 409, endPoint y: 215, distance: 42.8
click at [355, 215] on div "Board Member Job Title Board Member Company Name I Am Currently Working in This…" at bounding box center [502, 267] width 326 height 241
paste input "[PERSON_NAME] Const"
type input "[PERSON_NAME]"
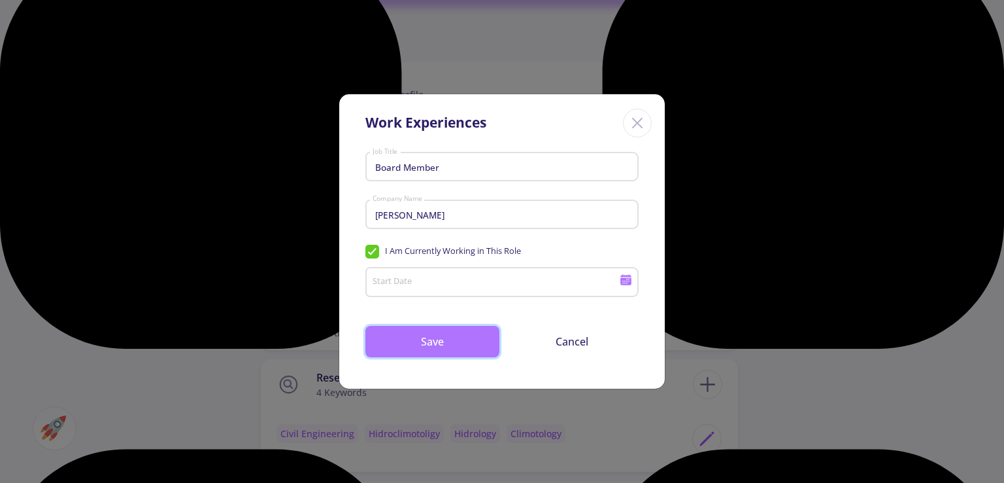
click at [462, 345] on button "Save" at bounding box center [433, 341] width 134 height 31
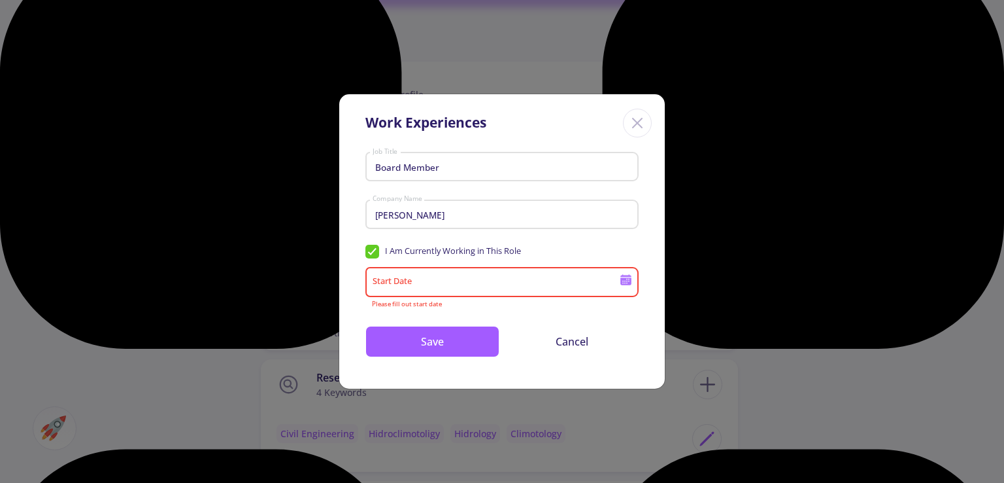
click at [623, 278] on icon at bounding box center [626, 281] width 11 height 7
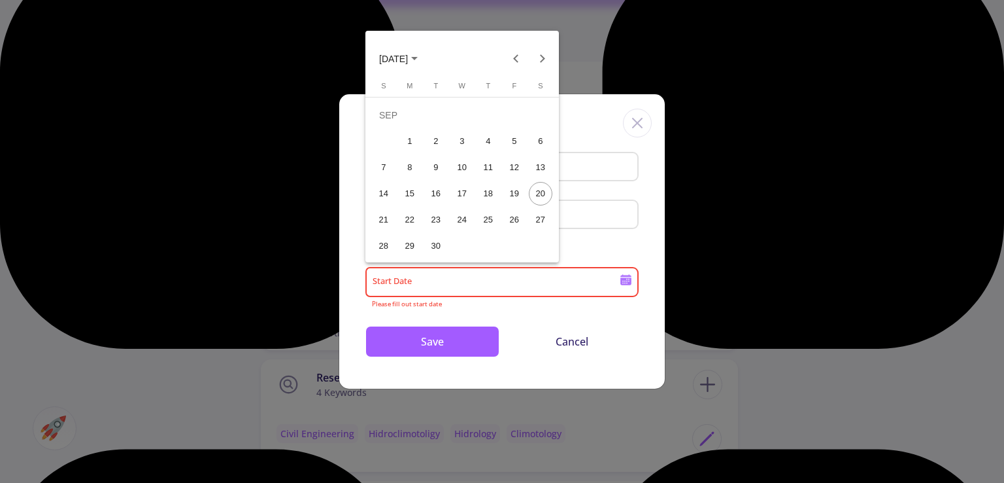
click at [422, 63] on button "[DATE]" at bounding box center [399, 58] width 60 height 26
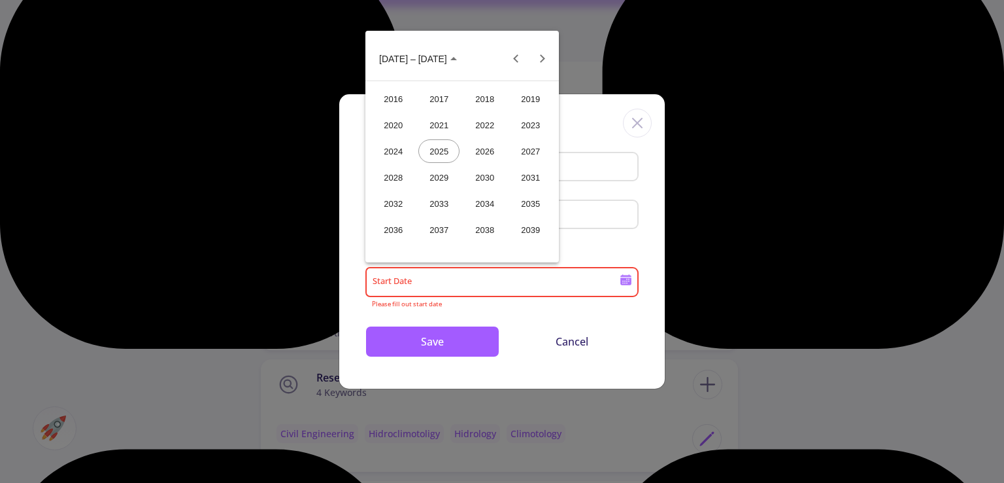
click at [394, 122] on div "2020" at bounding box center [393, 125] width 41 height 24
click at [487, 156] on div "[DATE]" at bounding box center [484, 151] width 41 height 24
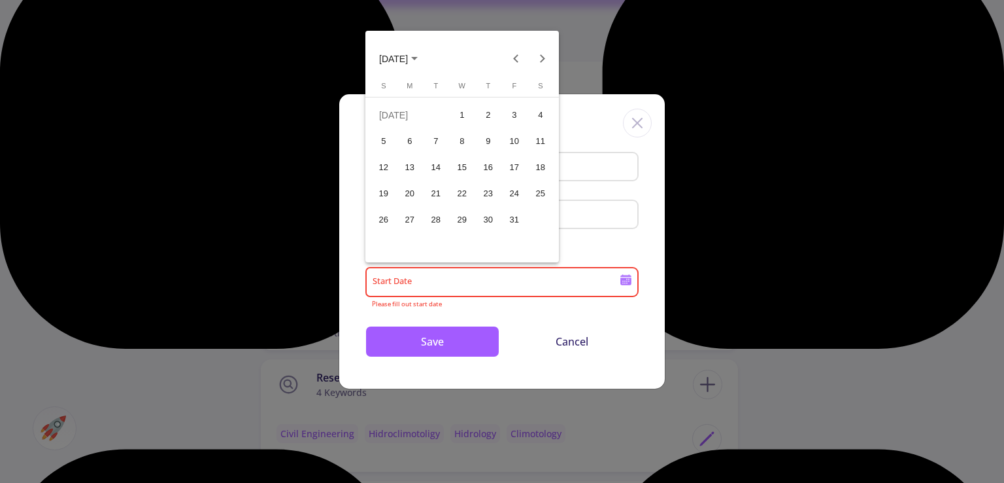
click at [411, 141] on div "6" at bounding box center [410, 141] width 24 height 24
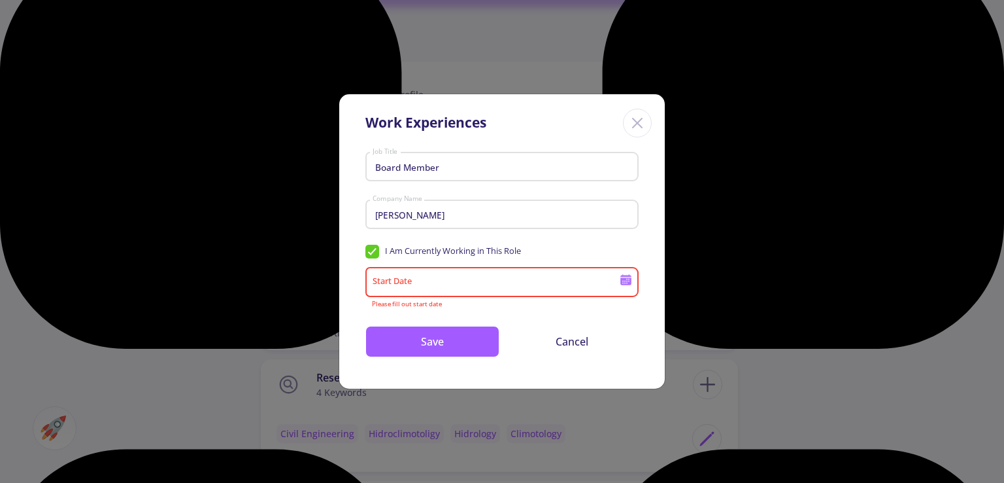
type input "[DATE]"
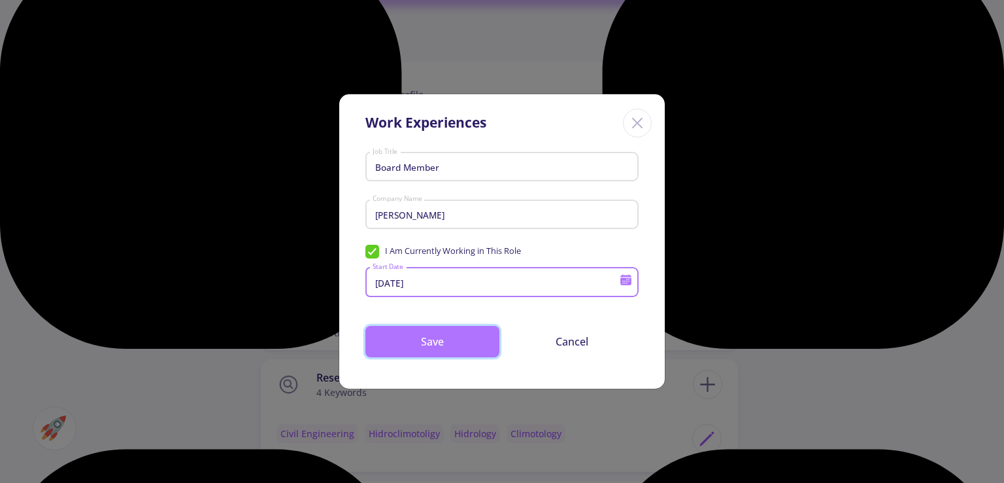
click at [431, 341] on button "Save" at bounding box center [433, 341] width 134 height 31
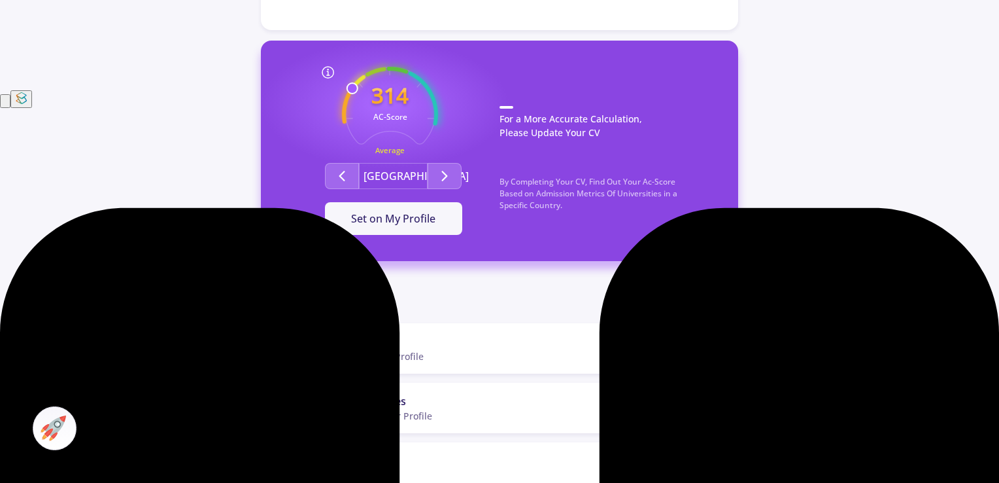
scroll to position [327, 0]
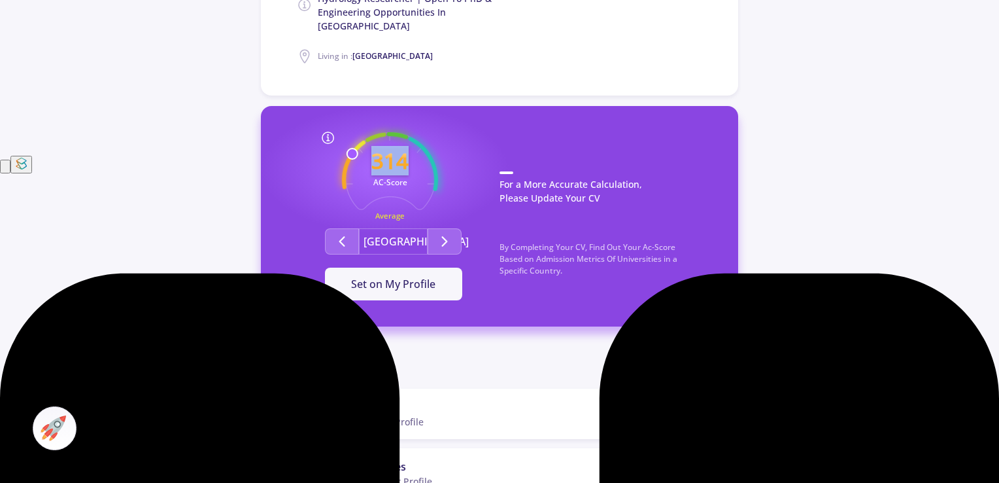
drag, startPoint x: 354, startPoint y: 142, endPoint x: 409, endPoint y: 122, distance: 58.6
click at [409, 132] on icon "314 AC-Score Average" at bounding box center [390, 180] width 96 height 96
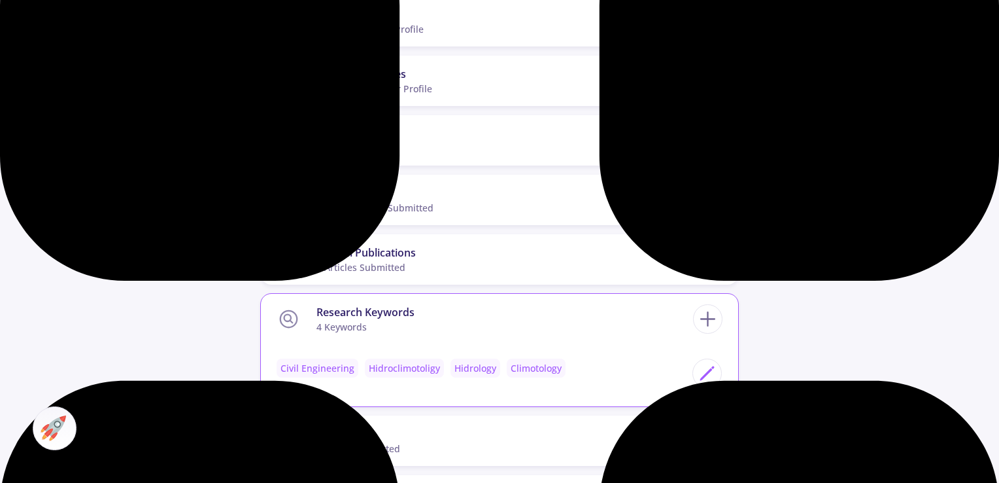
scroll to position [1046, 0]
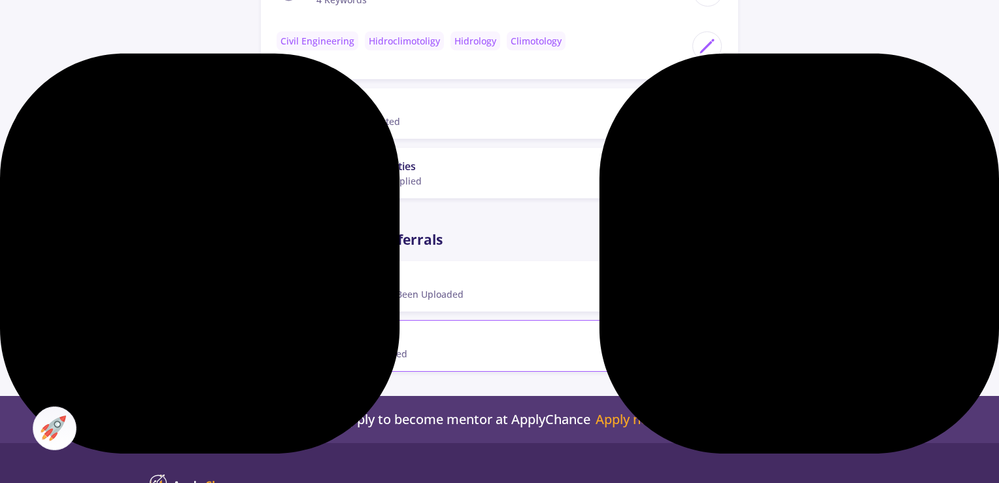
click at [713, 345] on line at bounding box center [708, 345] width 14 height 0
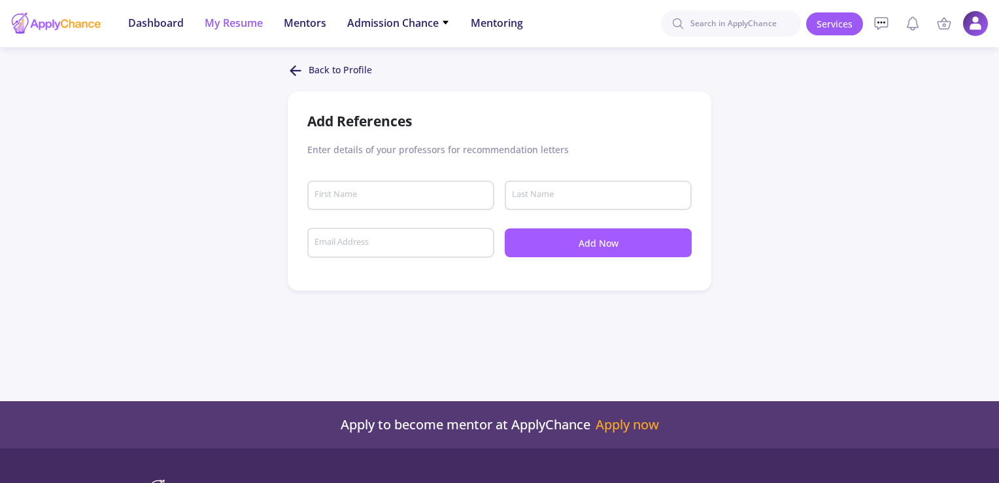
click at [239, 28] on span "My Resume" at bounding box center [234, 23] width 58 height 16
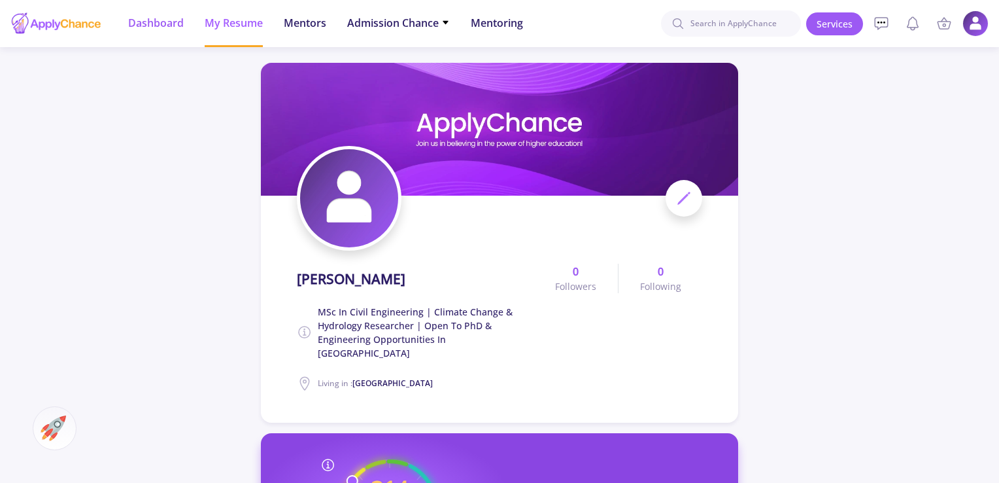
click at [160, 22] on span "Dashboard" at bounding box center [156, 23] width 56 height 16
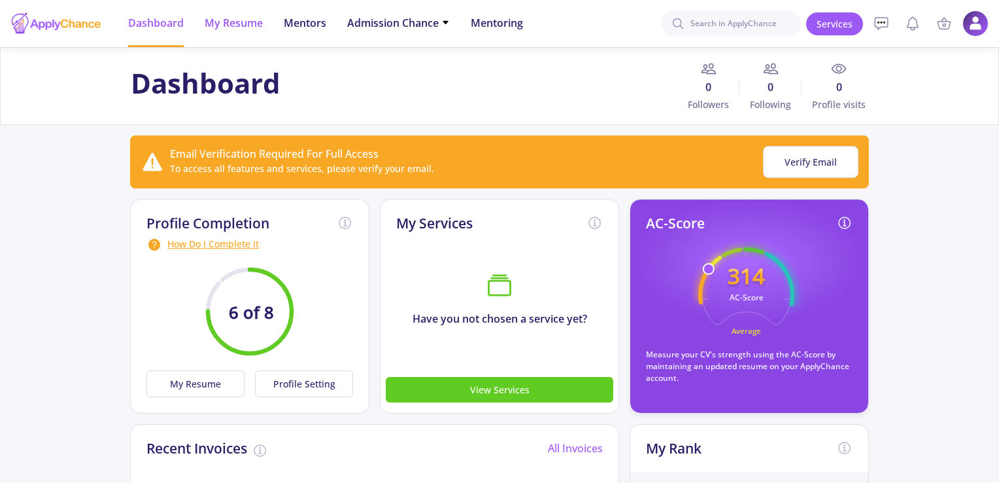
click at [231, 22] on span "My Resume" at bounding box center [234, 23] width 58 height 16
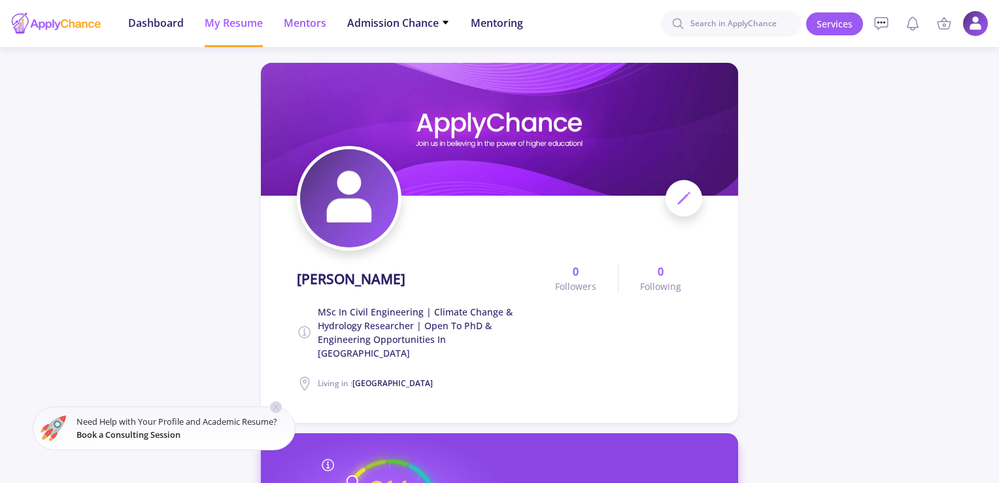
click at [310, 18] on span "Mentors" at bounding box center [305, 23] width 43 height 16
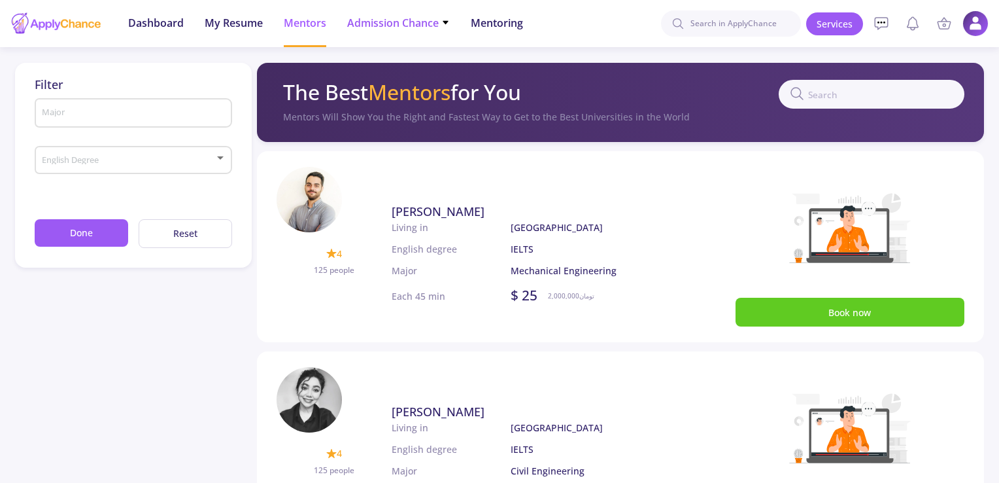
click at [453, 19] on ul "Dashboard My Resume Mentors Admission Chance With Minimum Requirements Only My …" at bounding box center [326, 23] width 416 height 47
click at [444, 24] on icon at bounding box center [445, 22] width 9 height 9
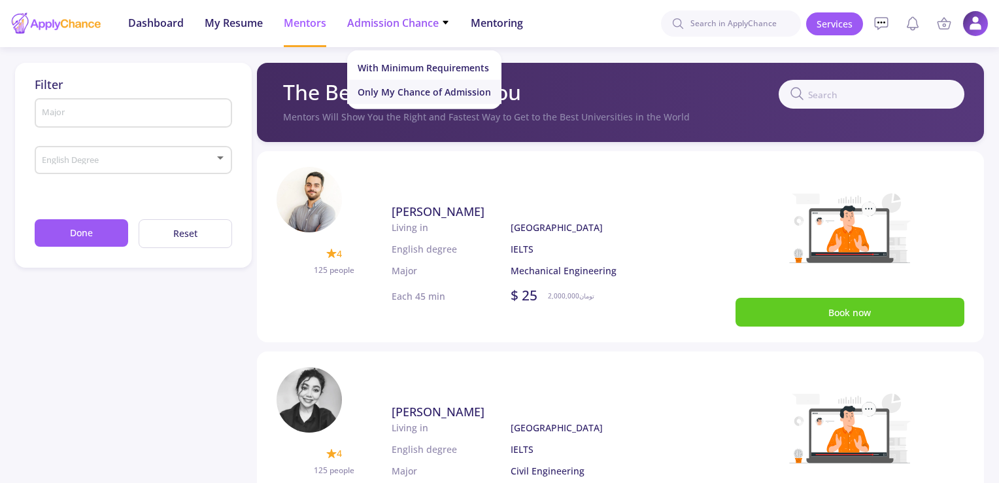
click at [432, 94] on link "Only My Chance of Admission" at bounding box center [424, 92] width 154 height 24
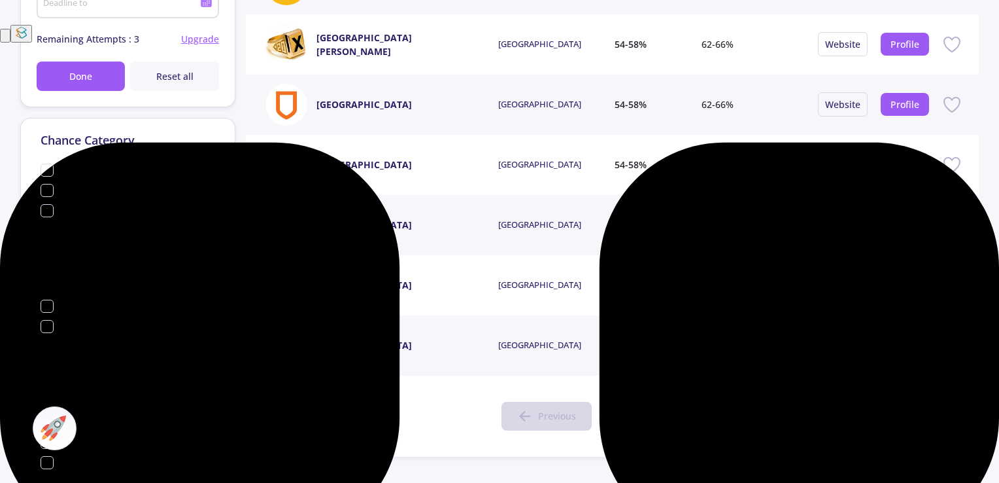
scroll to position [65, 0]
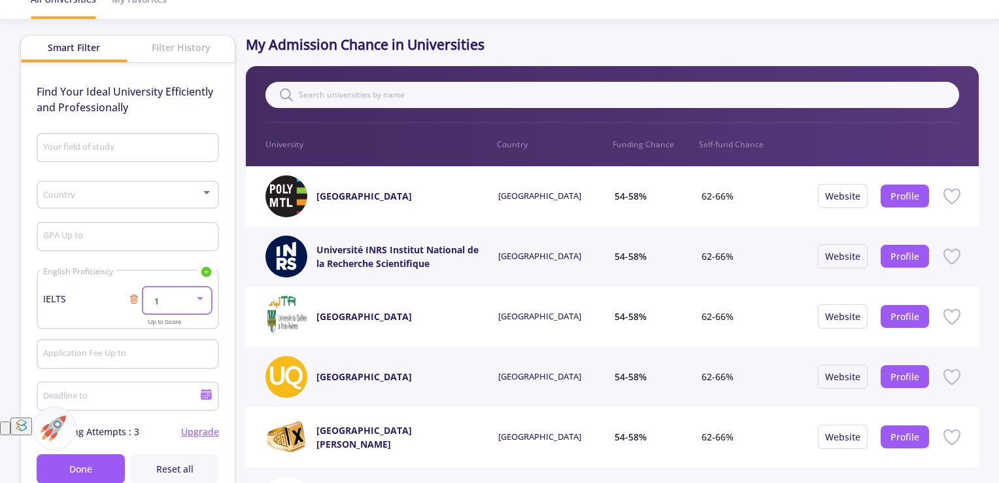
click at [203, 301] on div at bounding box center [200, 298] width 12 height 10
click at [171, 413] on span "6" at bounding box center [178, 416] width 46 height 24
click at [197, 193] on span at bounding box center [123, 194] width 155 height 9
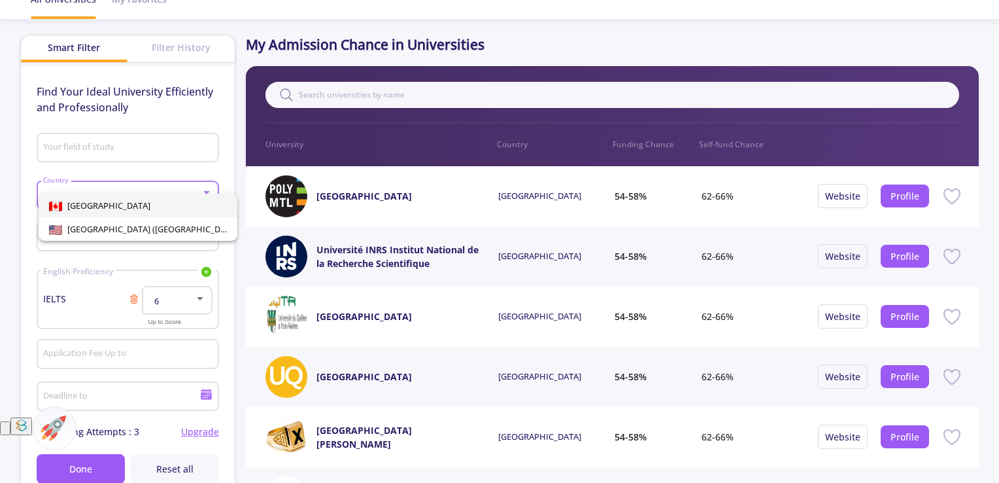
click at [7, 202] on div at bounding box center [499, 241] width 999 height 483
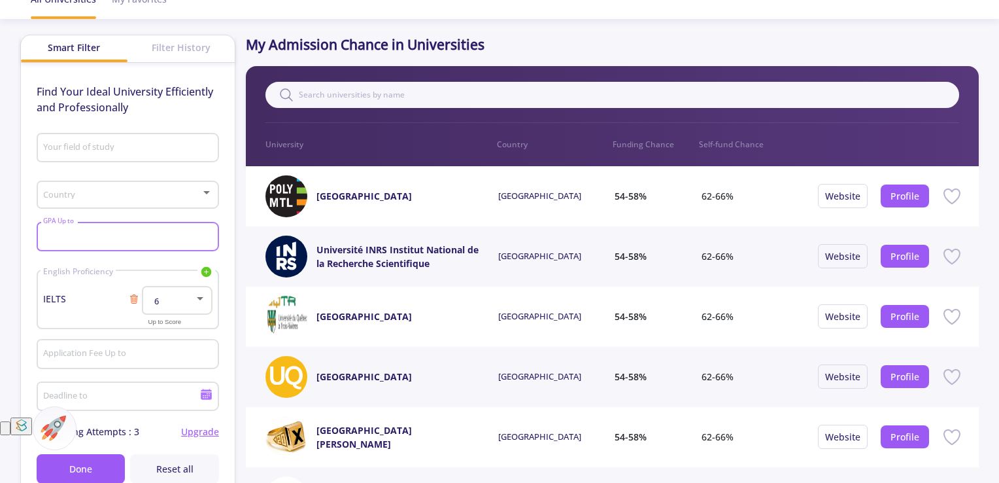
click at [132, 231] on input "GPA Up to" at bounding box center [129, 237] width 173 height 12
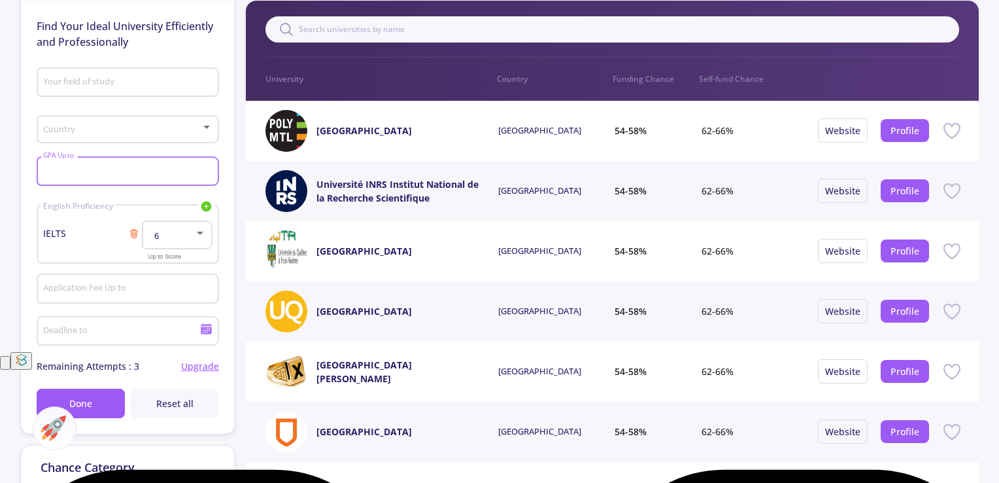
scroll to position [196, 0]
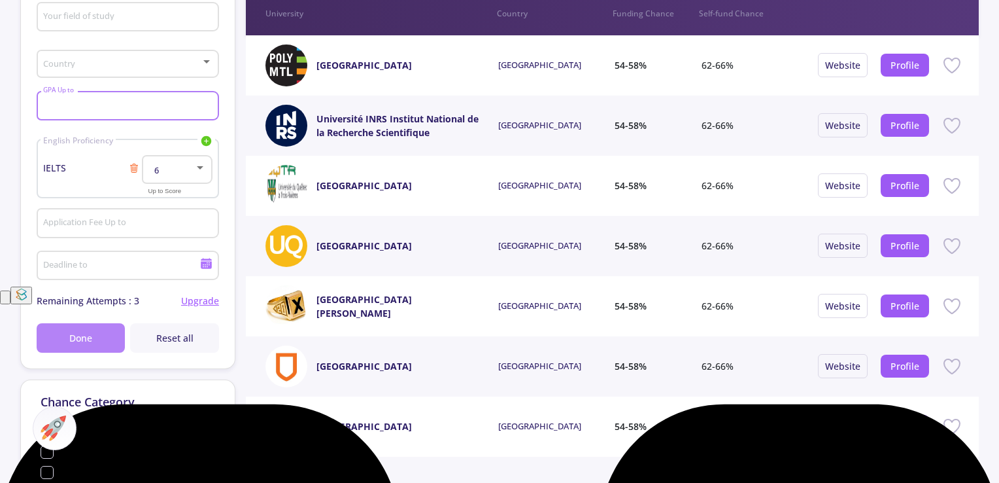
click at [101, 332] on button "Done" at bounding box center [81, 337] width 89 height 29
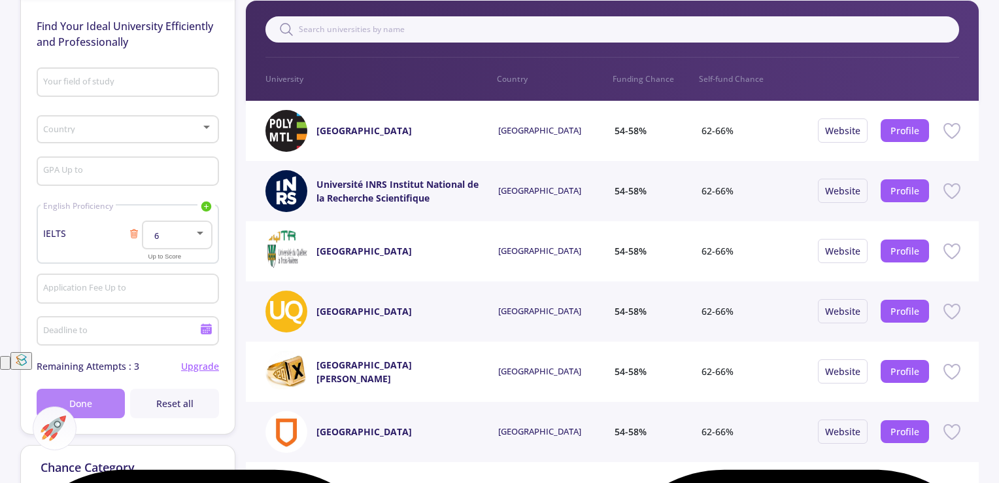
scroll to position [0, 0]
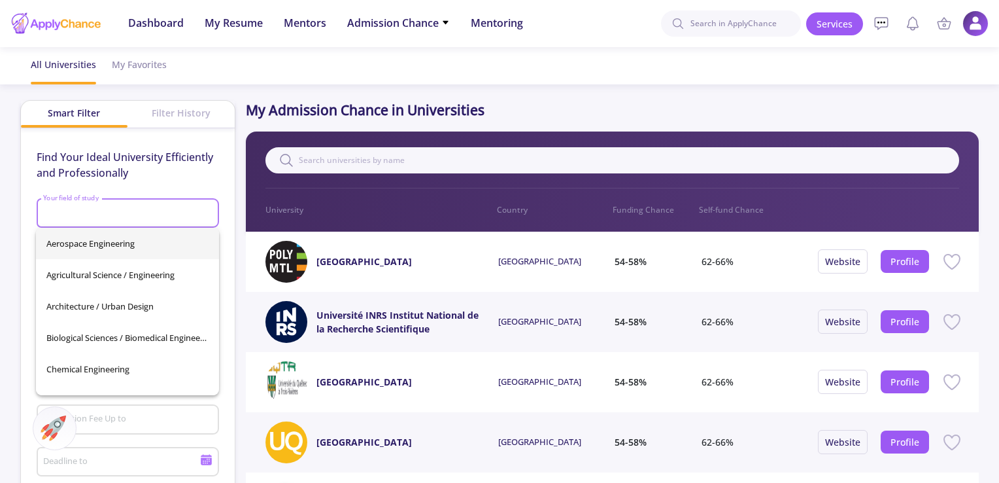
click at [127, 208] on input "Your field of study" at bounding box center [129, 214] width 173 height 12
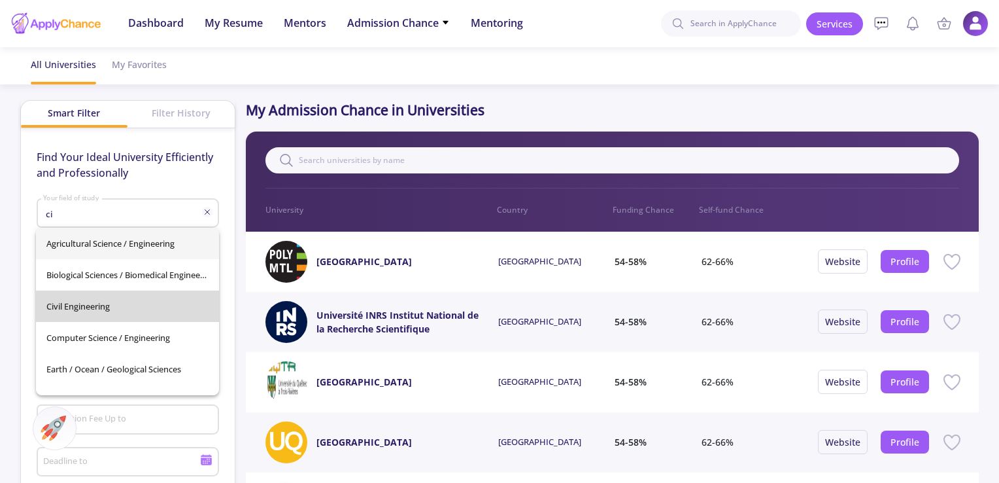
click at [129, 307] on span "Civil Engineering" at bounding box center [127, 305] width 162 height 31
type input "Civil Engineering"
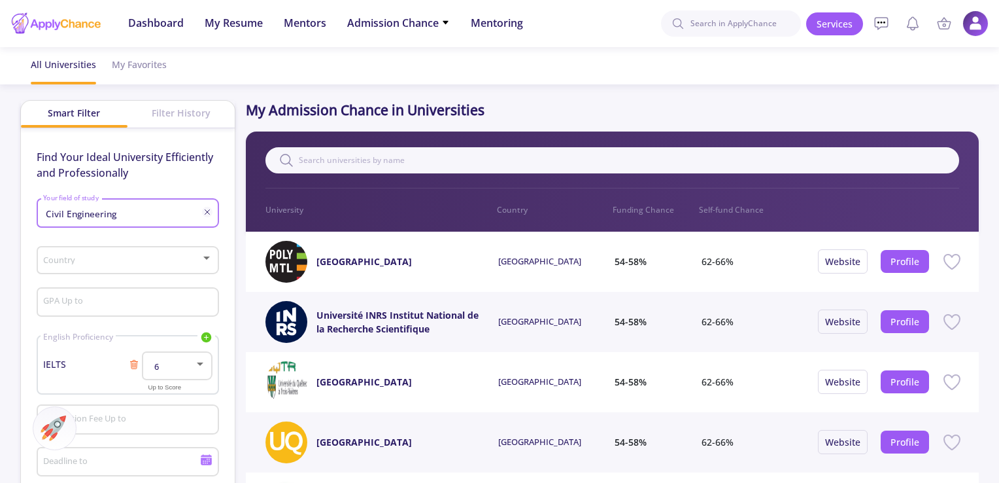
click at [209, 258] on div at bounding box center [206, 257] width 7 height 3
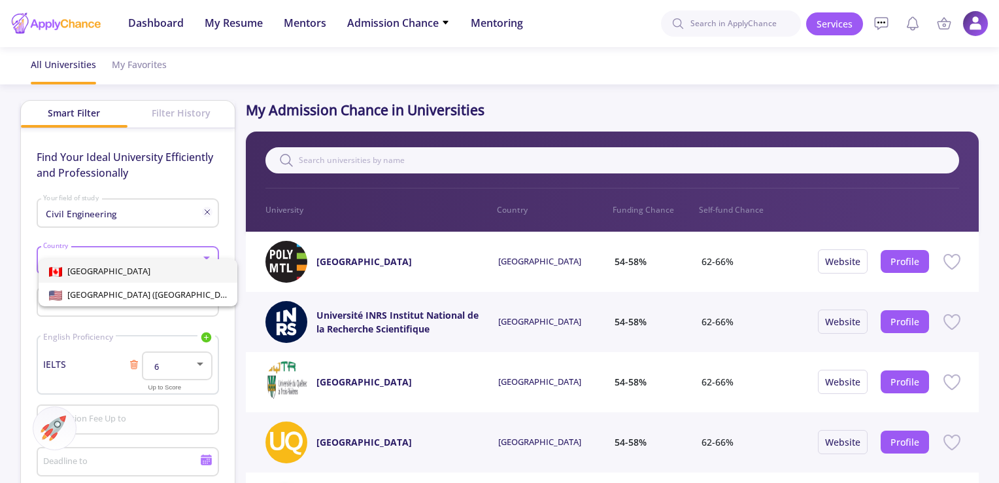
click at [148, 273] on span "[GEOGRAPHIC_DATA]" at bounding box center [138, 271] width 178 height 24
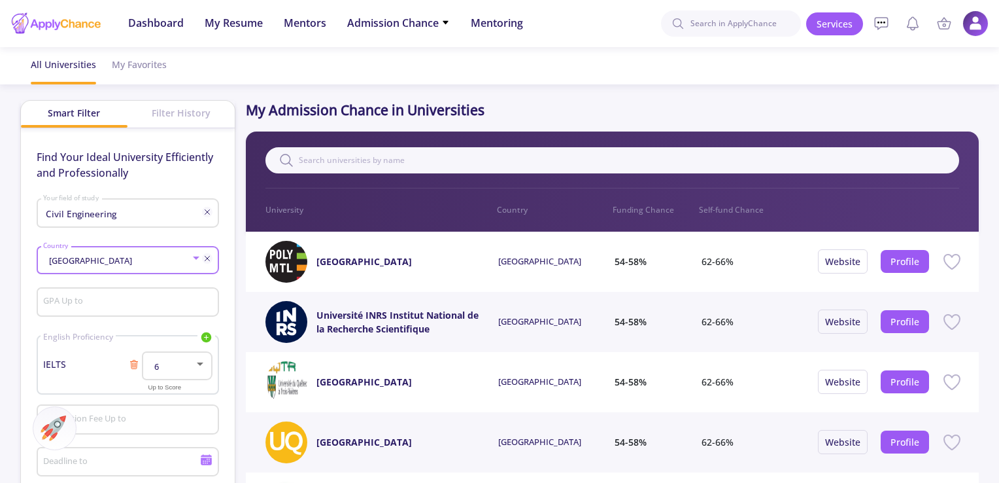
click at [156, 297] on input "GPA Up to" at bounding box center [129, 303] width 173 height 12
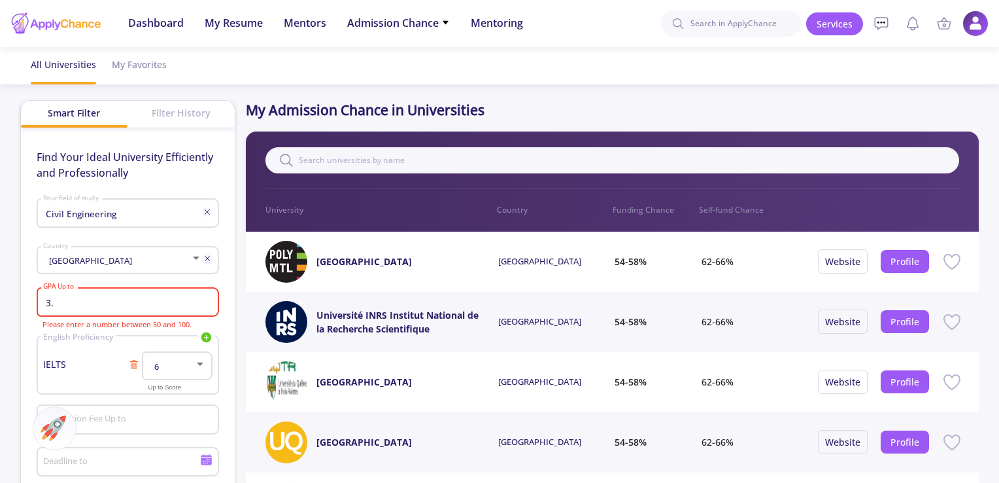
type input "3"
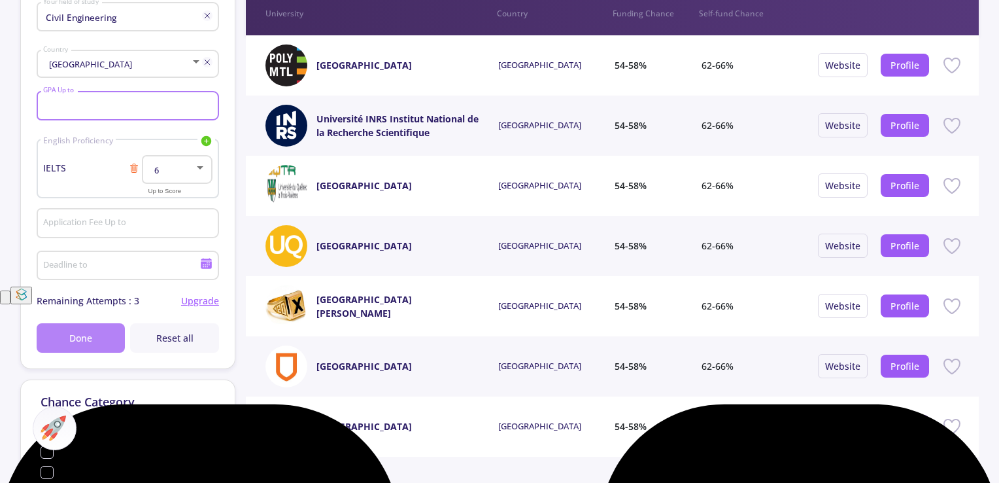
click at [71, 341] on span "Done" at bounding box center [80, 338] width 23 height 14
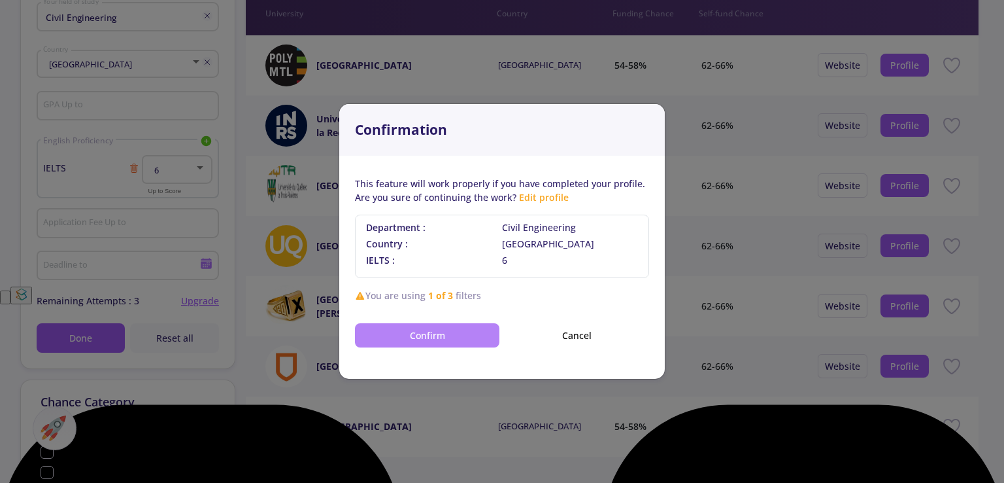
click at [413, 339] on button "Confirm" at bounding box center [427, 335] width 145 height 24
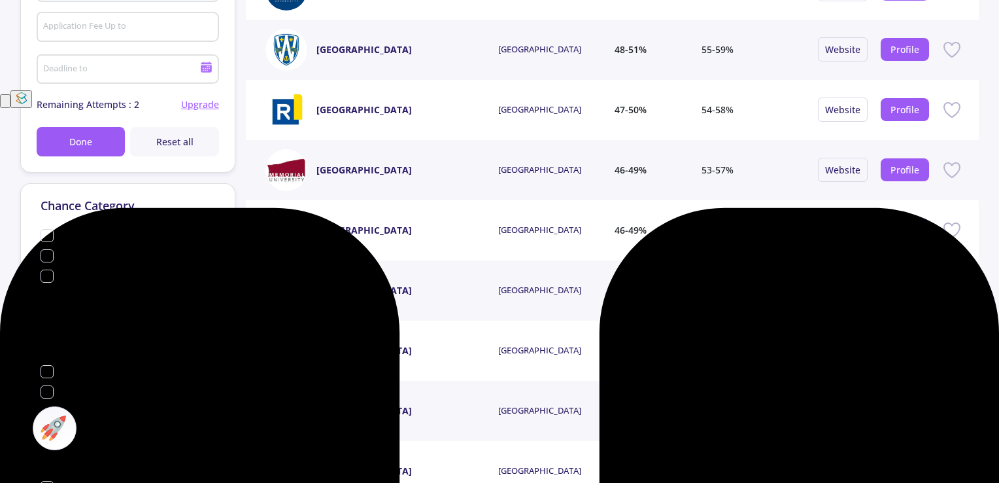
scroll to position [0, 0]
